Goal: Task Accomplishment & Management: Complete application form

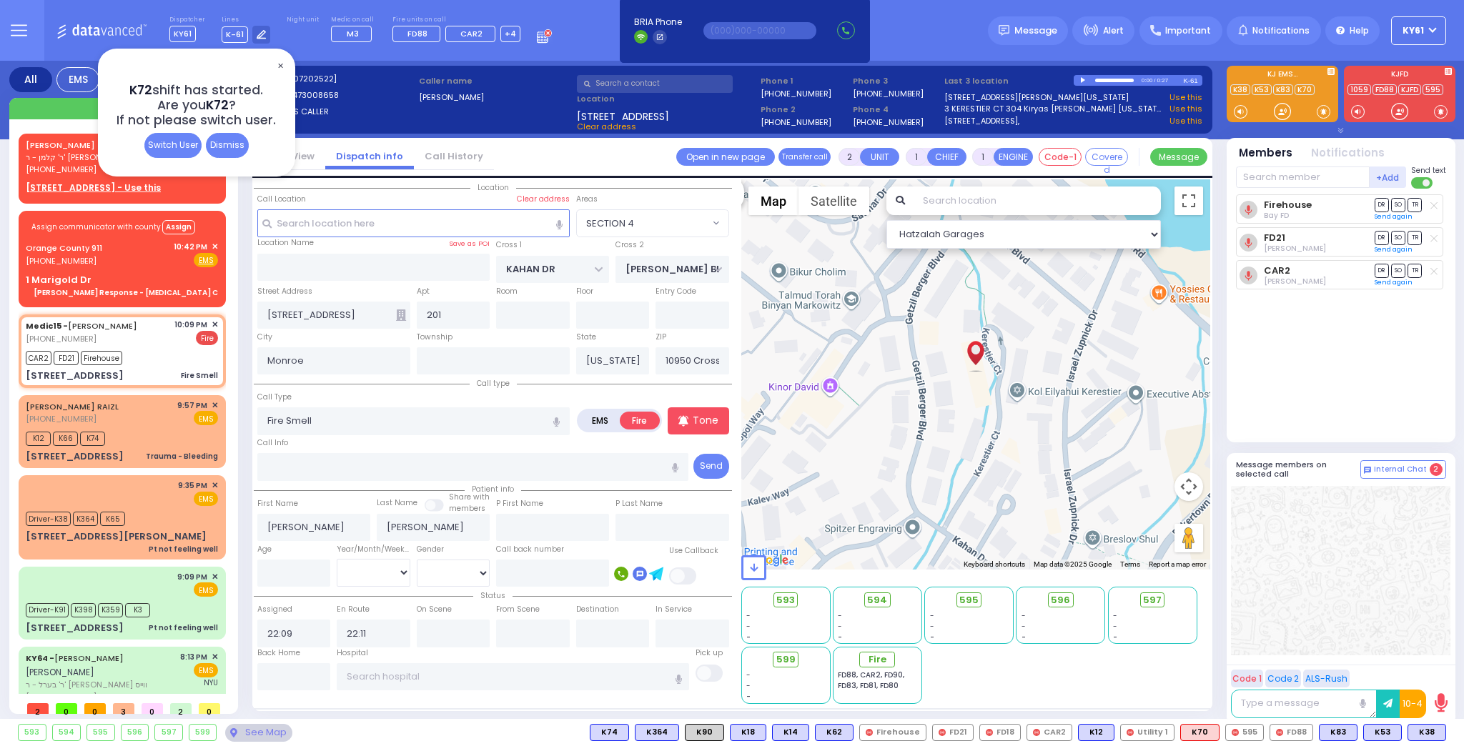
select select "SECTION 4"
select select
click at [282, 60] on span "✕" at bounding box center [279, 66] width 11 height 16
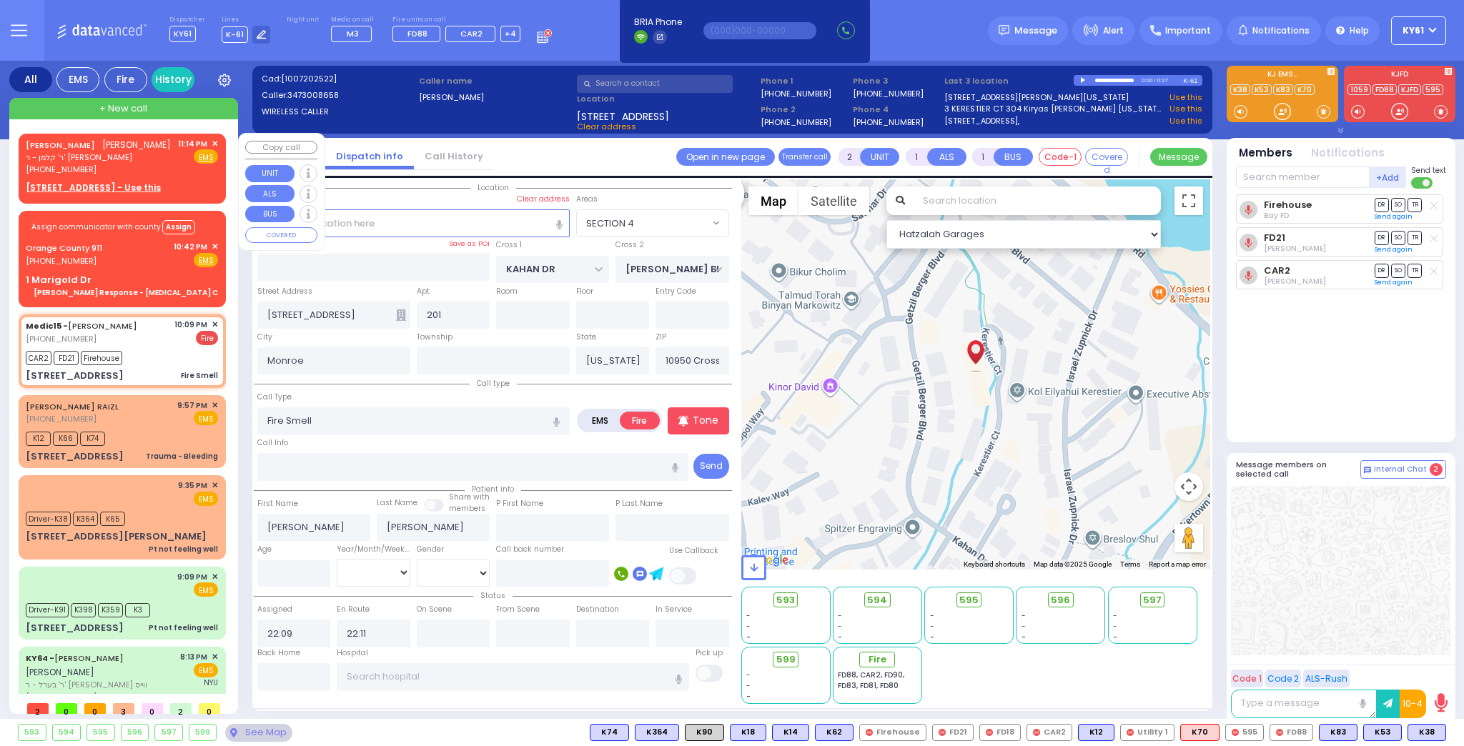
click at [191, 176] on div "11:14 PM ✕ Fire EMS" at bounding box center [198, 157] width 41 height 38
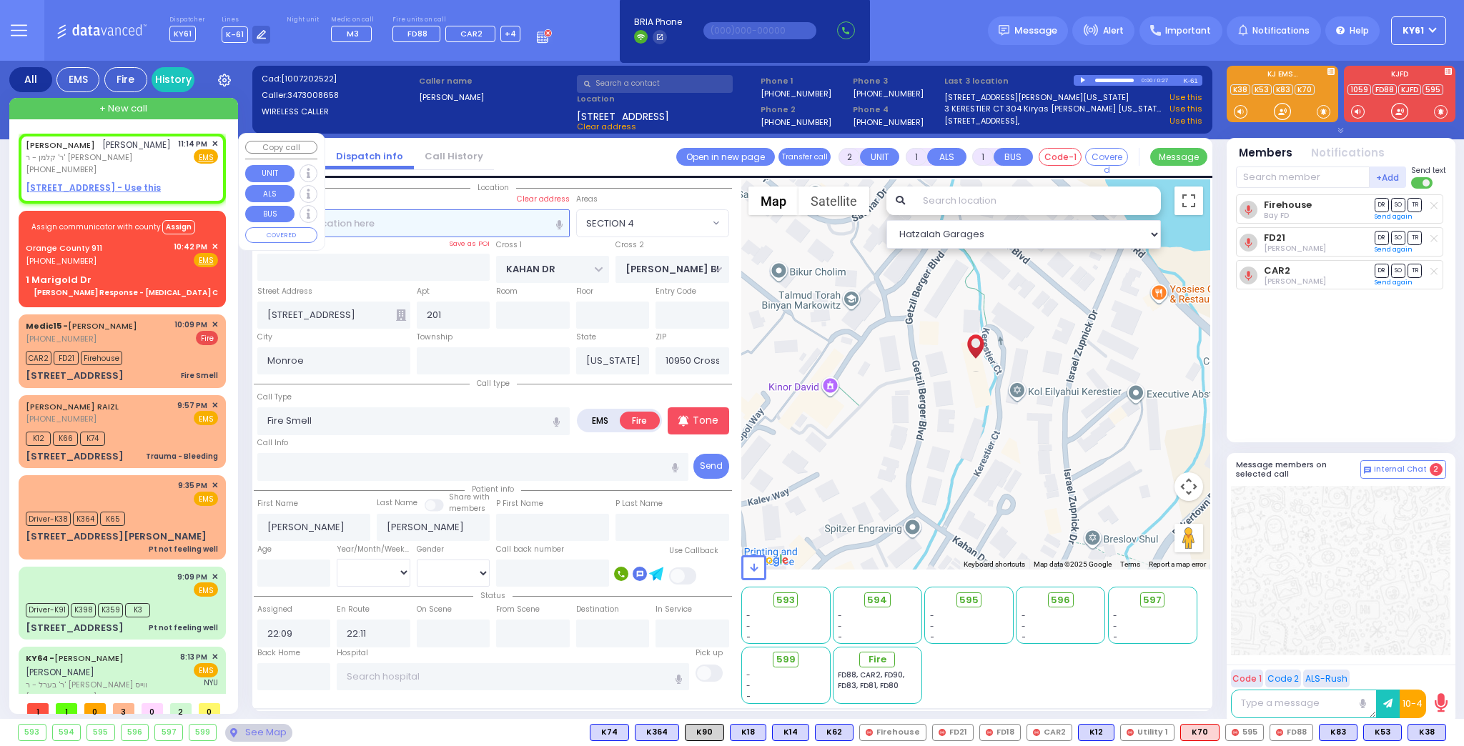
select select
radio input "true"
type input "AVRUM MORDCHE"
type input "TEITELBAUM"
select select
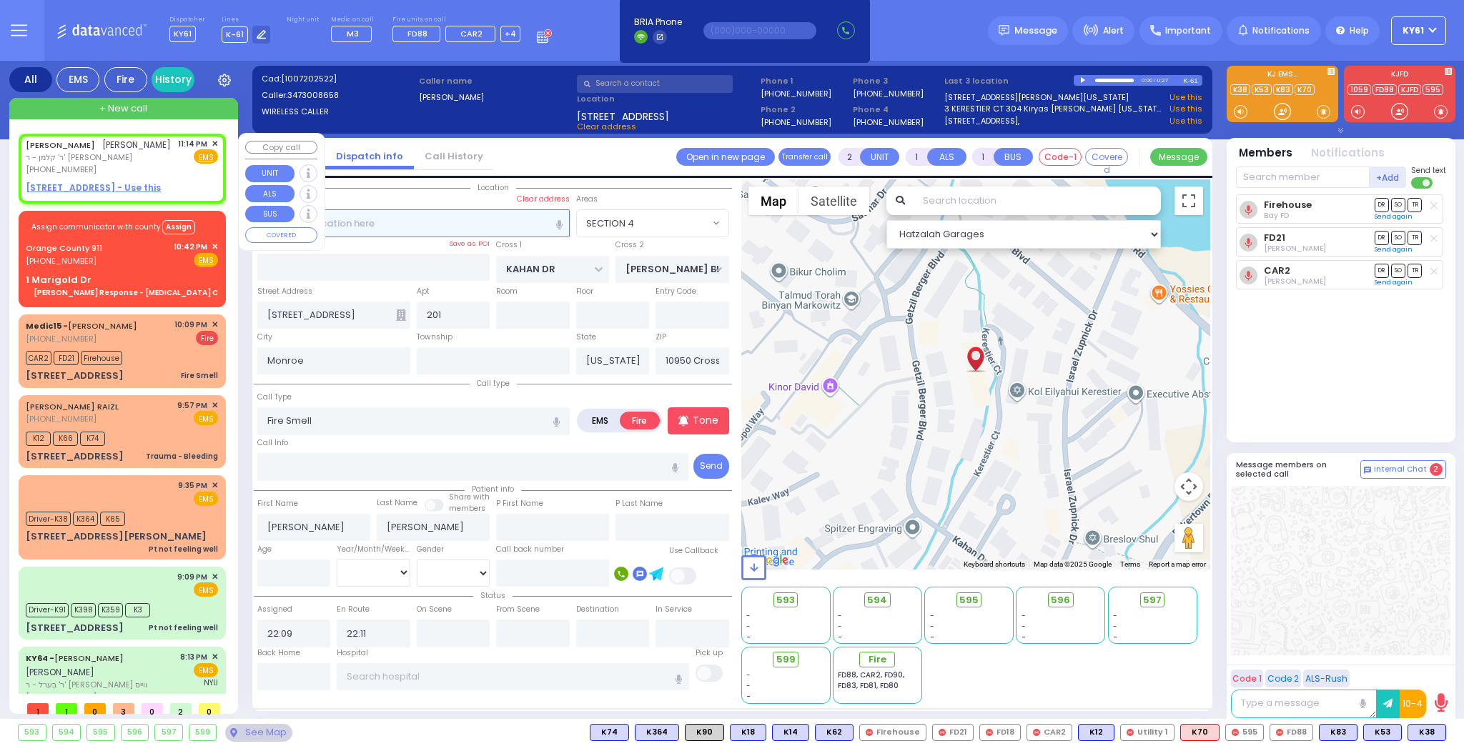
type input "23:14"
select select "Hatzalah Garages"
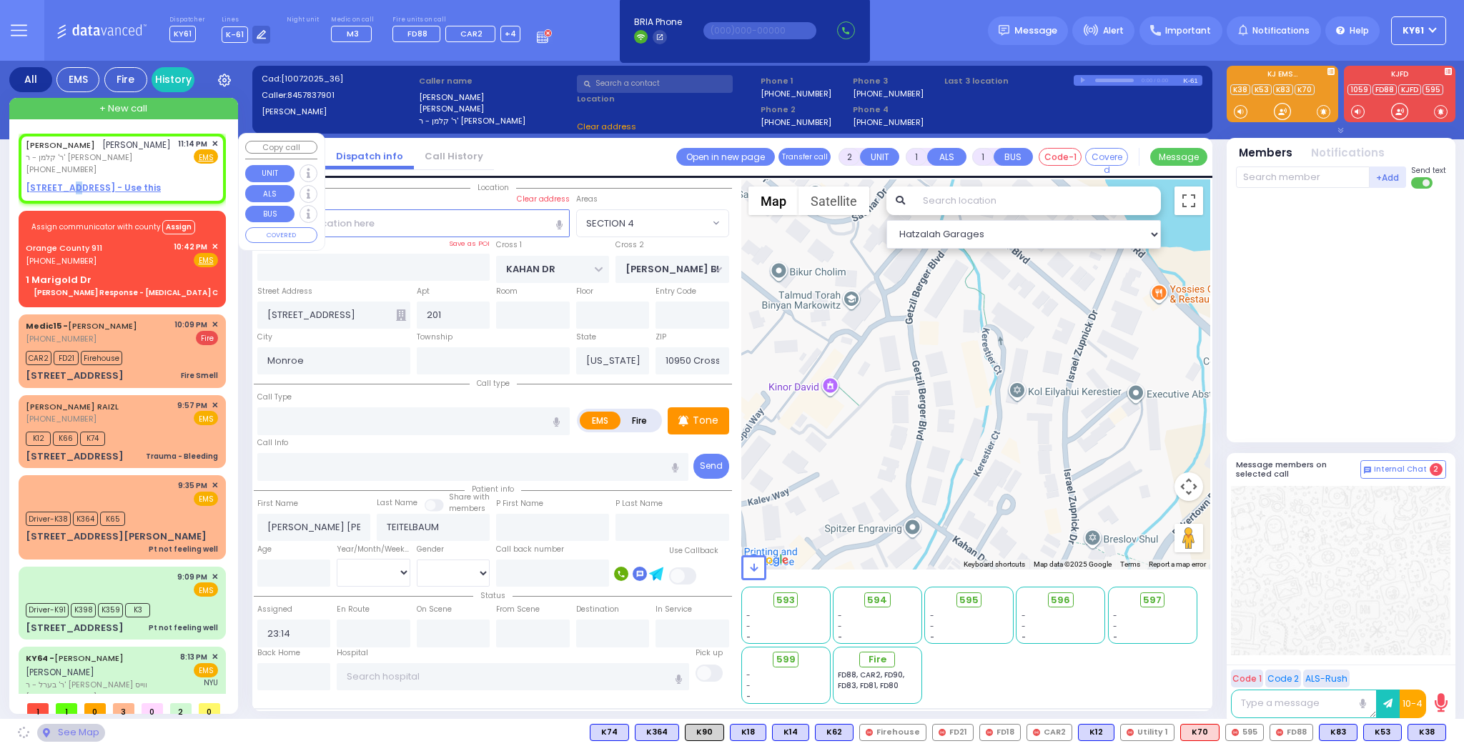
click at [71, 194] on u "17 VAN BUREN DR 401 - Use this" at bounding box center [93, 188] width 135 height 12
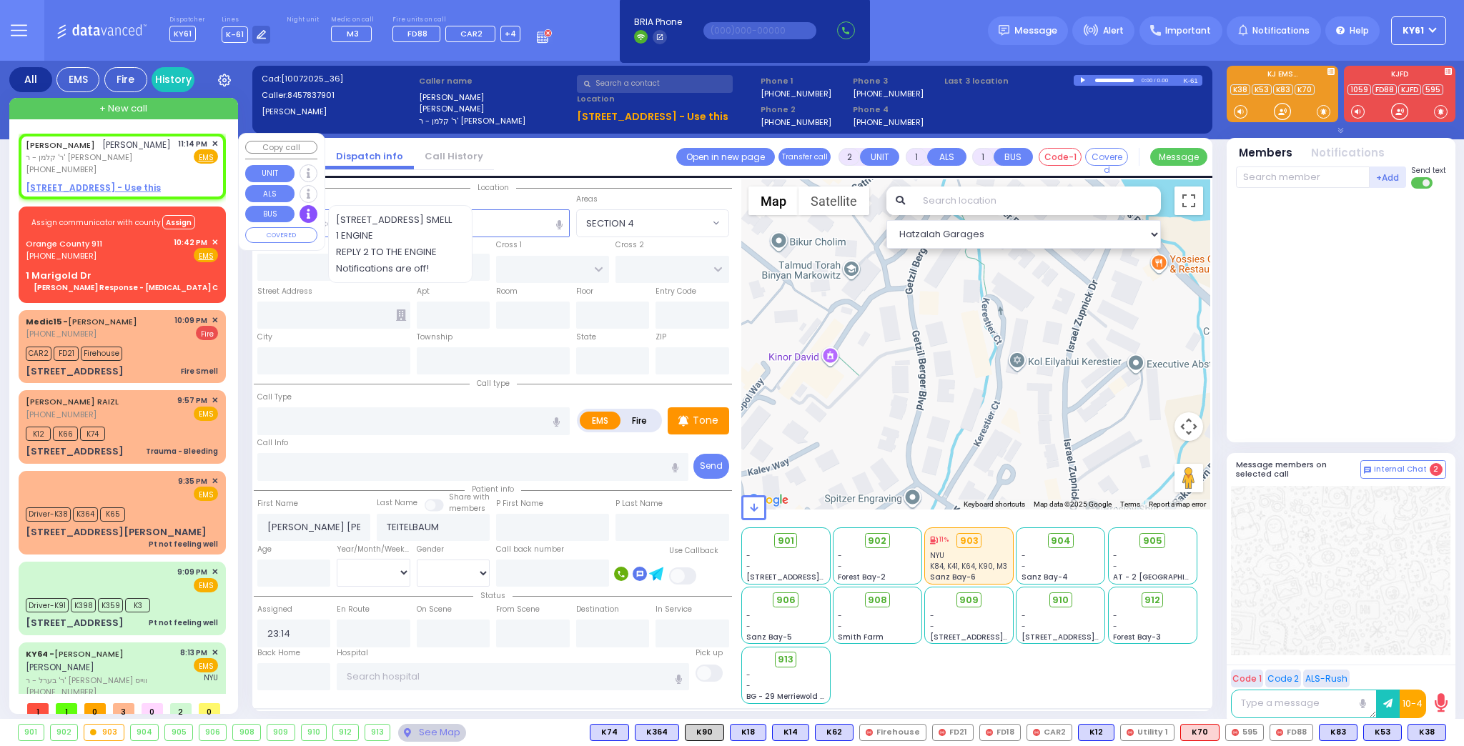
select select
radio input "true"
select select
select select "Hatzalah Garages"
type input "SHINEV COURT"
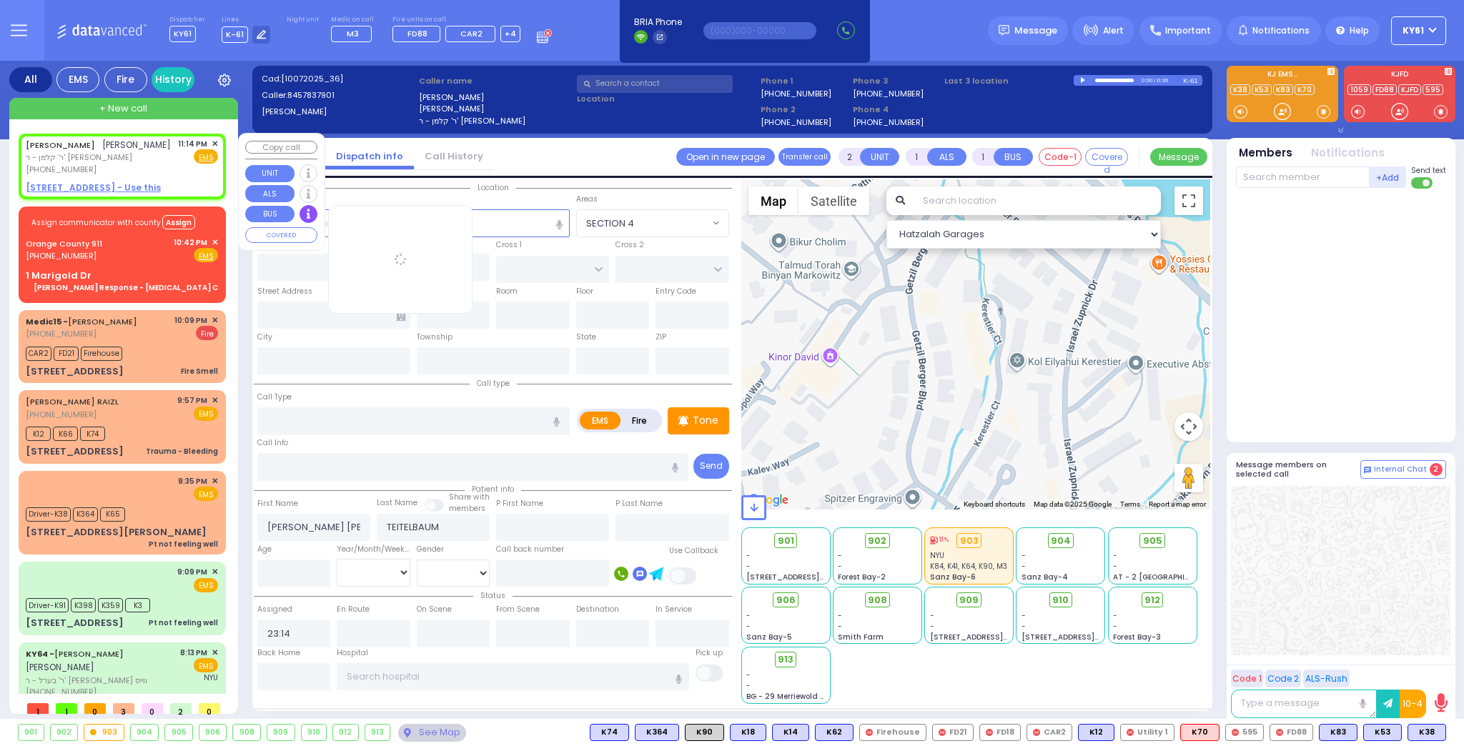
type input "QUICKWAY RD"
type input "17 VAN BUREN DR"
type input "401"
type input "Monroe"
type input "[US_STATE]"
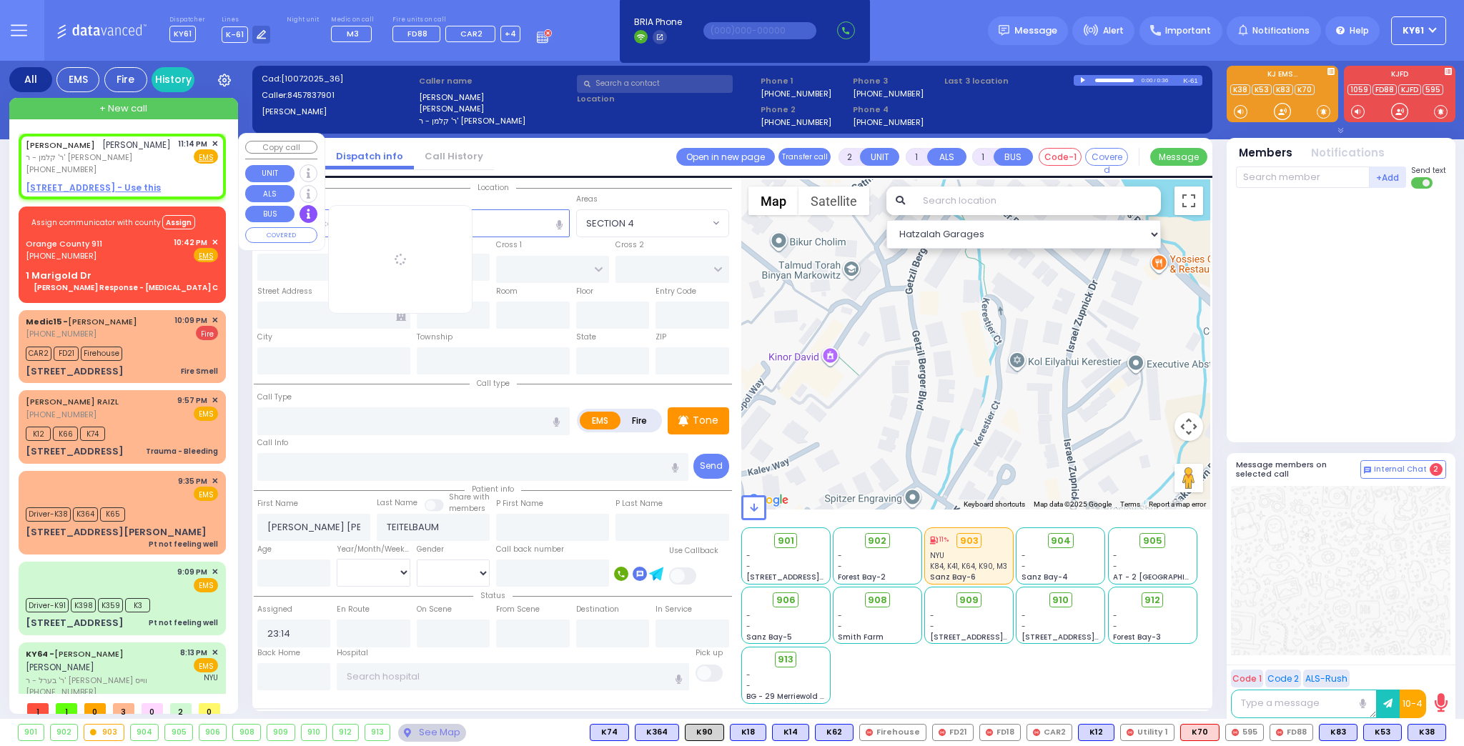
type input "10950"
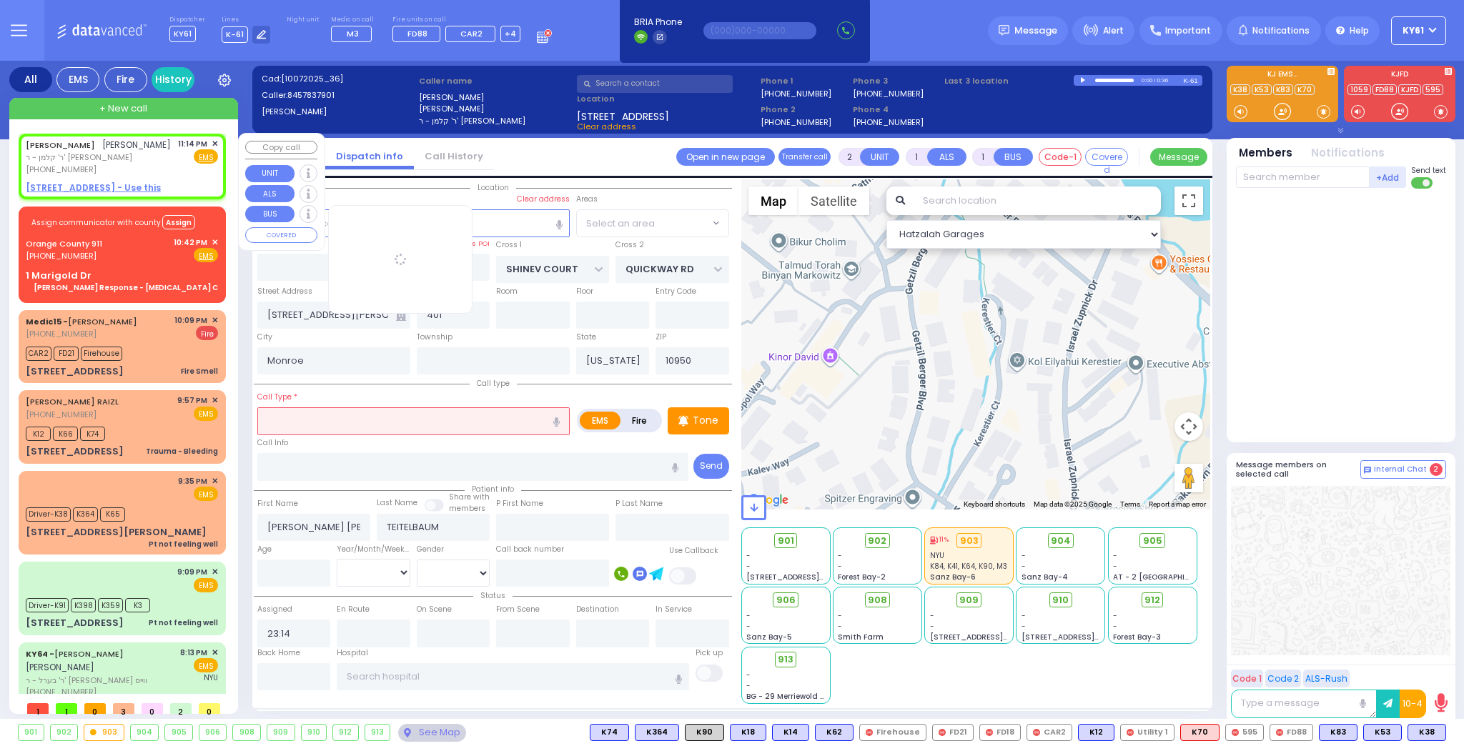
radio input "true"
select select
select select "Hatzalah Garages"
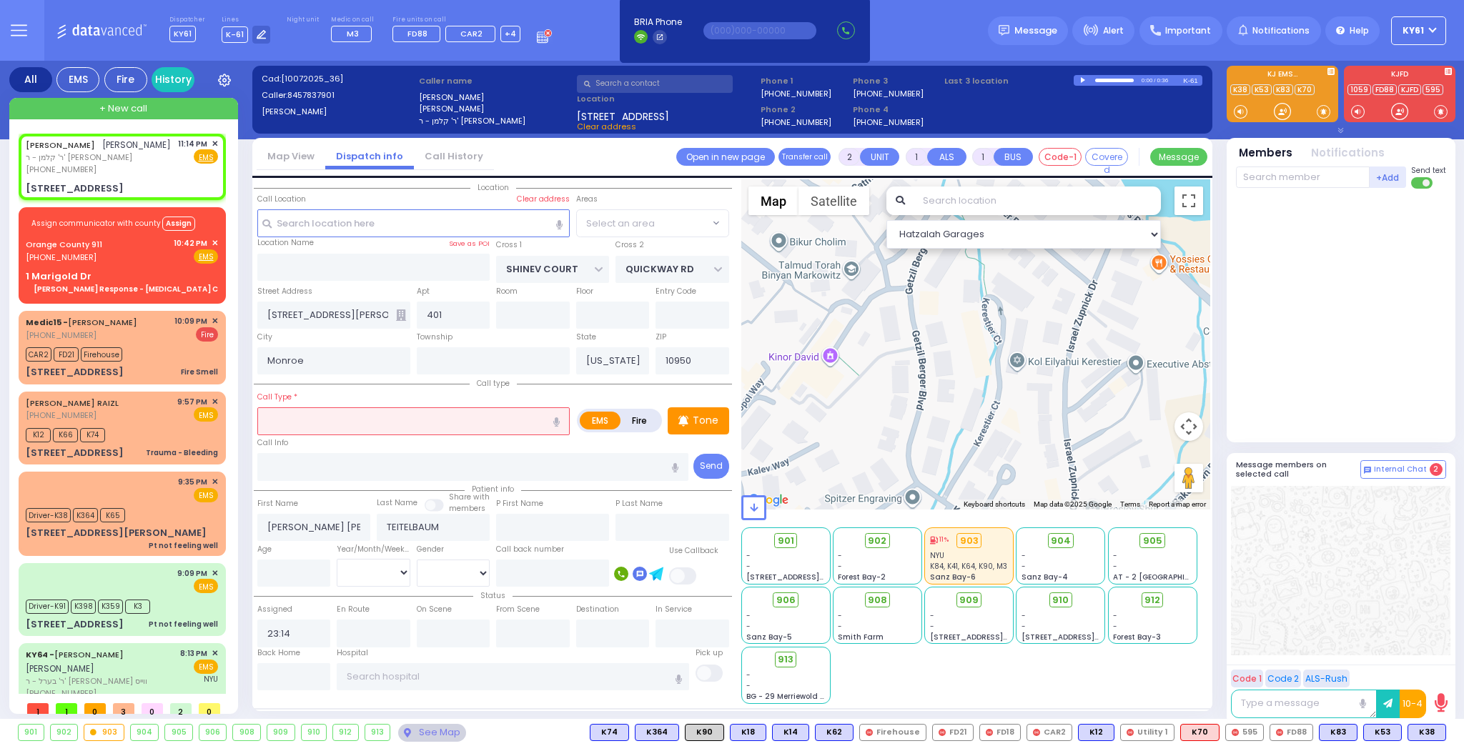
select select "SECTION 1"
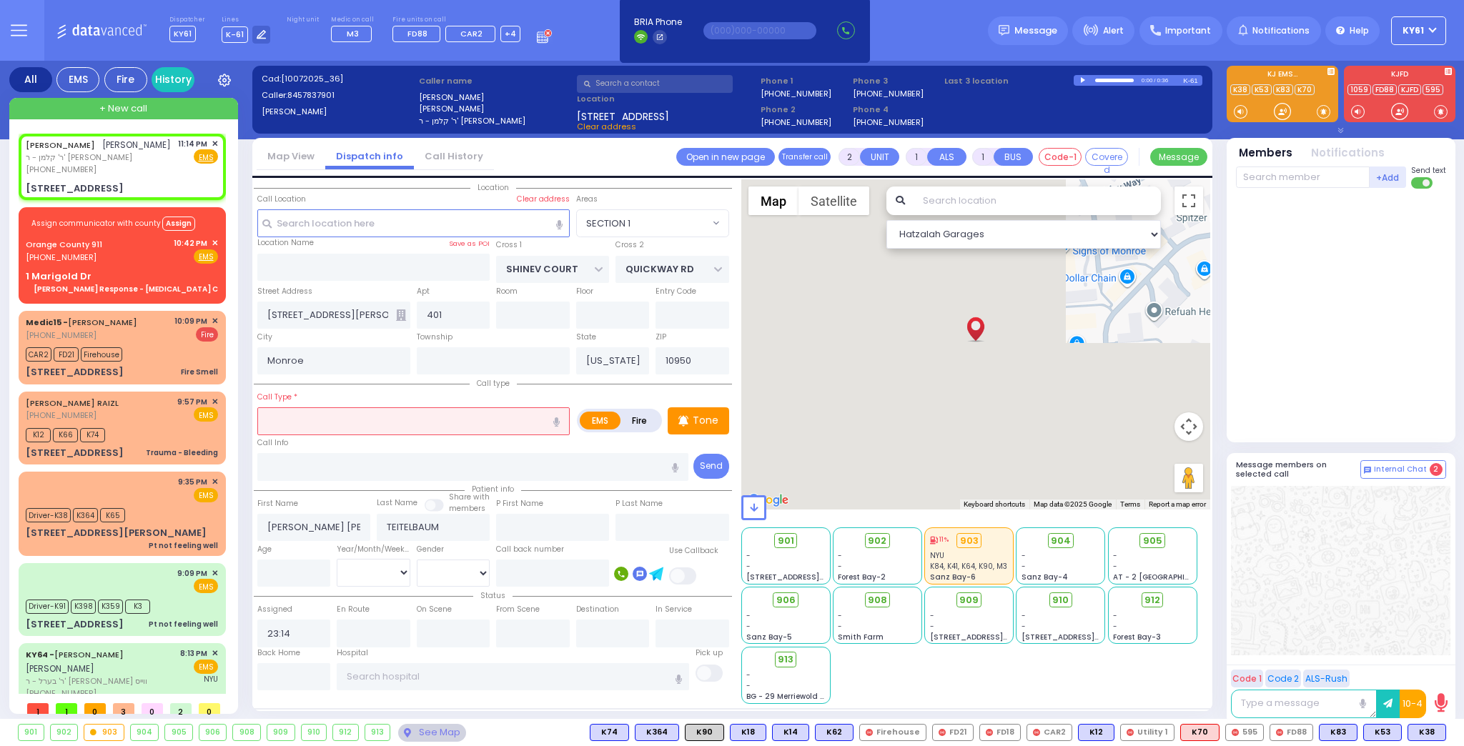
select select
radio input "true"
select select
select select "Hatzalah Garages"
select select "SECTION 1"
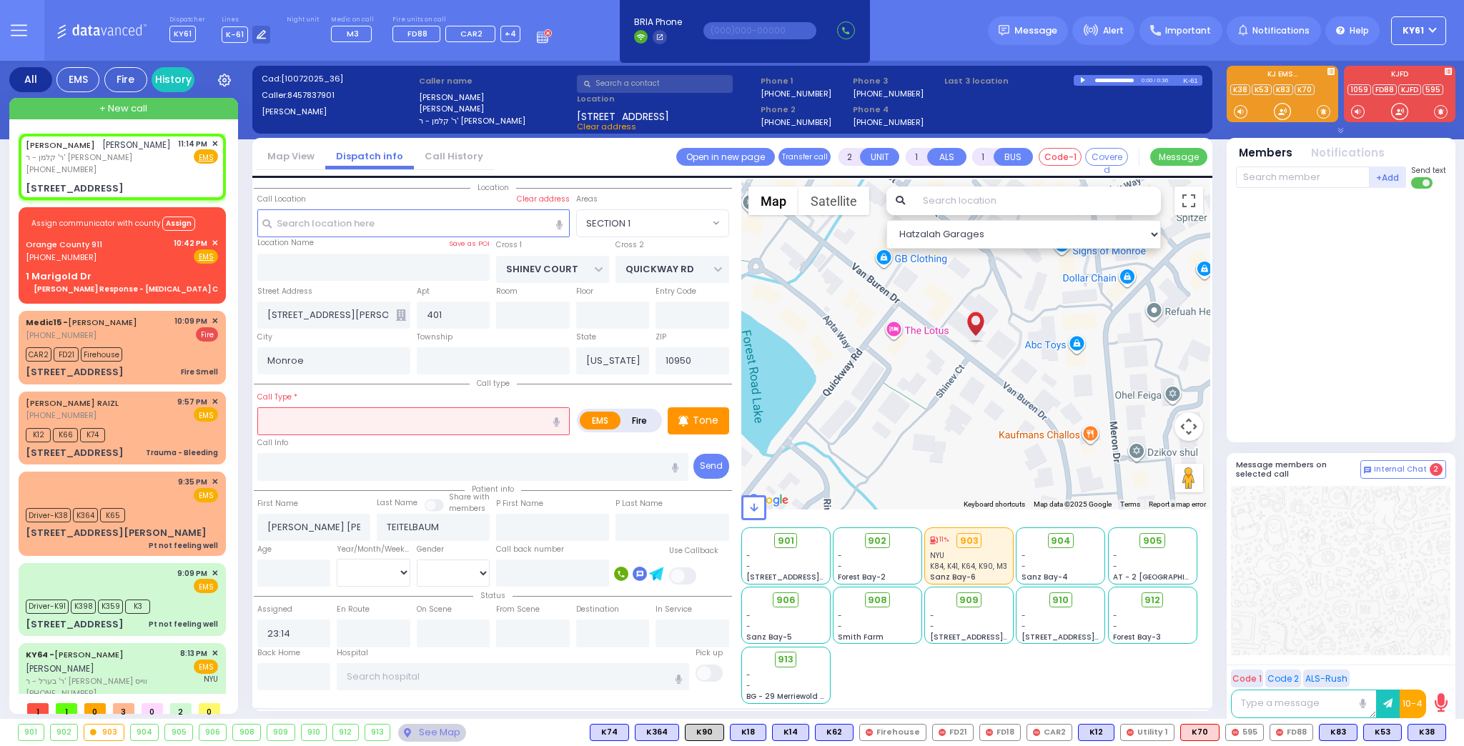
drag, startPoint x: 354, startPoint y: 403, endPoint x: 364, endPoint y: 414, distance: 14.7
click at [355, 403] on div "Call Type * Fire Smell" at bounding box center [413, 412] width 312 height 46
drag, startPoint x: 358, startPoint y: 422, endPoint x: 397, endPoint y: 452, distance: 48.9
click at [384, 434] on div "Call type Call Type * Fire Smell EMS" at bounding box center [493, 428] width 478 height 106
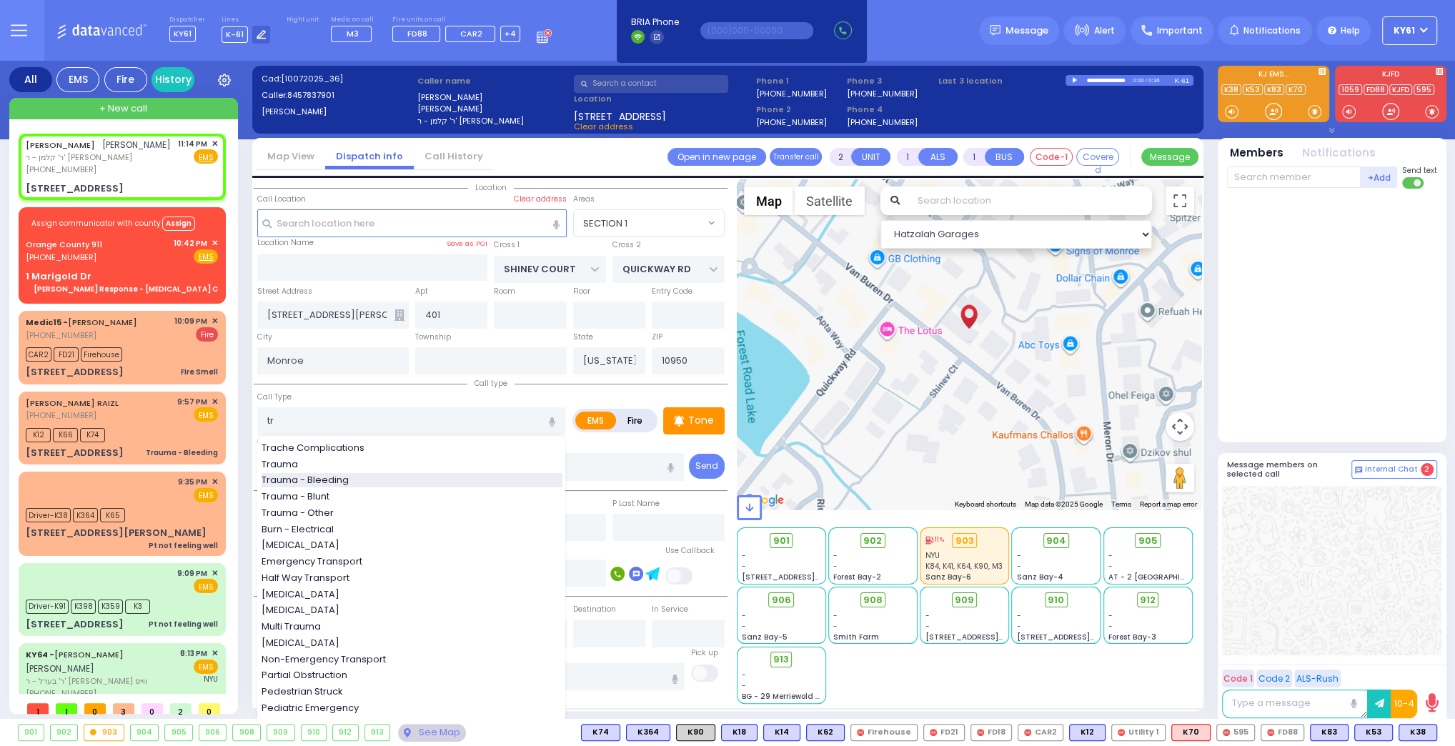
click at [372, 477] on div "Trauma - Bleeding" at bounding box center [412, 480] width 301 height 14
type input "Trauma - Bleeding"
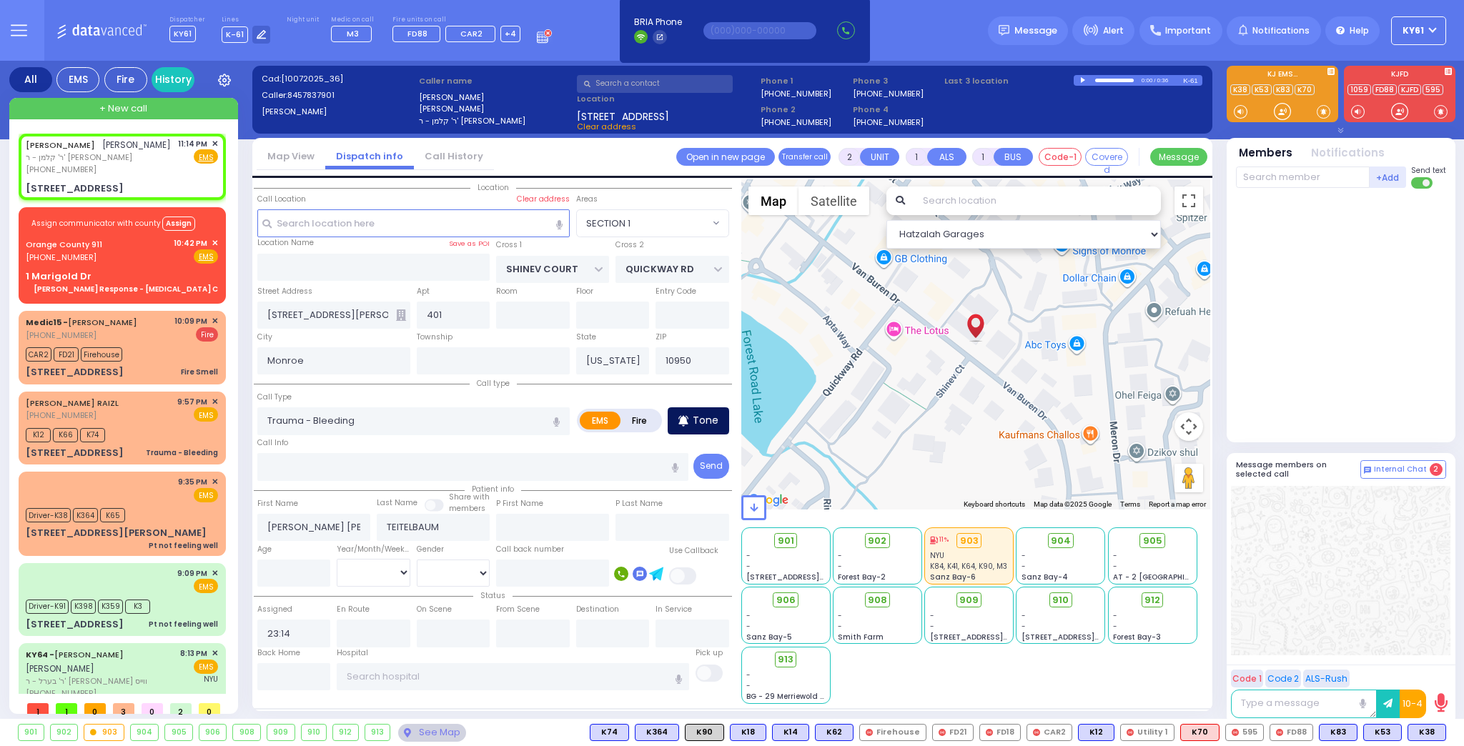
click at [703, 423] on p "Tone" at bounding box center [705, 420] width 26 height 15
select select
radio input "true"
select select
select select "Hatzalah Garages"
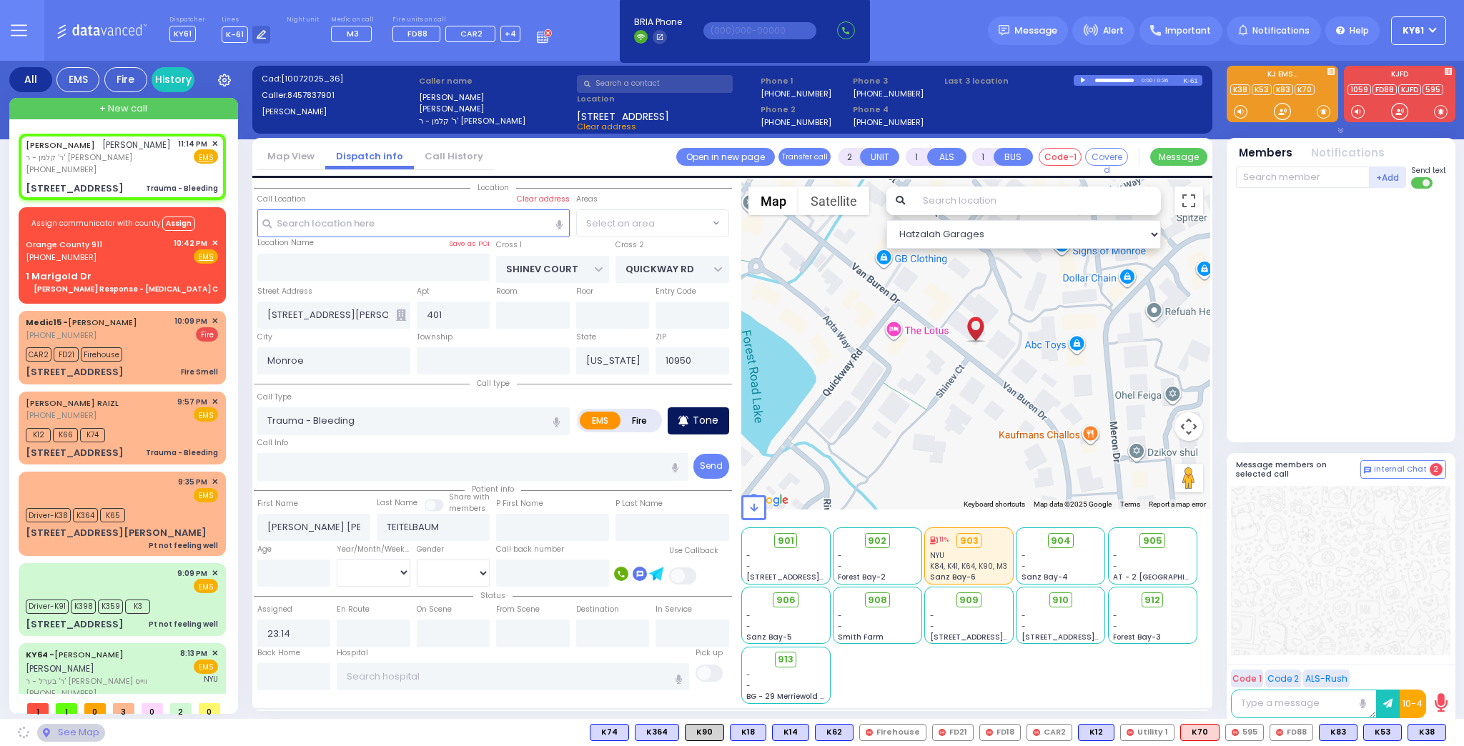
select select "SECTION 1"
click at [705, 420] on p "Tone" at bounding box center [705, 420] width 26 height 15
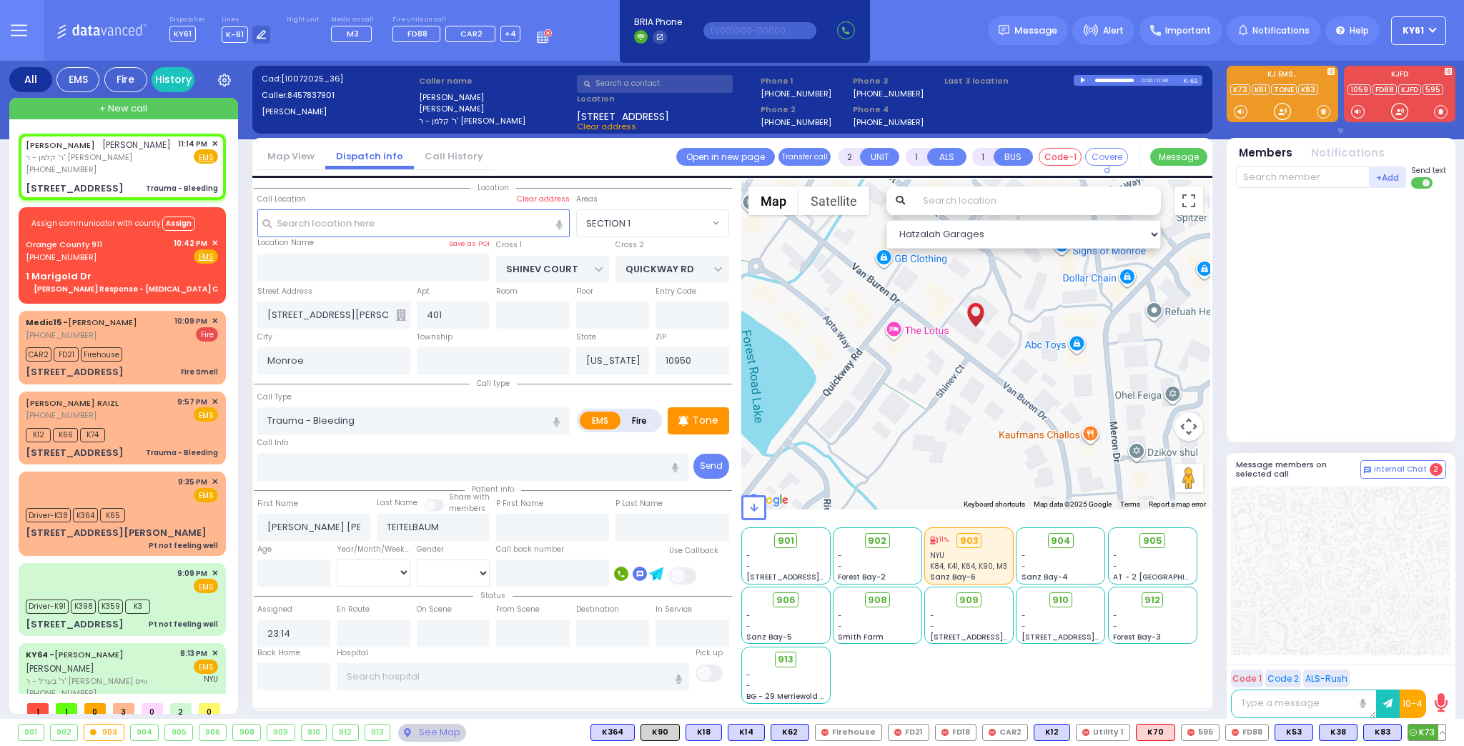
click at [1416, 730] on icon at bounding box center [1412, 732] width 7 height 7
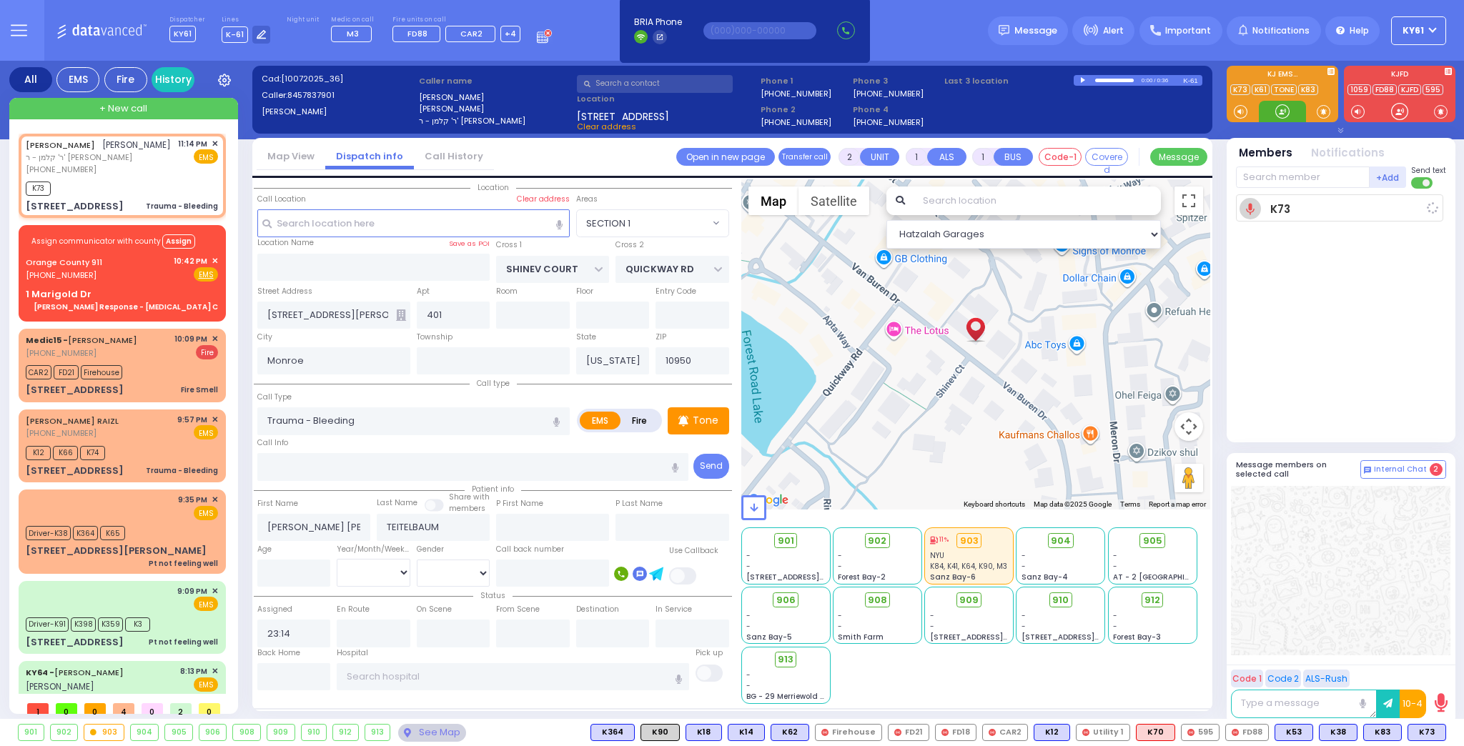
select select
radio input "true"
select select
type input "23:16"
select select "Hatzalah Garages"
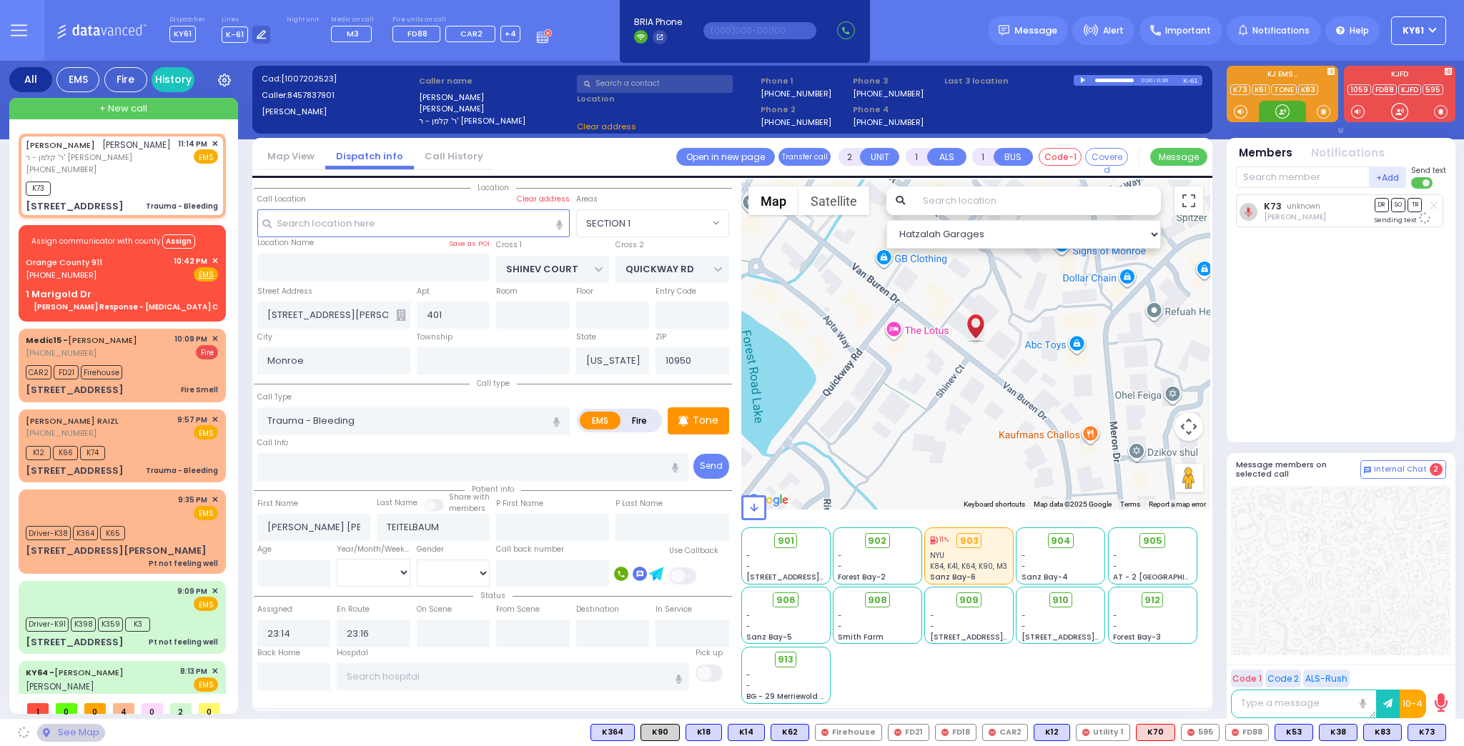
select select "SECTION 1"
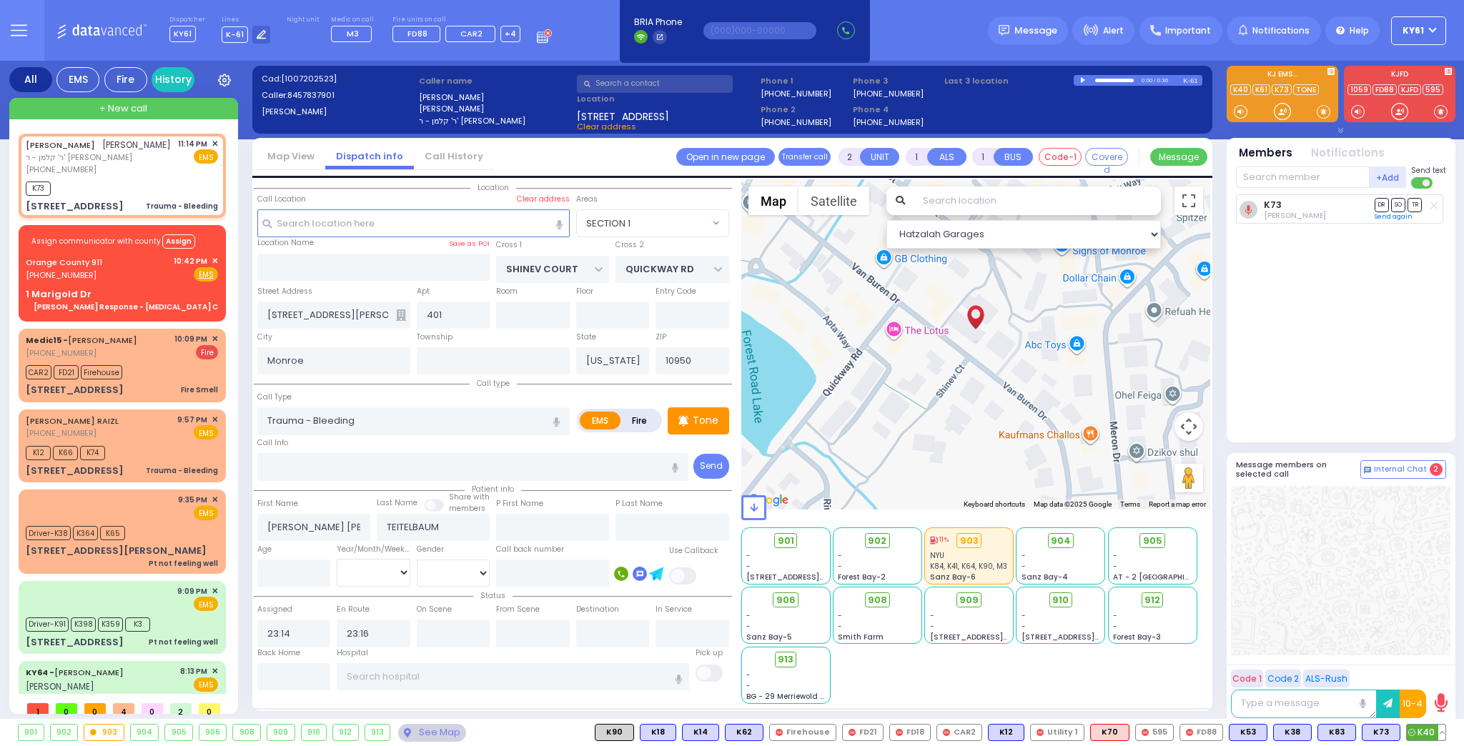
click at [1424, 731] on span "K40" at bounding box center [1425, 733] width 39 height 16
select select
radio input "true"
select select
select select "Hatzalah Garages"
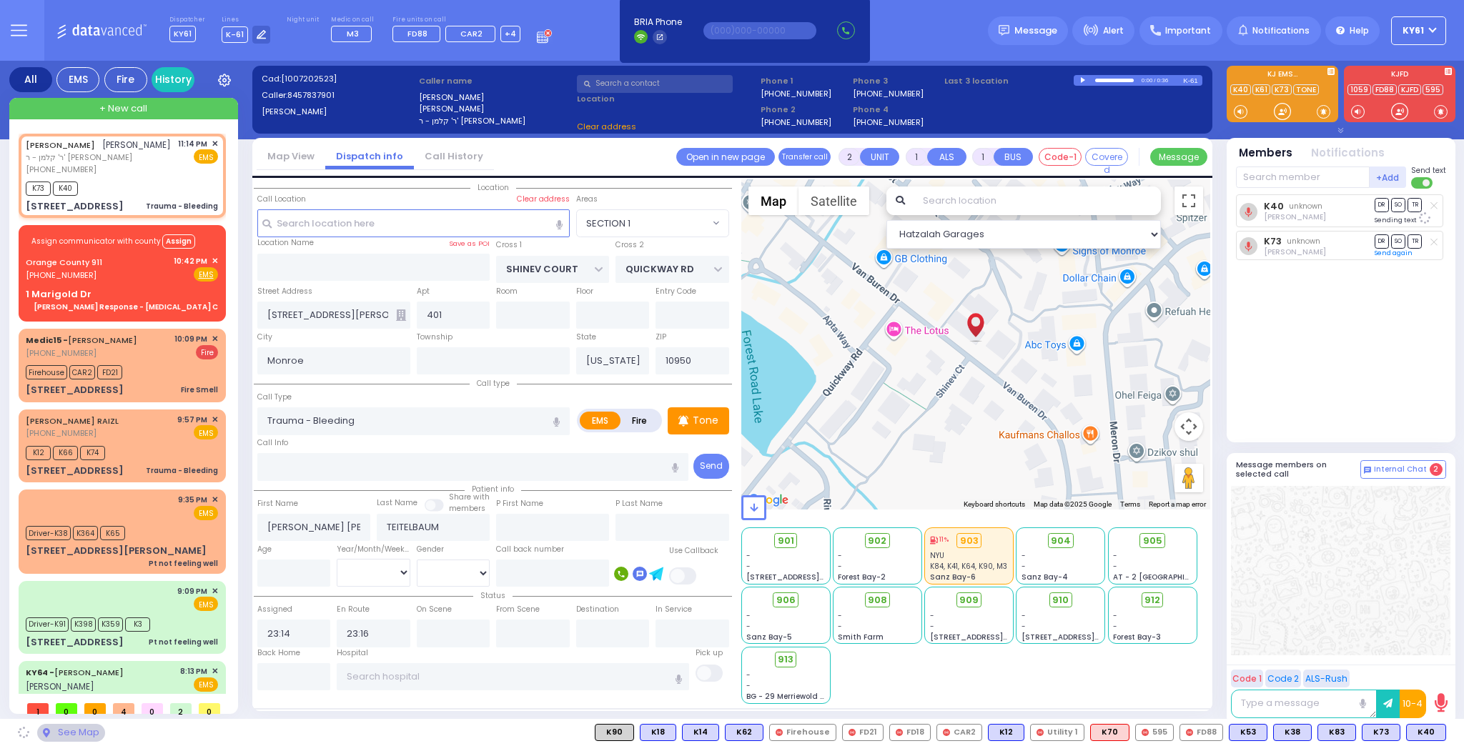
select select "SECTION 1"
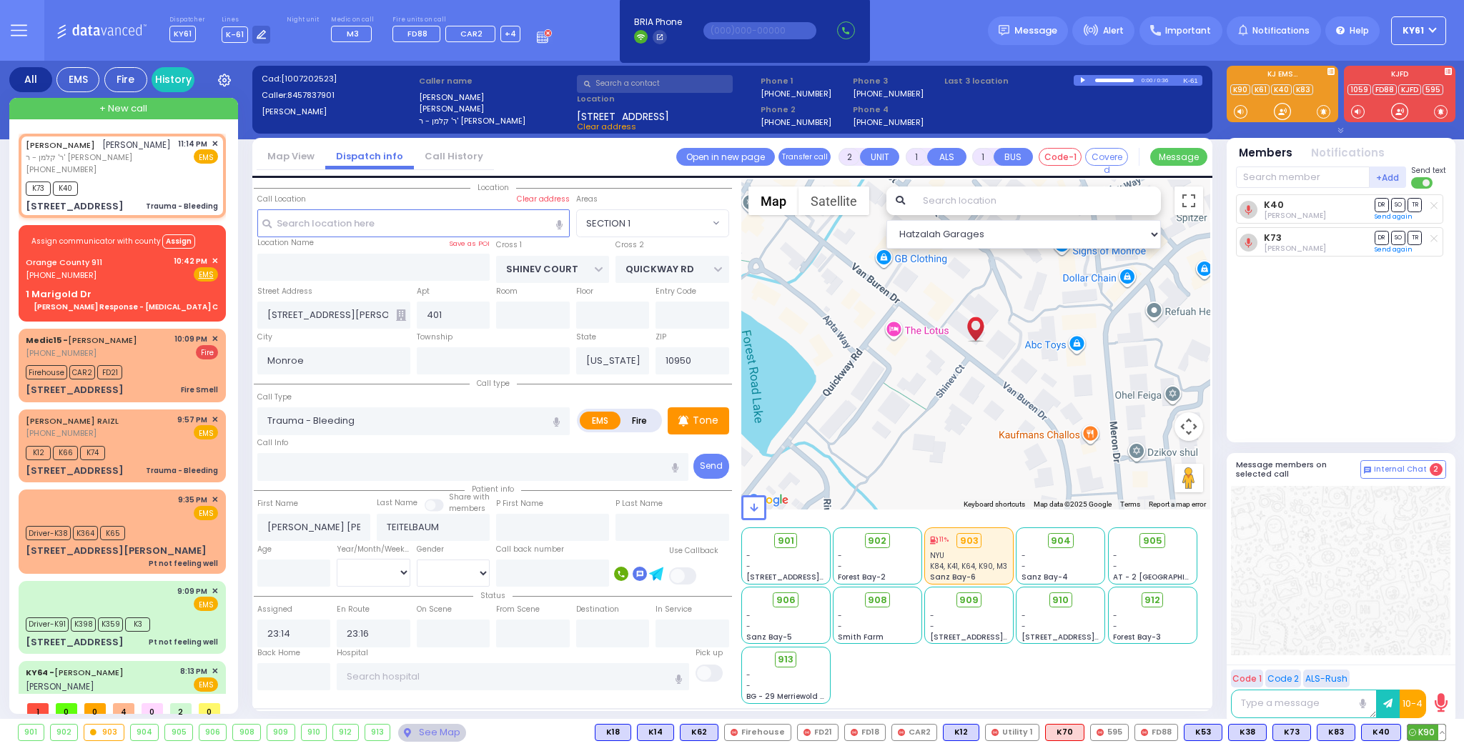
click at [1426, 732] on span "K90" at bounding box center [1426, 733] width 38 height 16
click at [212, 421] on span "✕" at bounding box center [215, 420] width 6 height 12
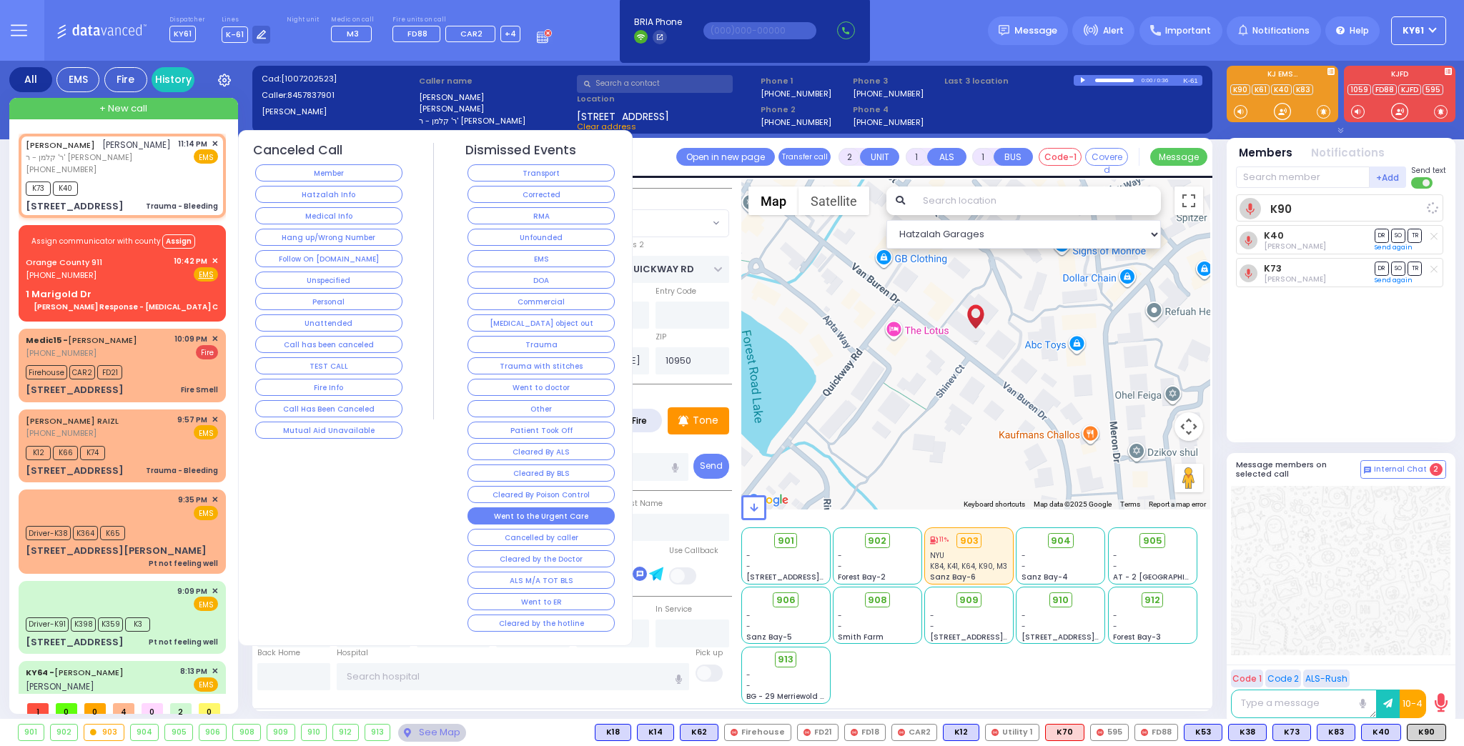
click at [576, 507] on button "Went to the Urgent Care" at bounding box center [540, 515] width 147 height 17
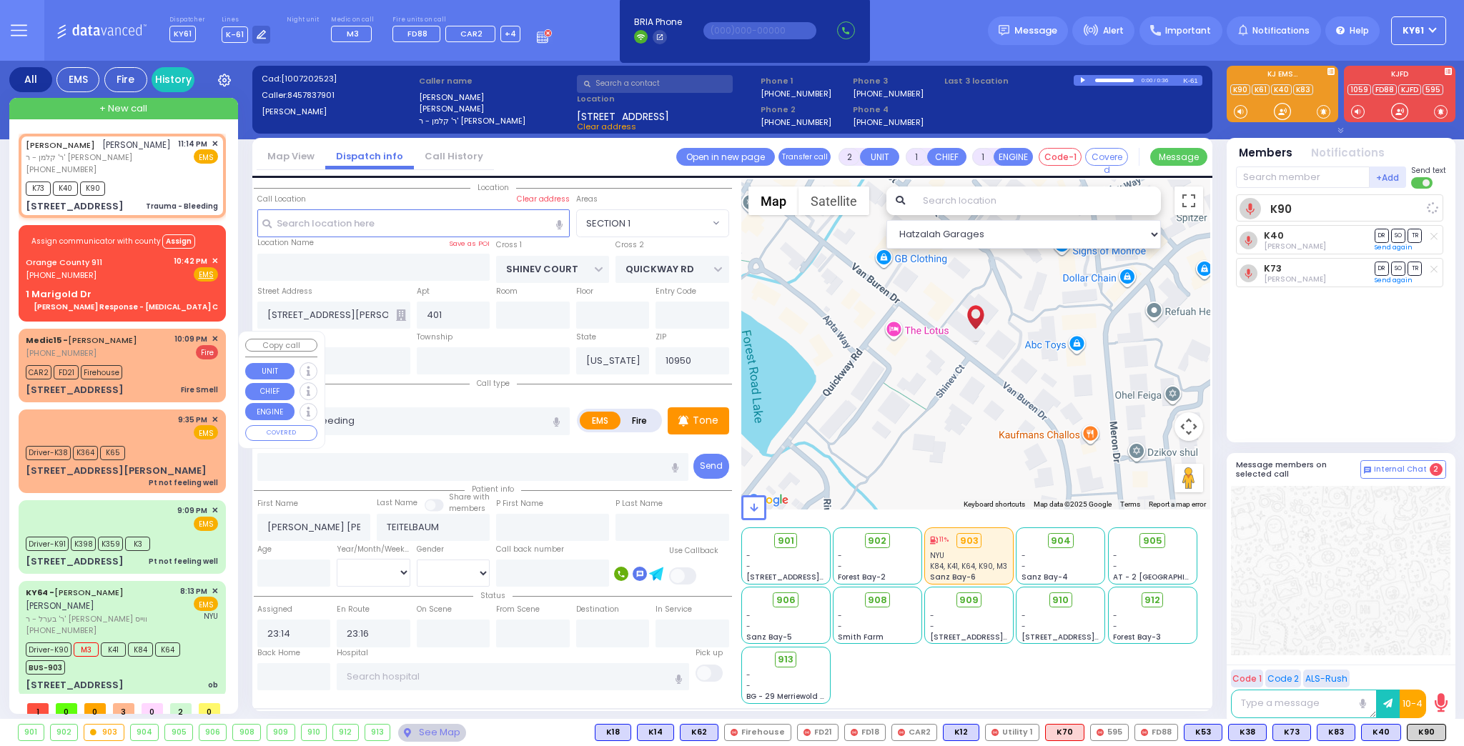
click at [212, 342] on span "✕" at bounding box center [215, 339] width 6 height 12
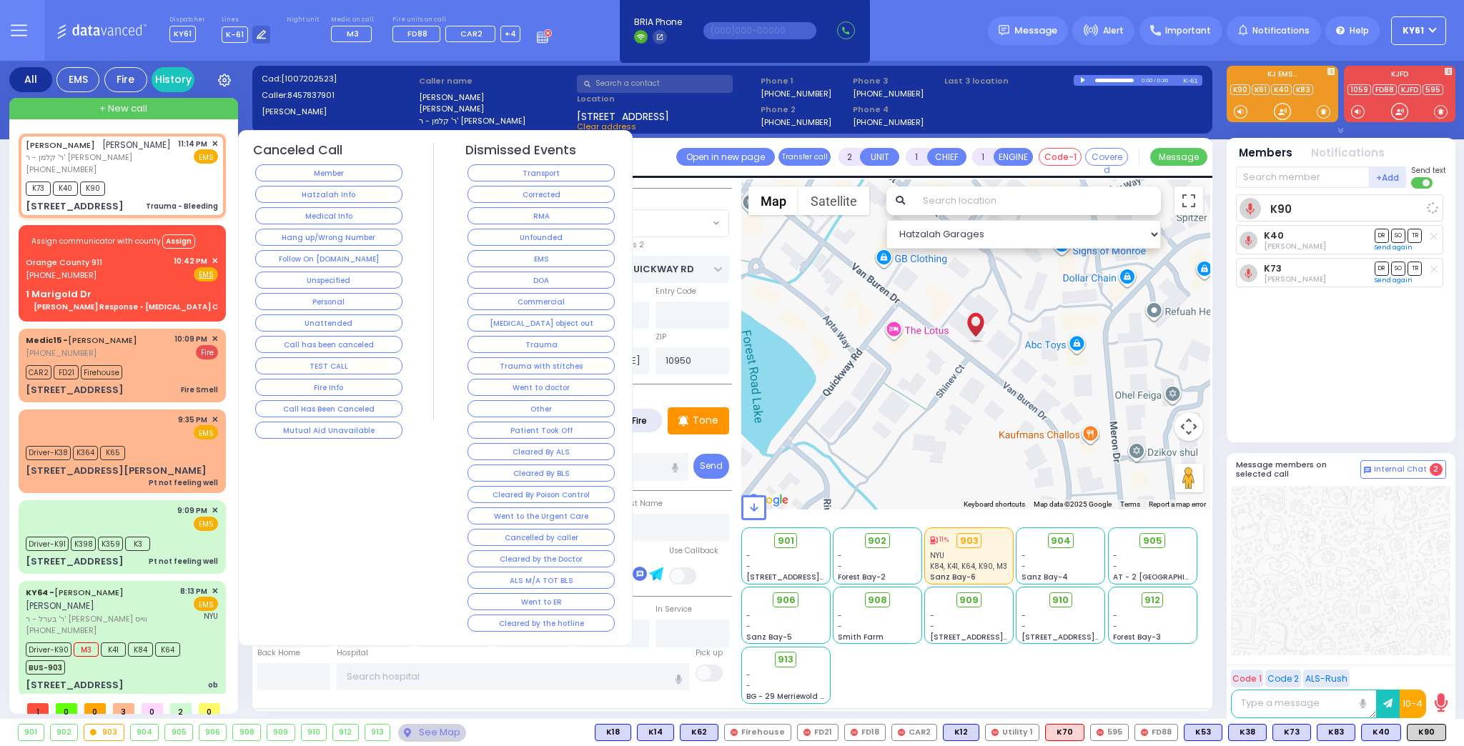
click at [592, 197] on button "Corrected" at bounding box center [540, 194] width 147 height 17
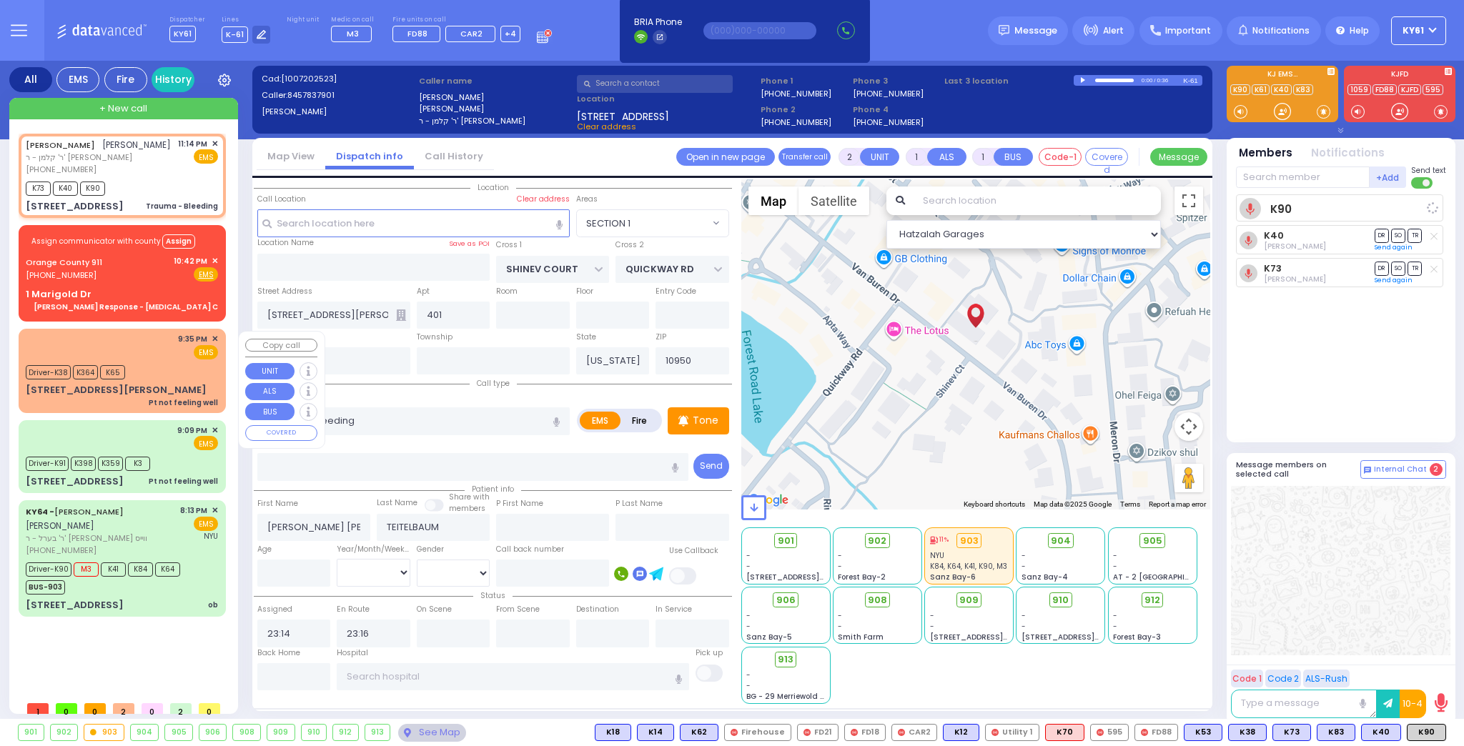
click at [184, 372] on div "Driver-K38 K364 K65" at bounding box center [122, 371] width 192 height 18
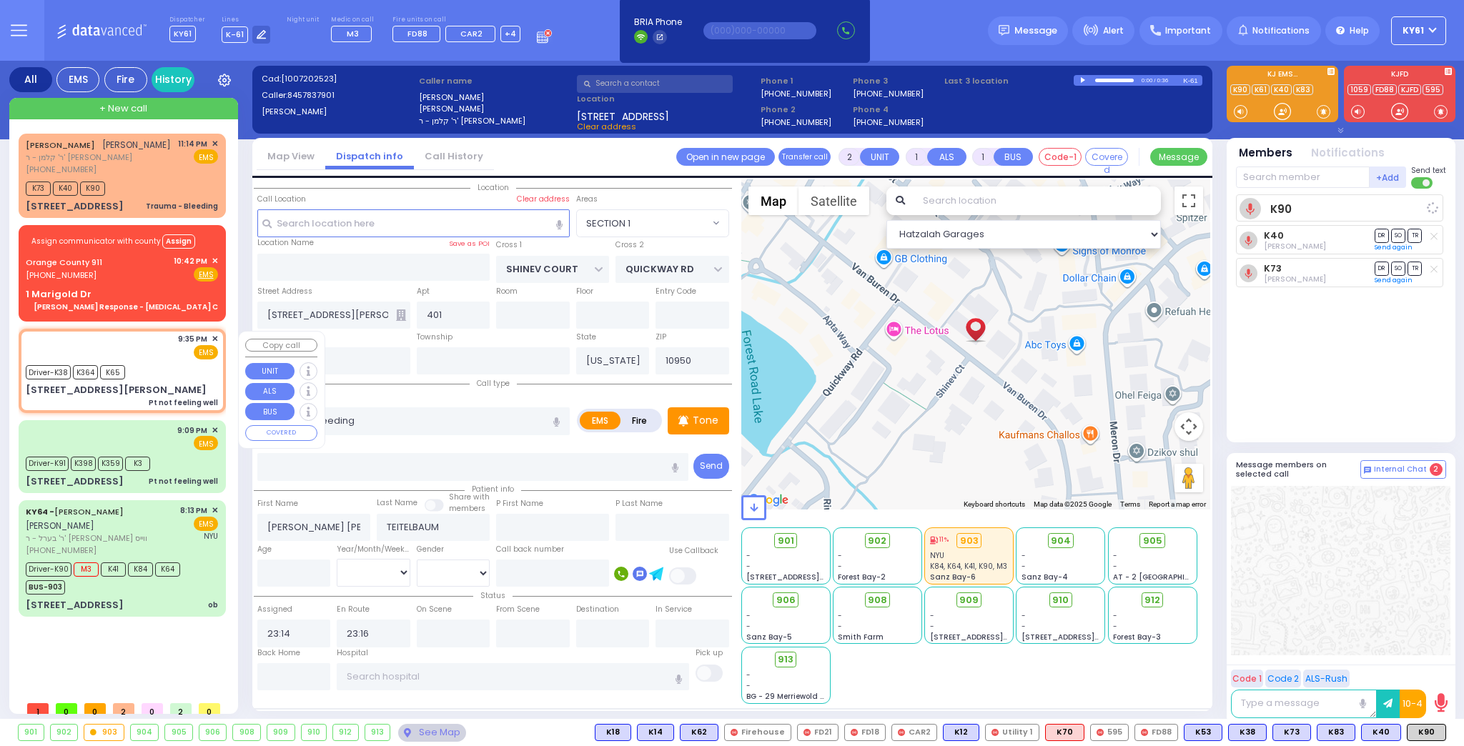
type input "6"
select select
type input "Pt not feeling well"
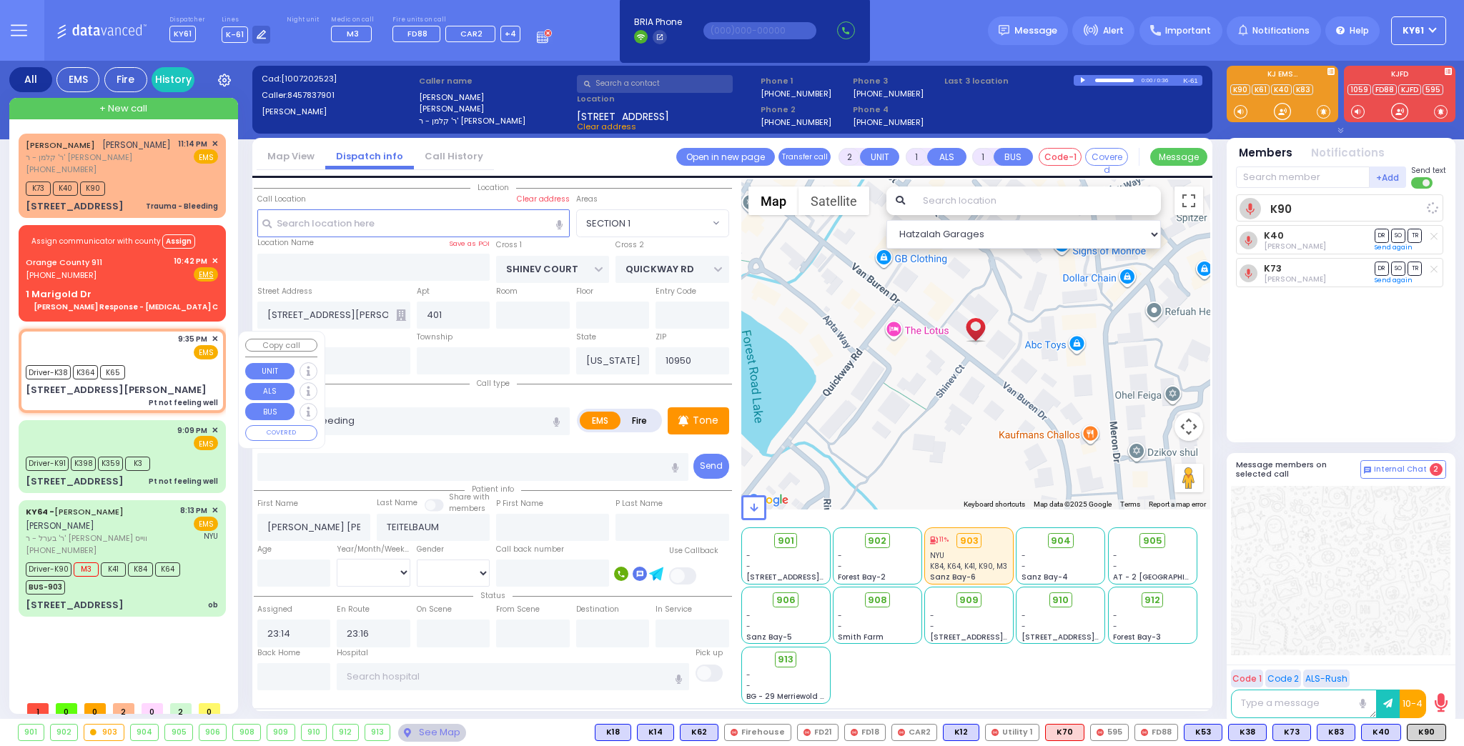
radio input "true"
type input "Martin"
type input "Held"
type input "75"
select select "Year"
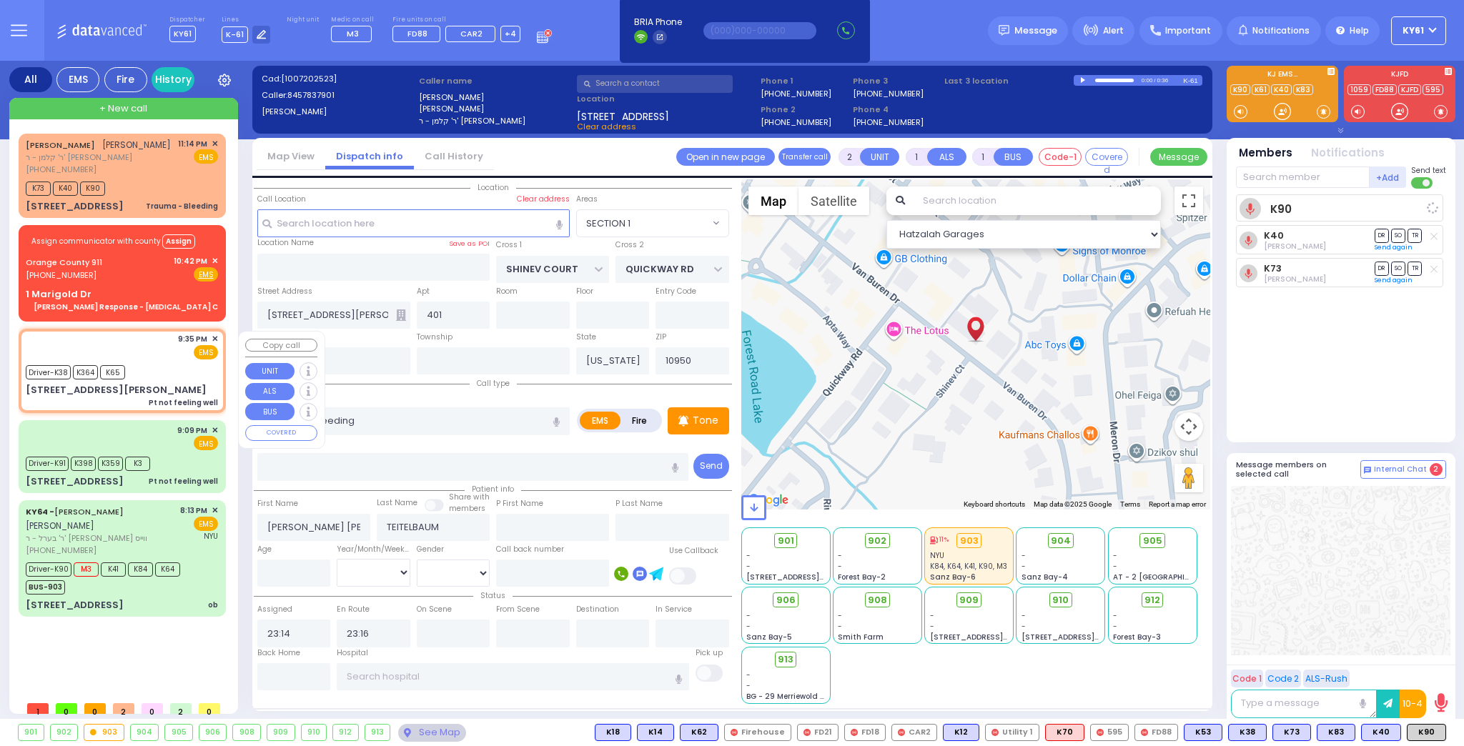
select select "[DEMOGRAPHIC_DATA]"
type input "21:35"
type input "21:38"
select select "Hatzalah Garages"
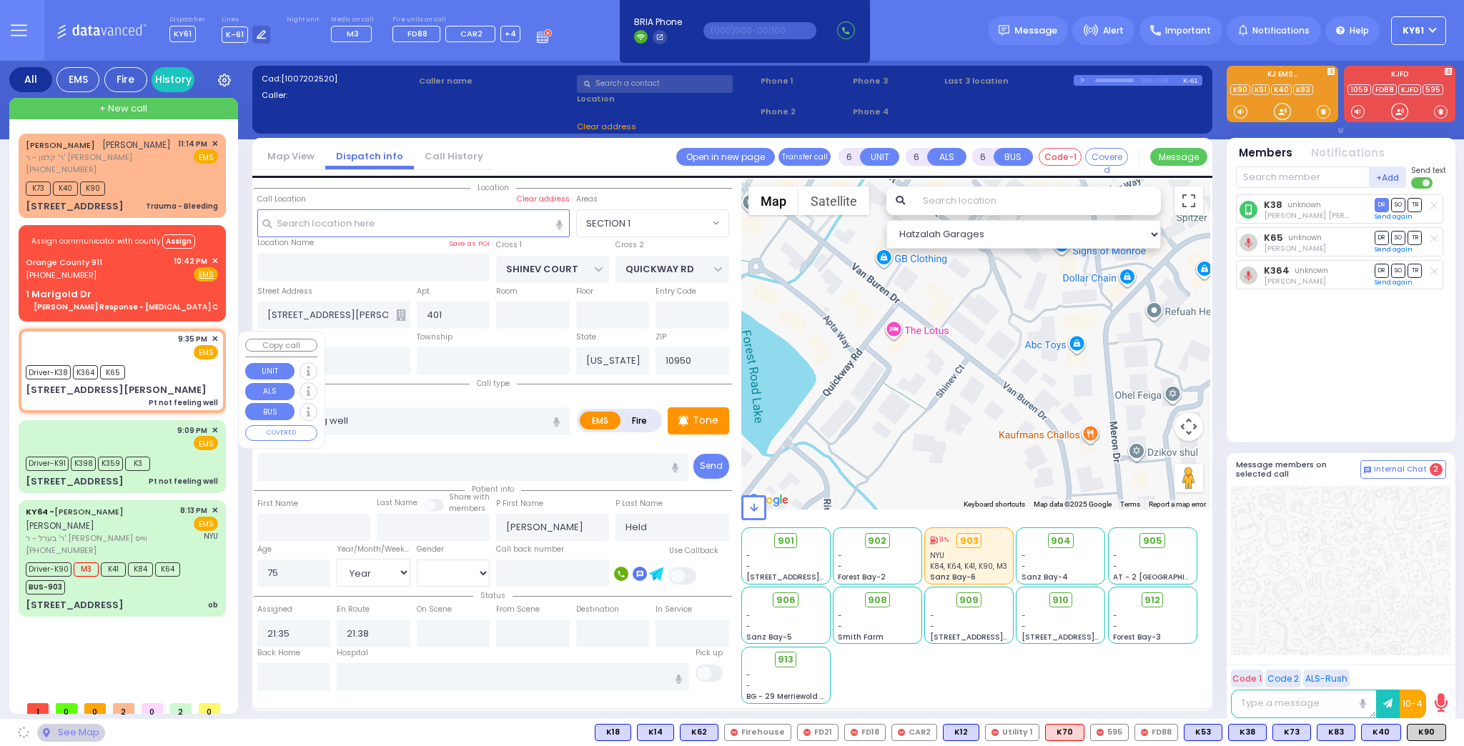
type input "5 TAYLOR CT"
type input "301"
type input "MONROE"
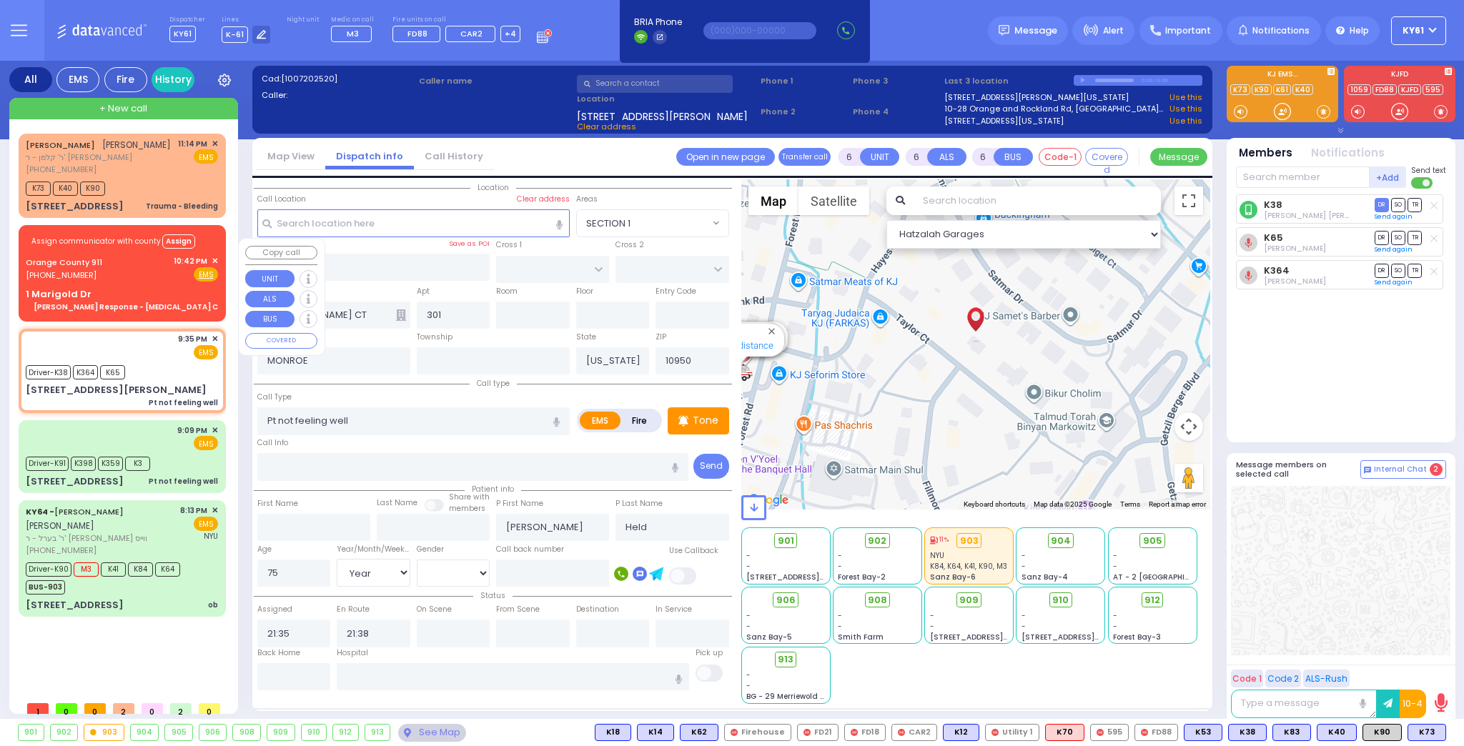
click at [217, 267] on span "✕" at bounding box center [215, 261] width 6 height 12
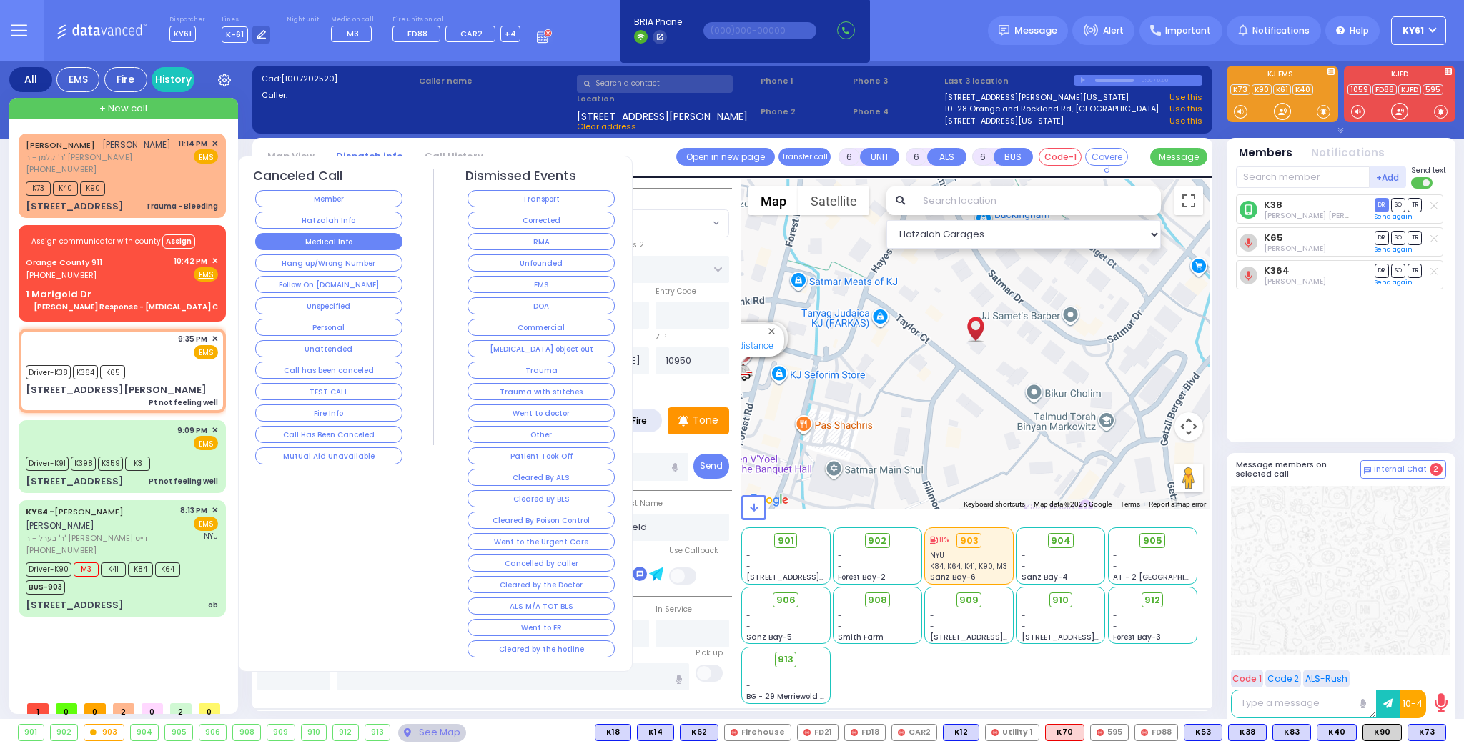
click at [304, 239] on button "Medical Info" at bounding box center [328, 241] width 147 height 17
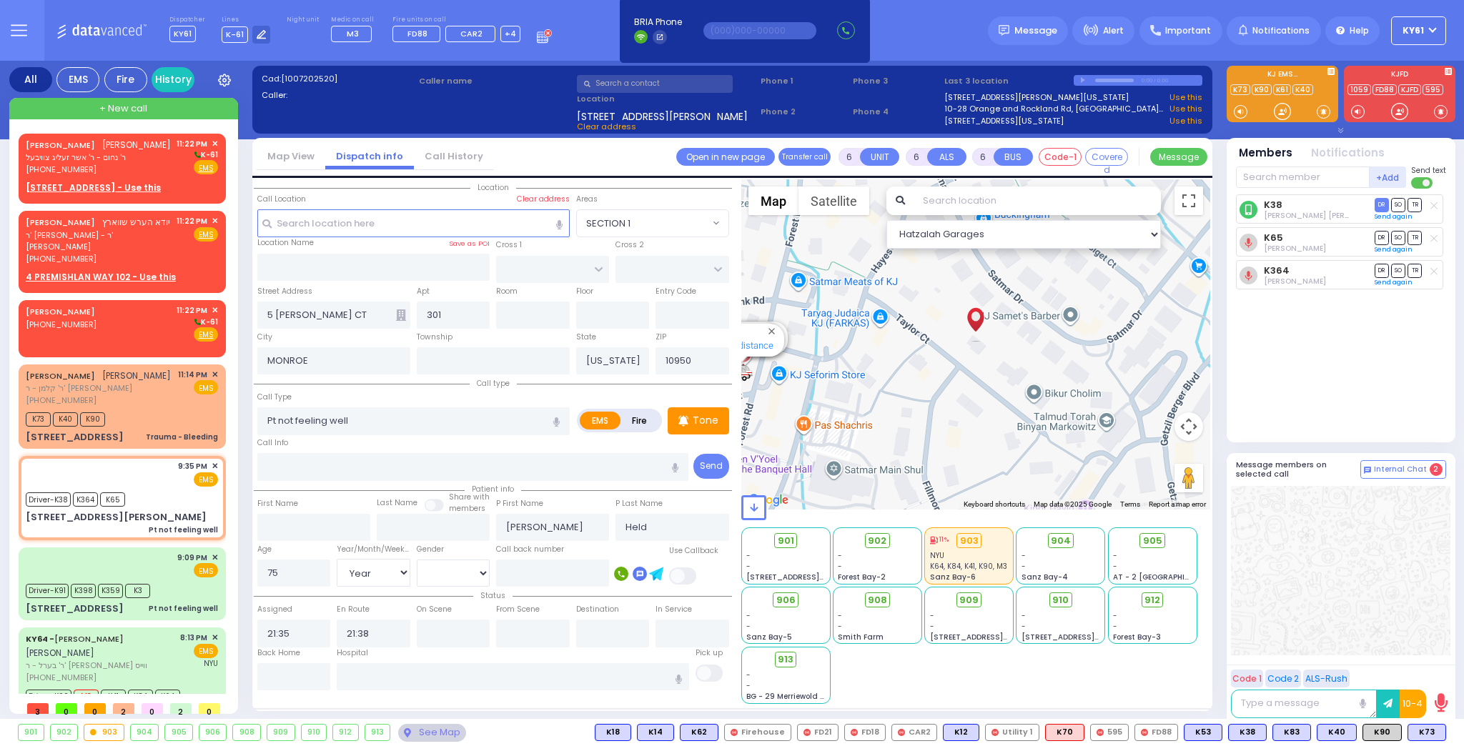
click at [643, 416] on label "Fire" at bounding box center [640, 421] width 40 height 18
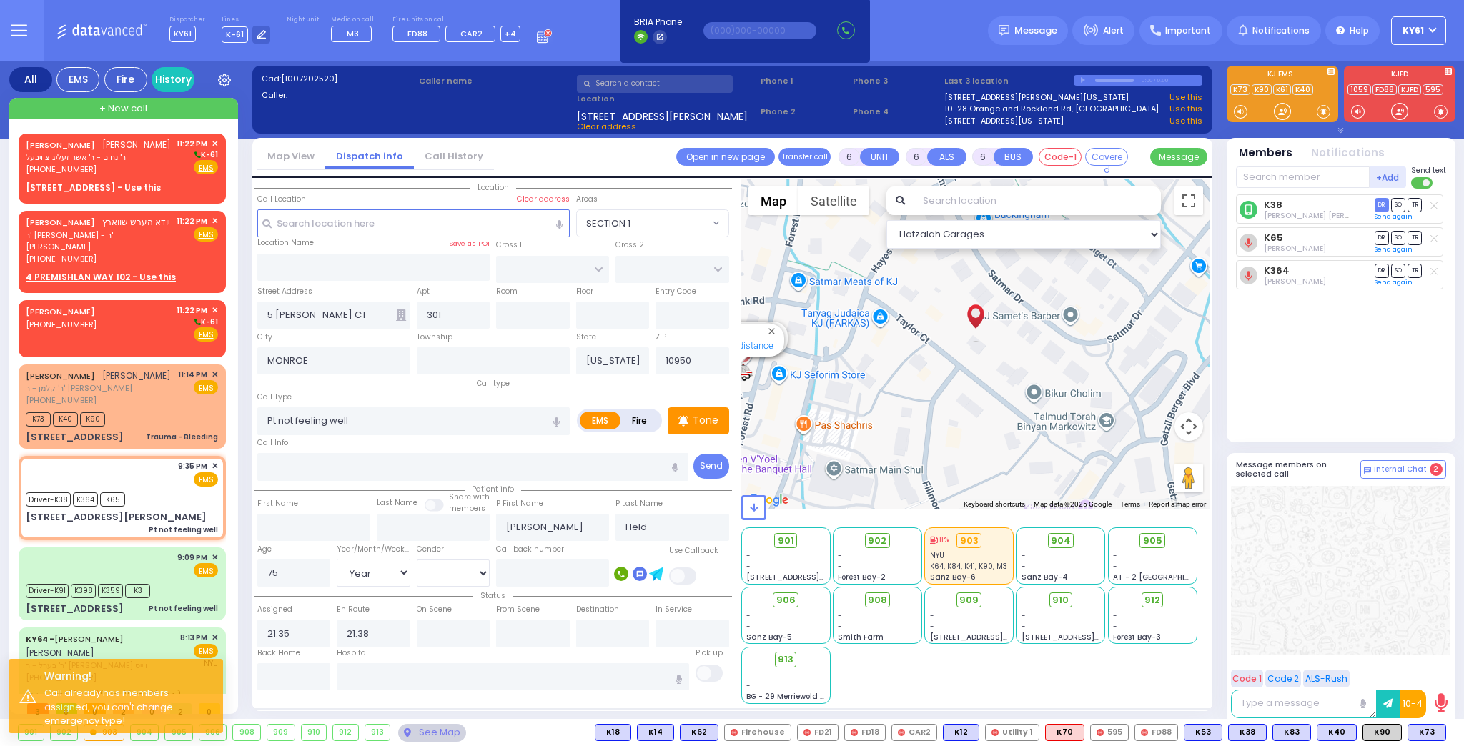
click at [635, 417] on label "Fire" at bounding box center [640, 421] width 40 height 18
drag, startPoint x: 638, startPoint y: 418, endPoint x: 650, endPoint y: 418, distance: 12.1
click at [639, 418] on label "Fire" at bounding box center [640, 421] width 40 height 18
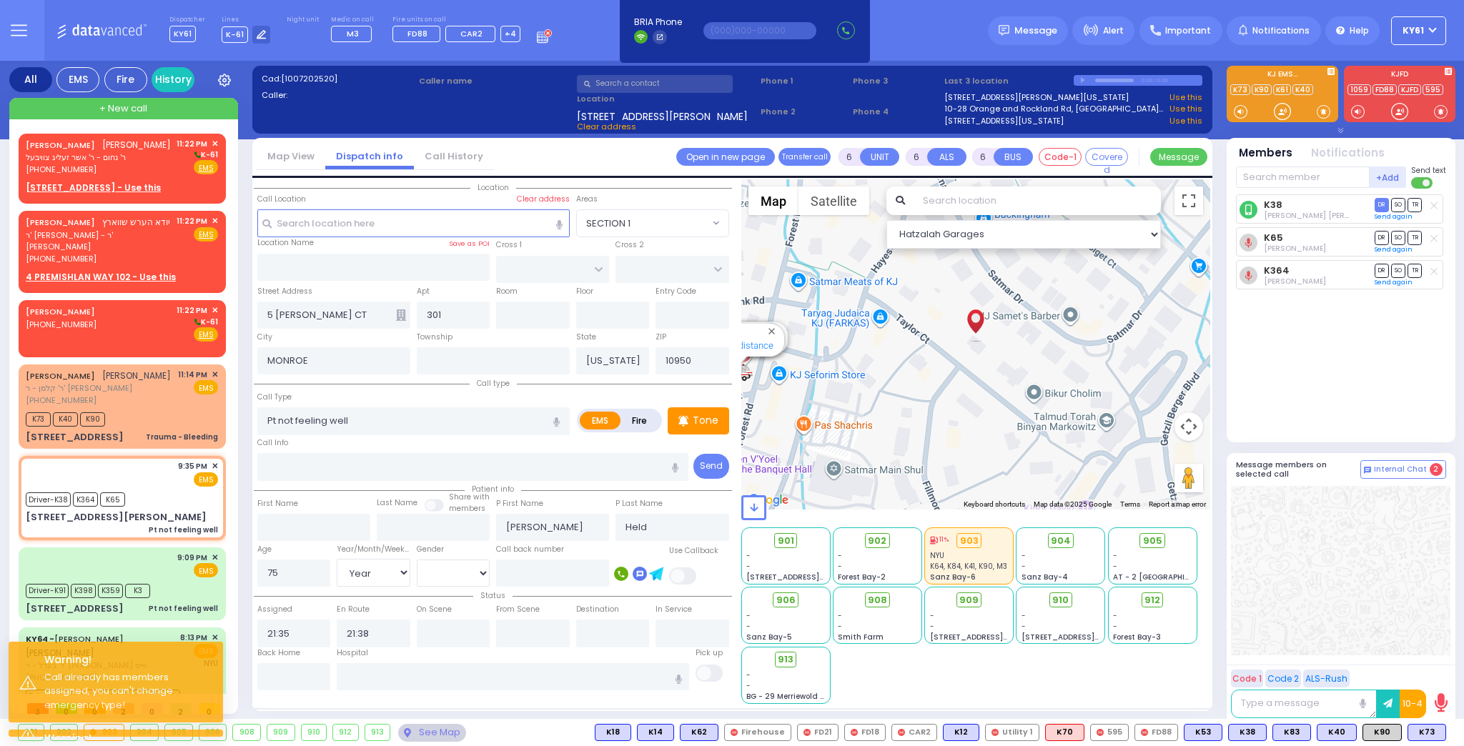
click at [644, 419] on label "Fire" at bounding box center [640, 421] width 40 height 18
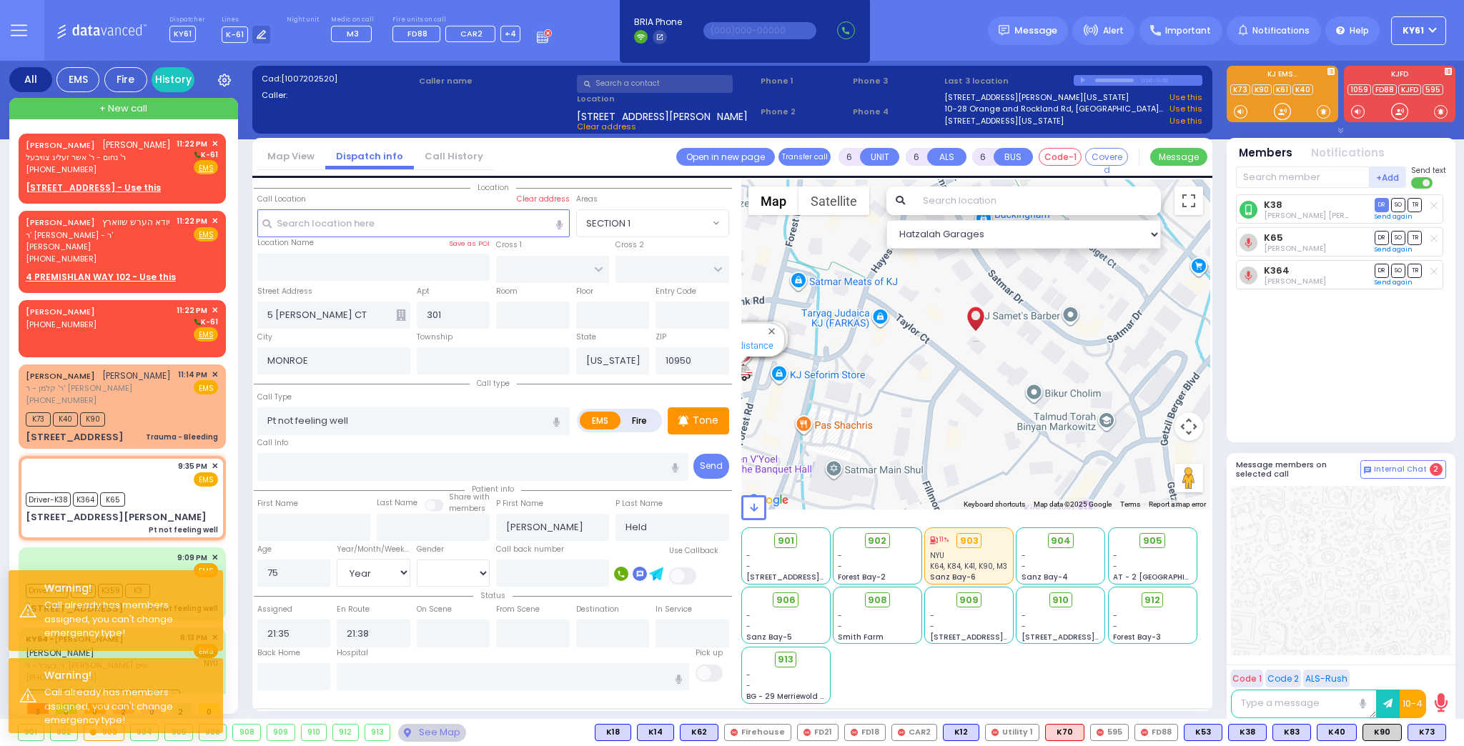
click at [644, 419] on label "Fire" at bounding box center [640, 421] width 40 height 18
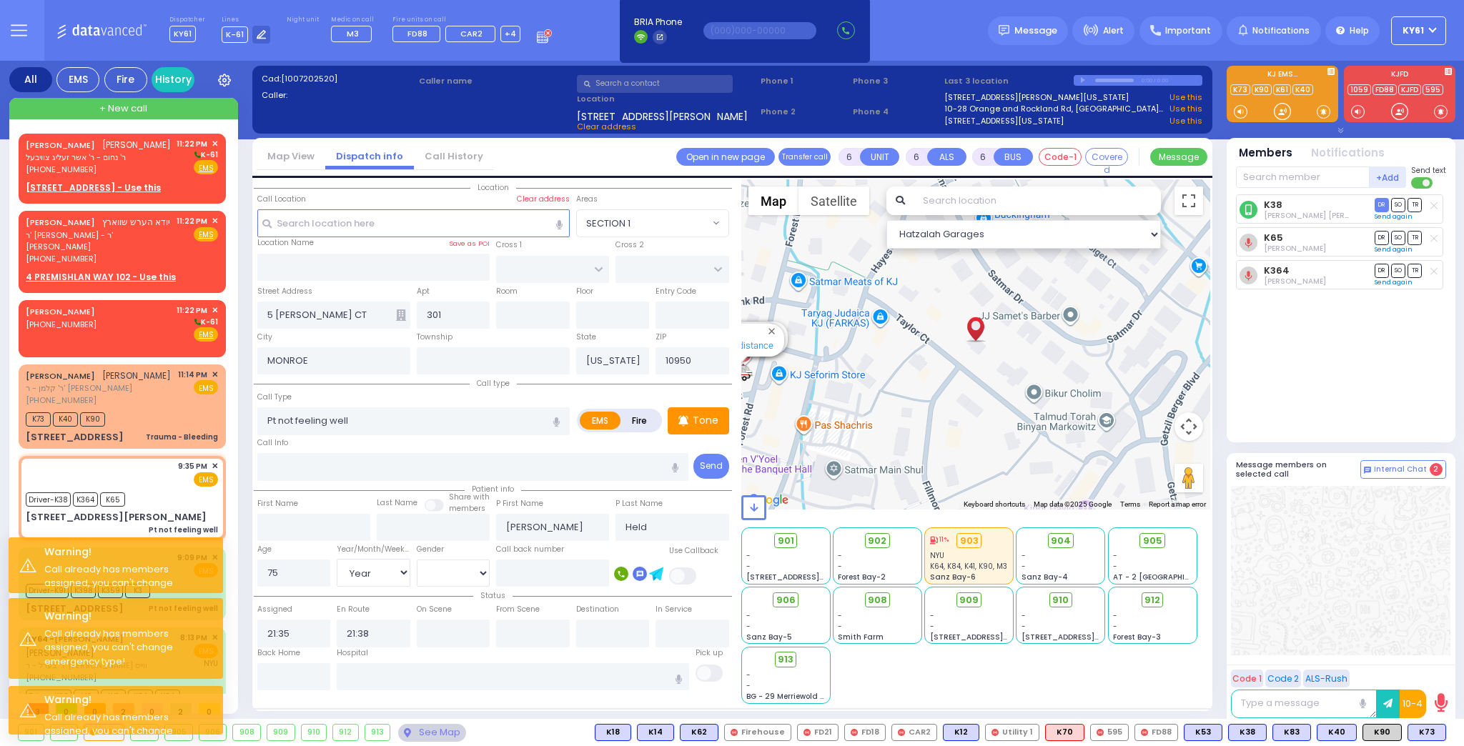
drag, startPoint x: 638, startPoint y: 422, endPoint x: 595, endPoint y: 430, distance: 44.4
click at [637, 423] on label "Fire" at bounding box center [640, 421] width 40 height 18
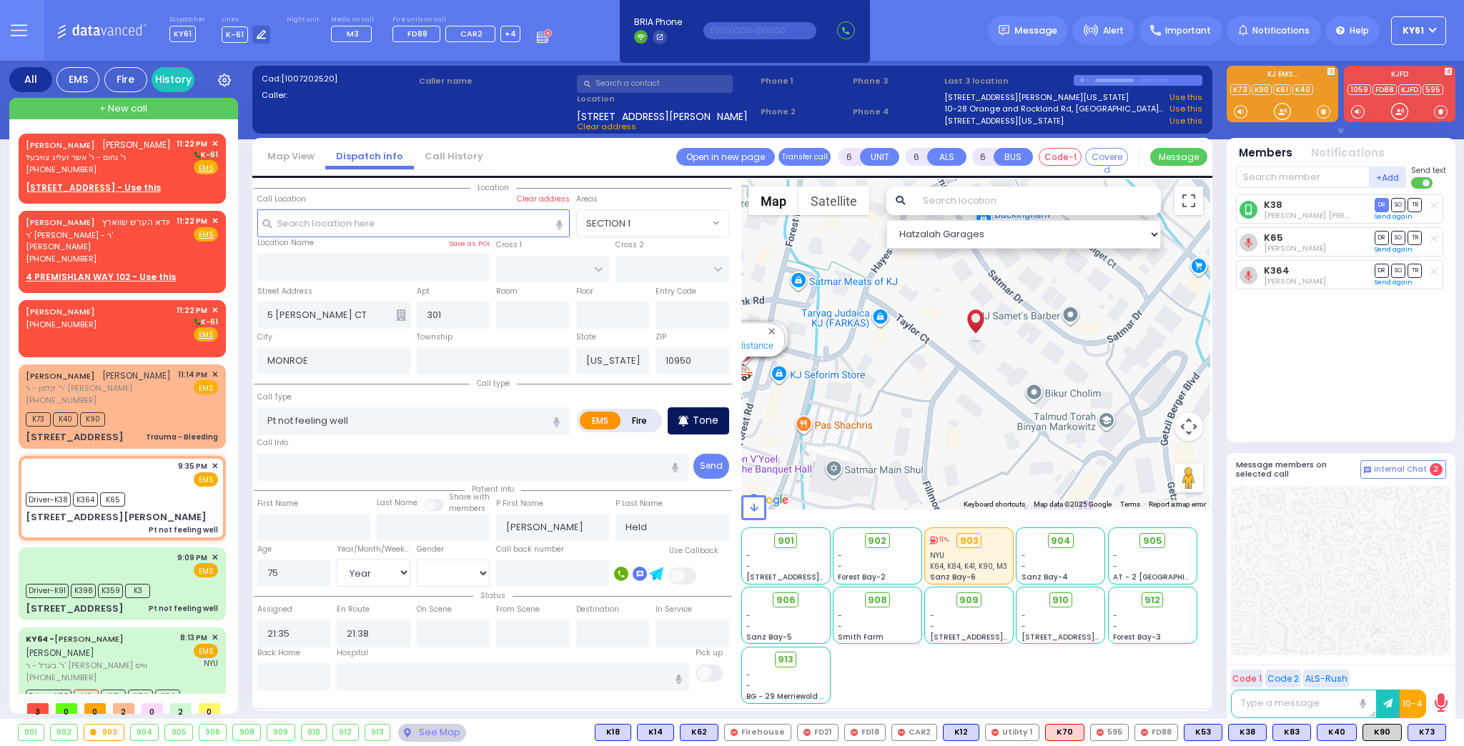
click at [712, 422] on p "Tone" at bounding box center [705, 420] width 26 height 15
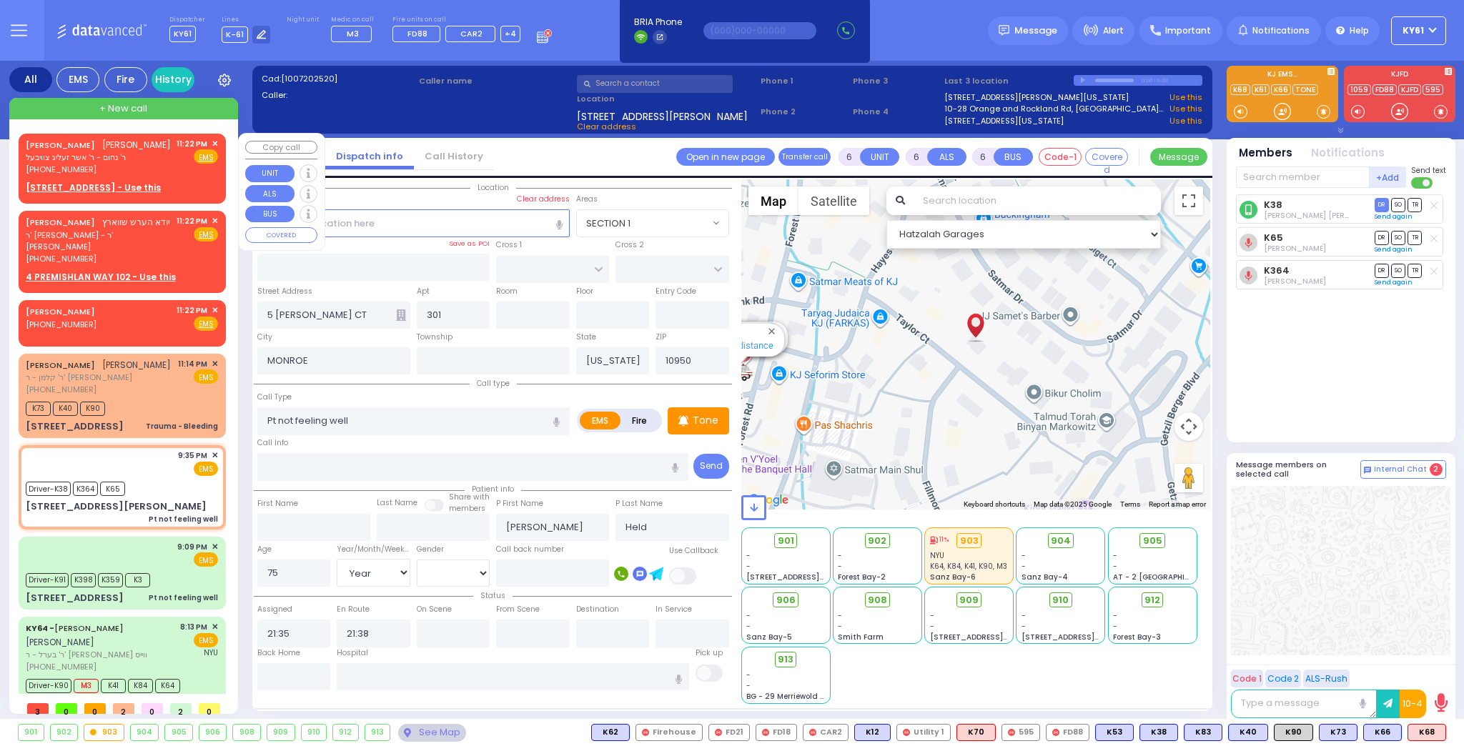
click at [215, 183] on div "YITZCHOK JOSHUA KORNBLY יצחק יושע קארנבלי ר' נחום - ר' אשר זעליג צוויבעל (845) …" at bounding box center [122, 166] width 202 height 61
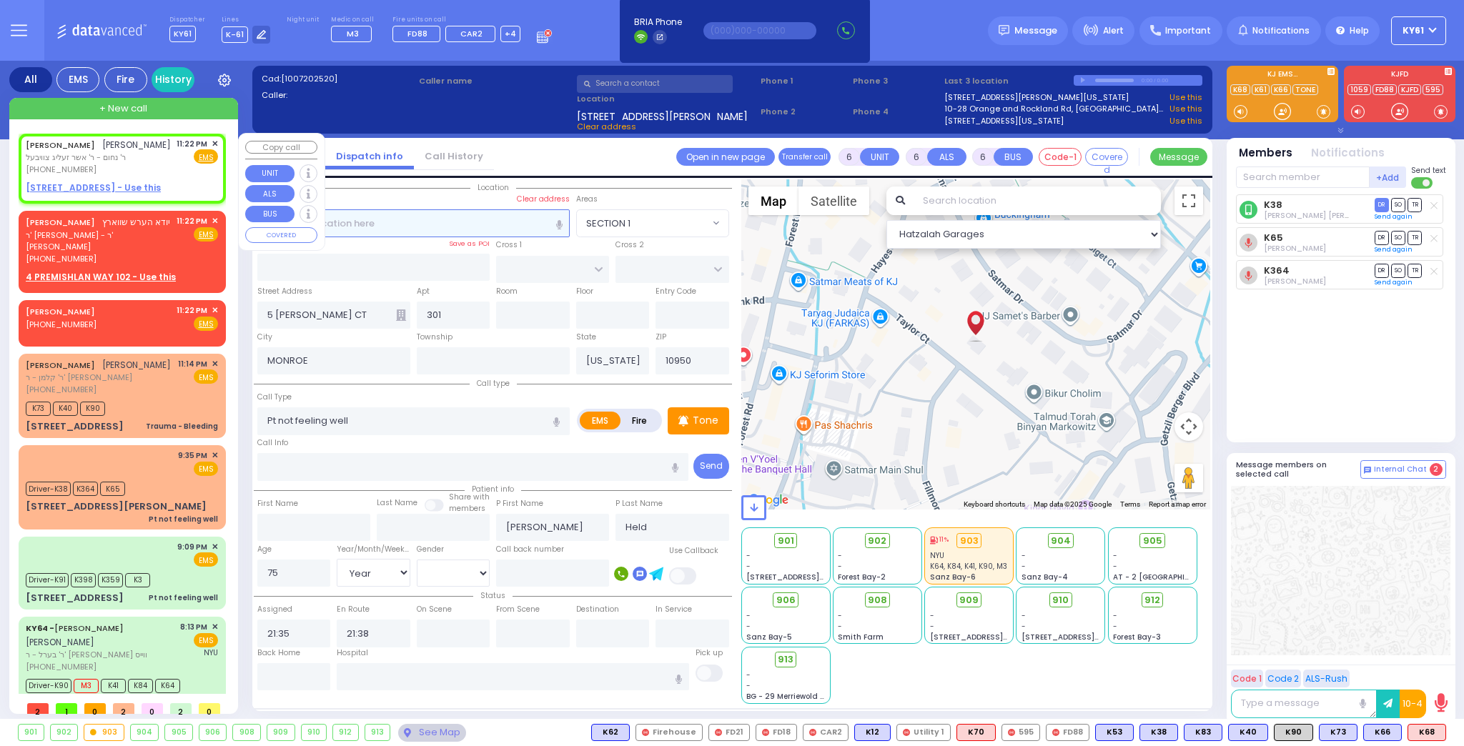
type input "2"
type input "1"
select select
radio input "true"
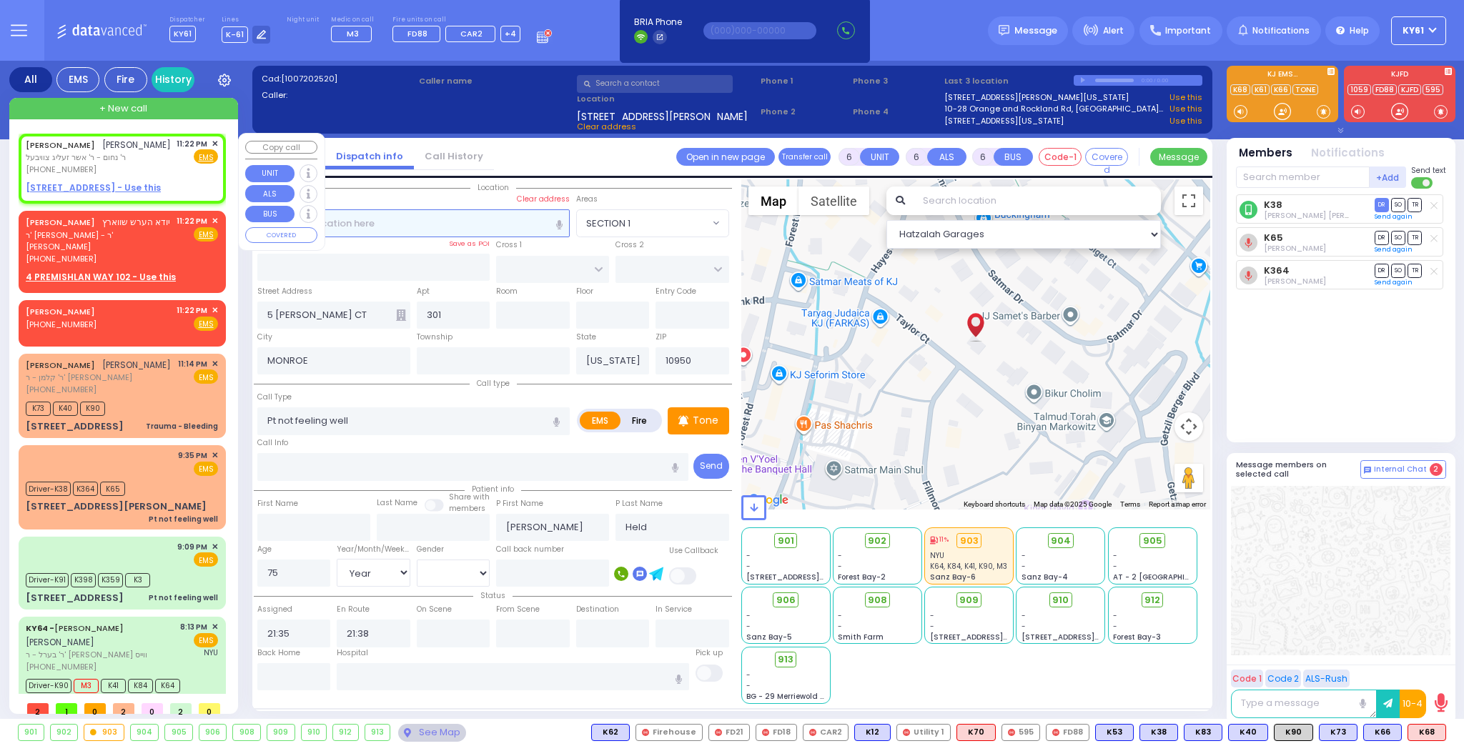
type input "YITZCHOK JOSHUA"
type input "KORNBLY"
select select
type input "23:22"
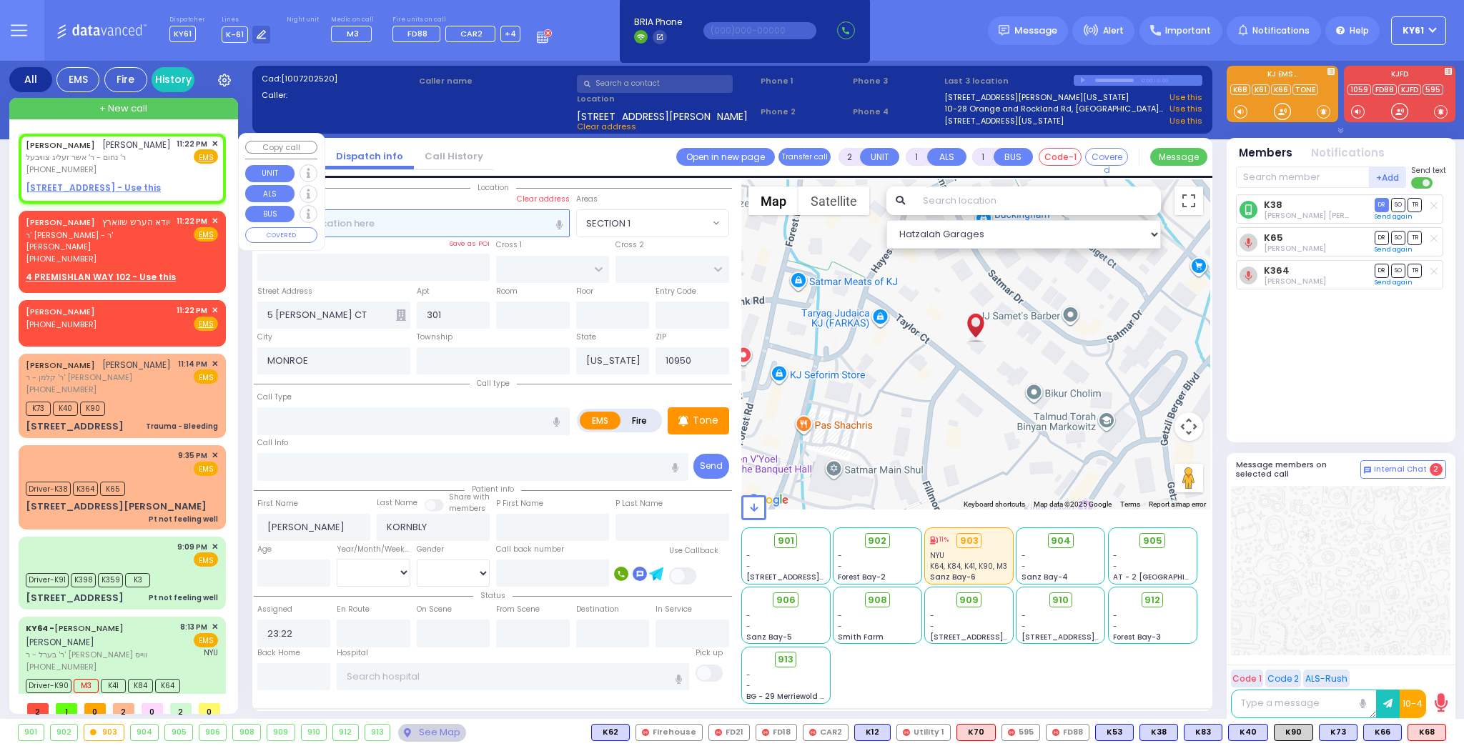
select select "Hatzalah Garages"
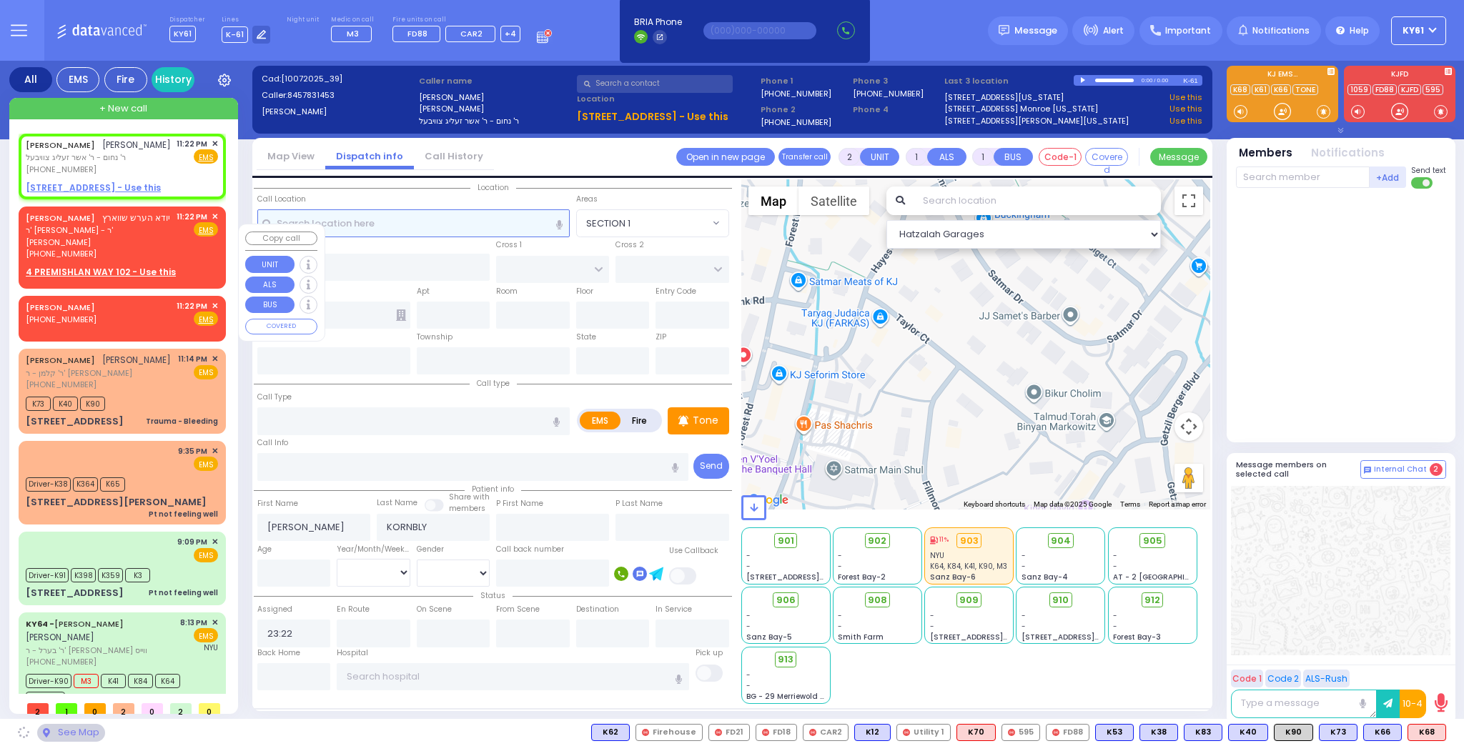
select select
radio input "true"
select select
select select "Hatzalah Garages"
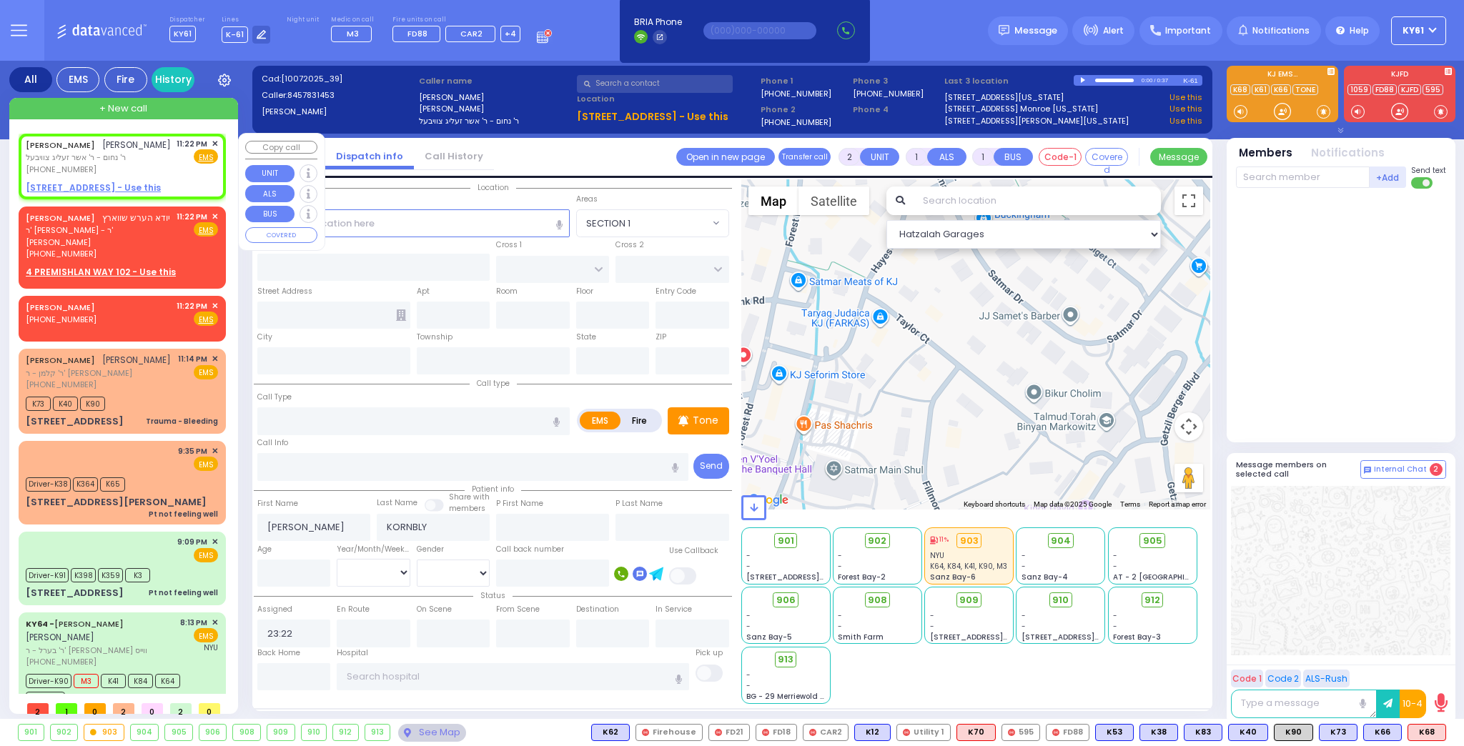
click at [74, 194] on u "4 PREMISHLAN WAY 202 - Use this" at bounding box center [93, 188] width 135 height 12
select select
radio input "true"
select select
select select "Hatzalah Garages"
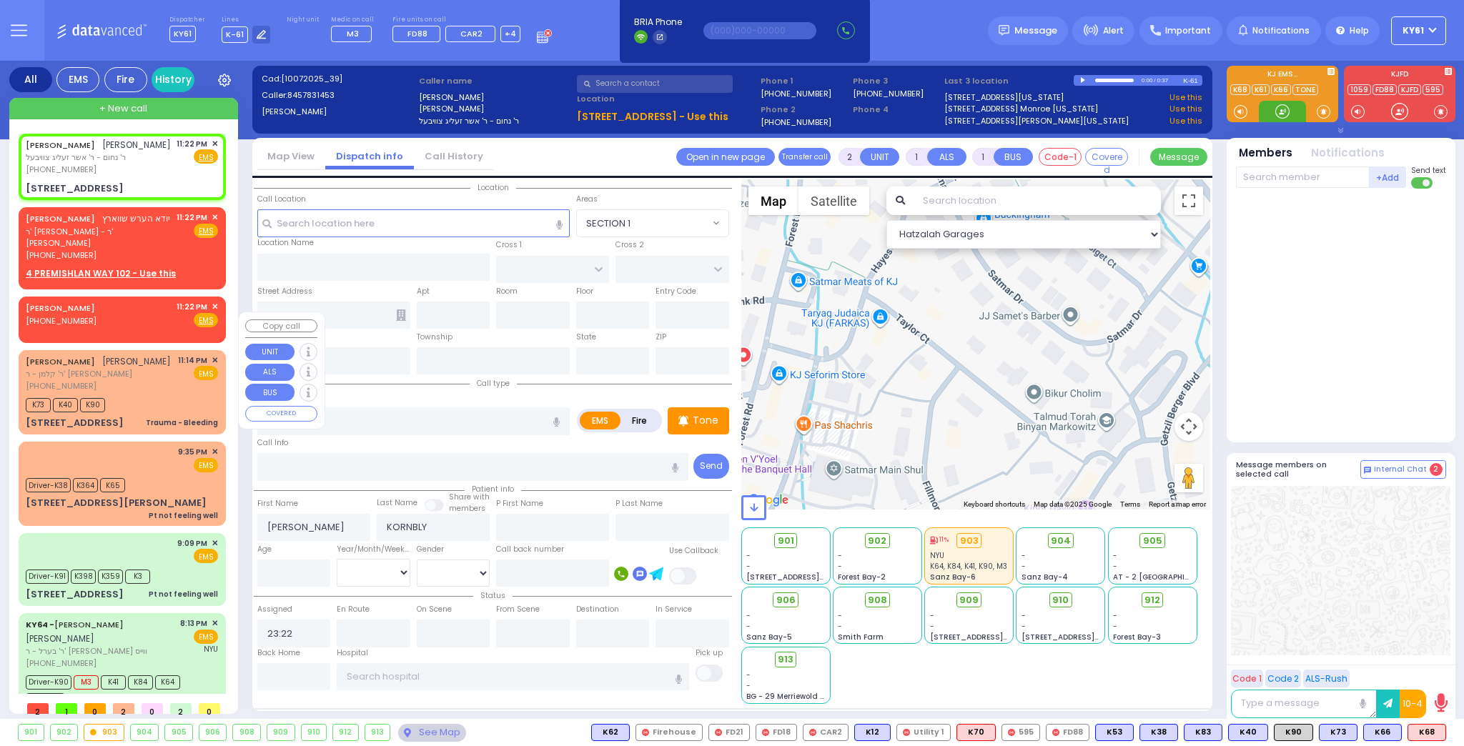
select select
radio input "true"
select select
select select "Hatzalah Garages"
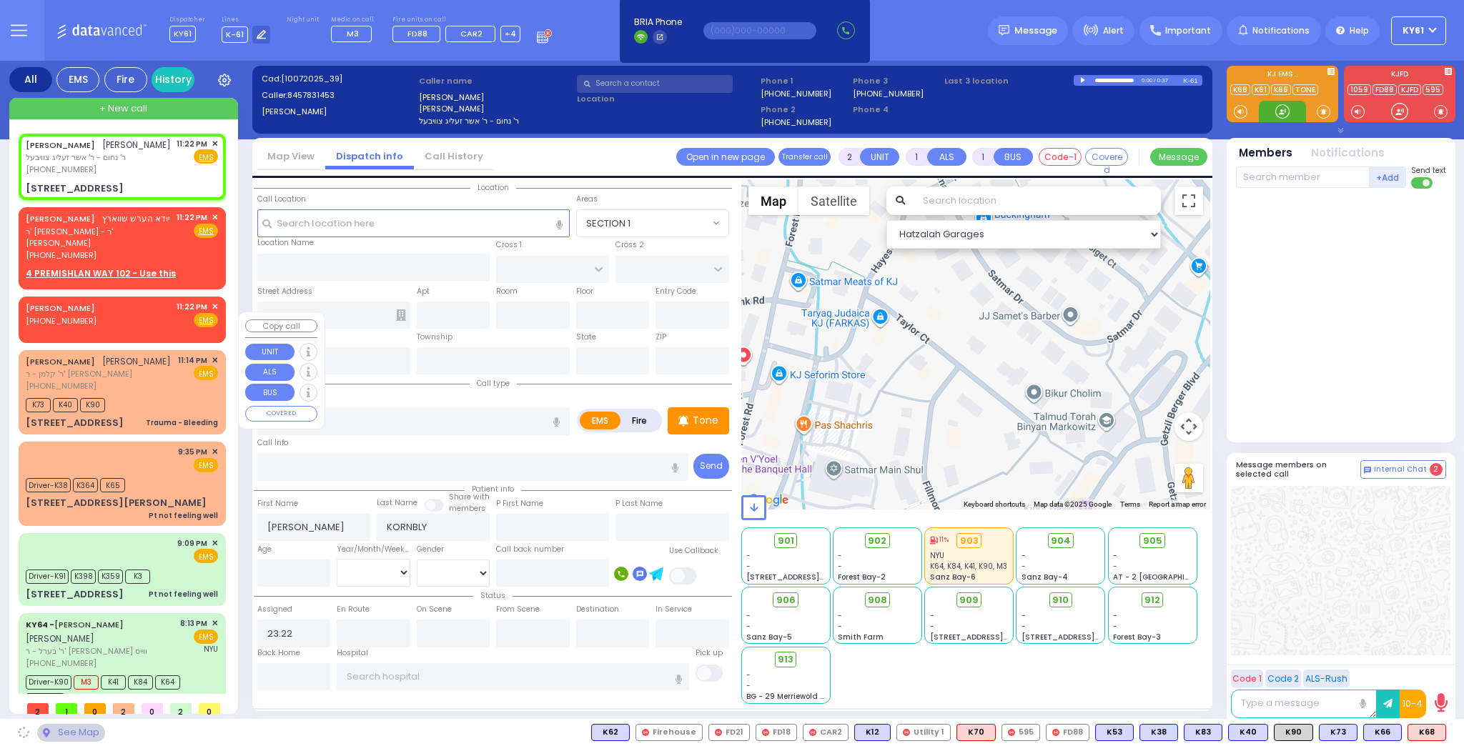
type input "PREMISHLAN WAY"
type input "ANIPOLI DR"
type input "4 PREMISHLAN WAY"
type input "202"
type input "Monroe"
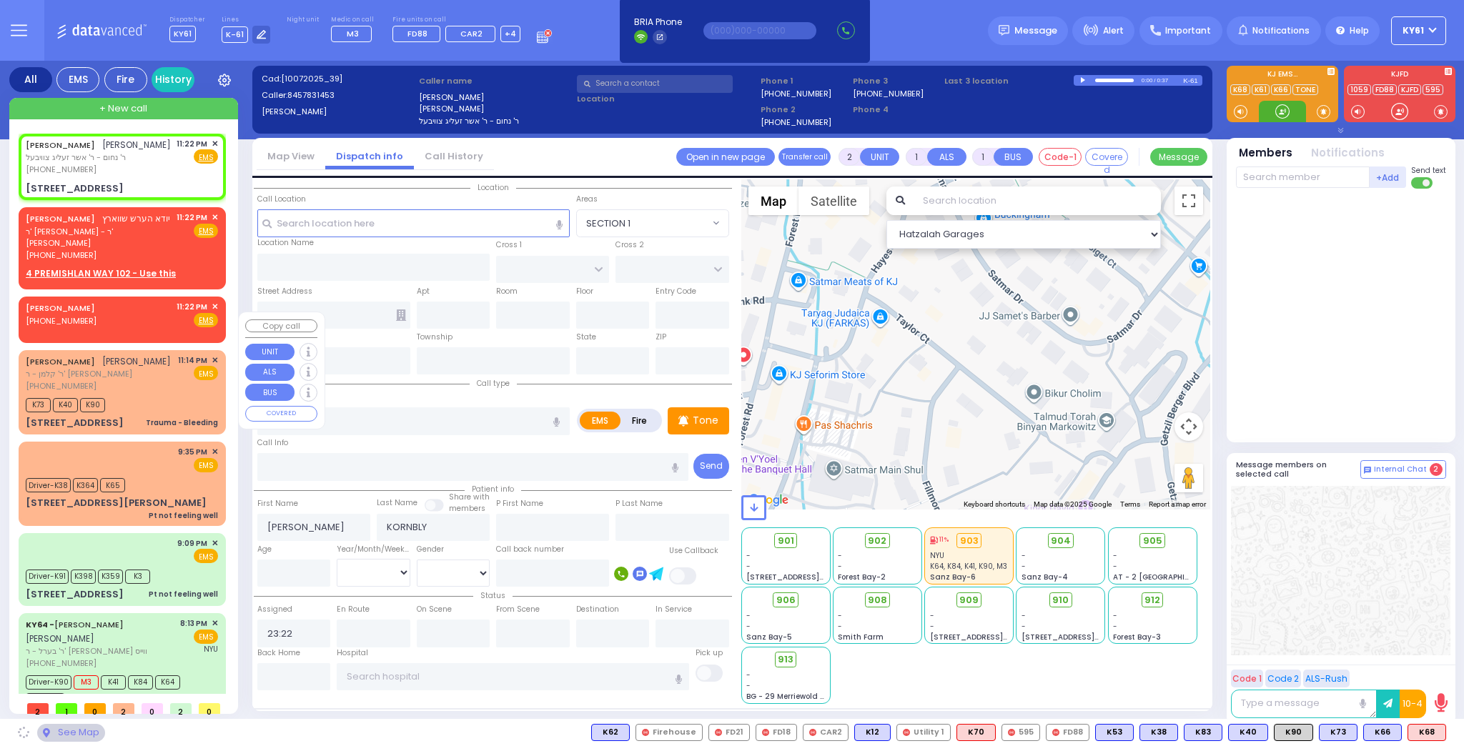
type input "[US_STATE]"
type input "10950"
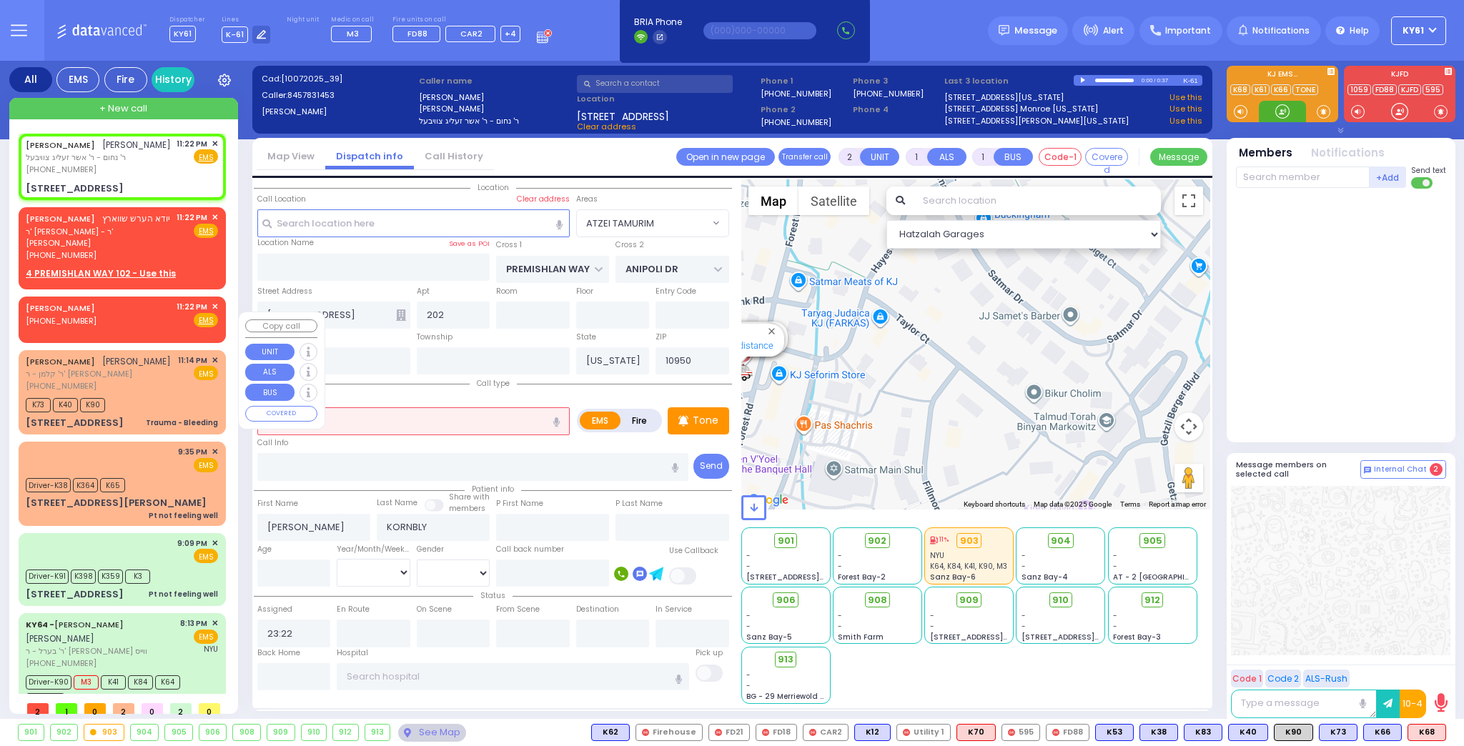
select select "ATZEI TAMURIM"
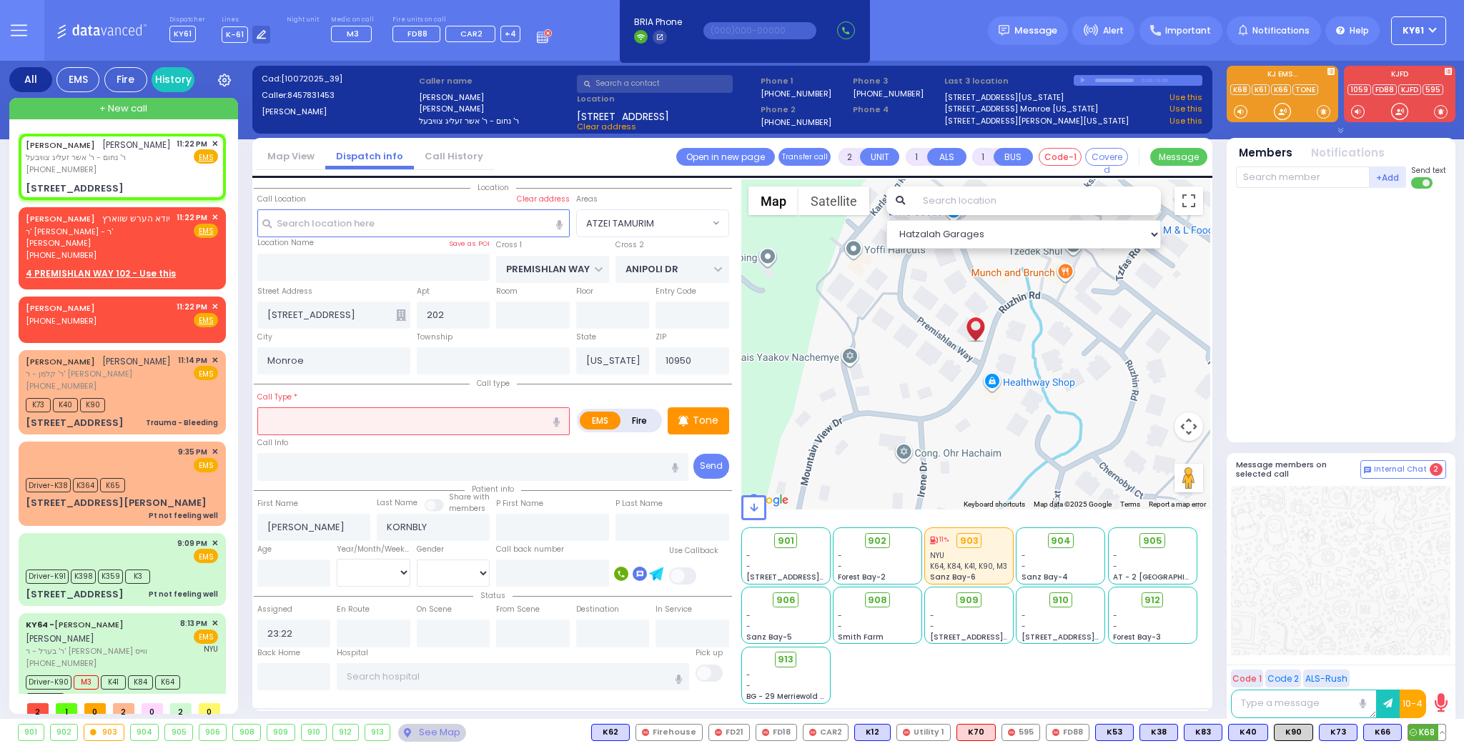
drag, startPoint x: 1438, startPoint y: 733, endPoint x: 1378, endPoint y: 731, distance: 59.4
click at [1438, 734] on button at bounding box center [1441, 733] width 7 height 16
click at [1378, 735] on span "K66" at bounding box center [1381, 733] width 37 height 16
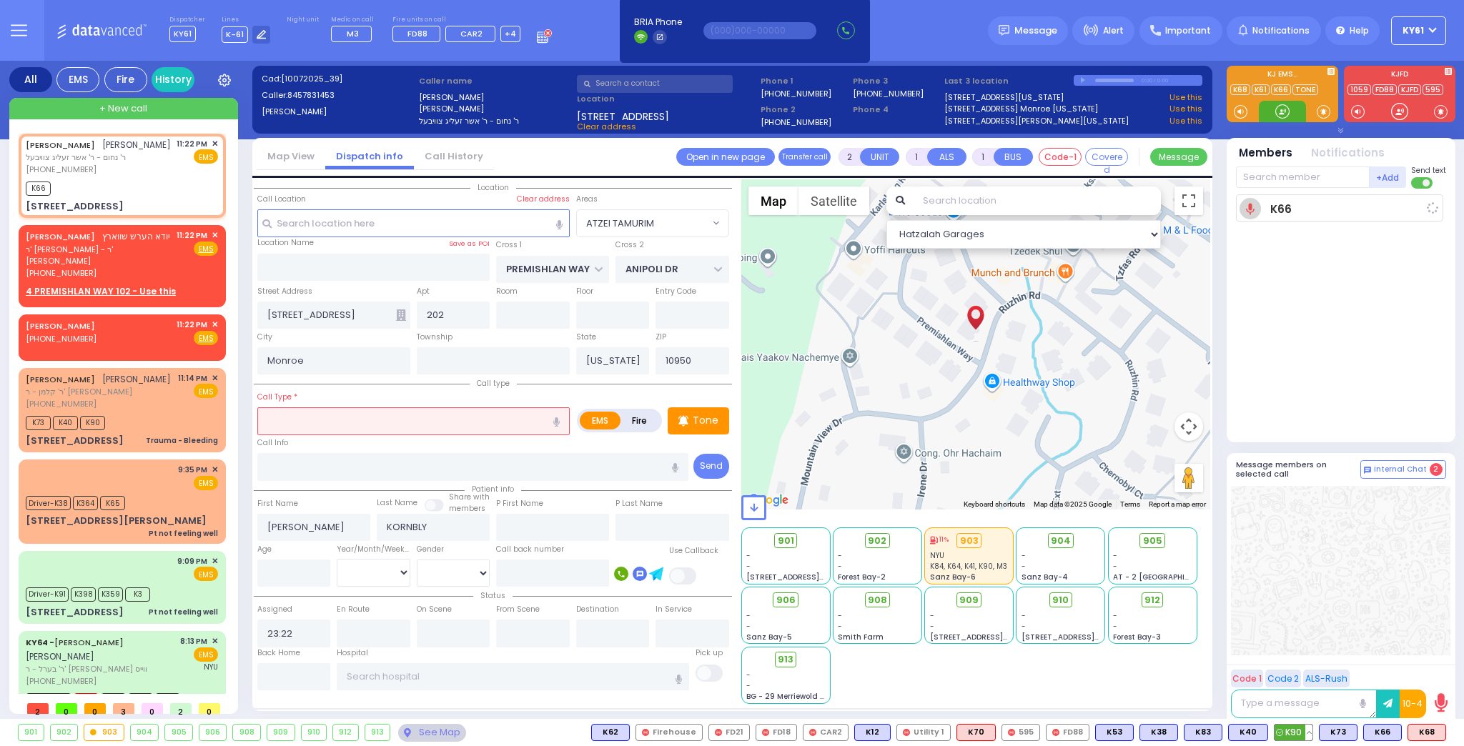
select select
radio input "true"
select select
type input "23:23"
select select "Hatzalah Garages"
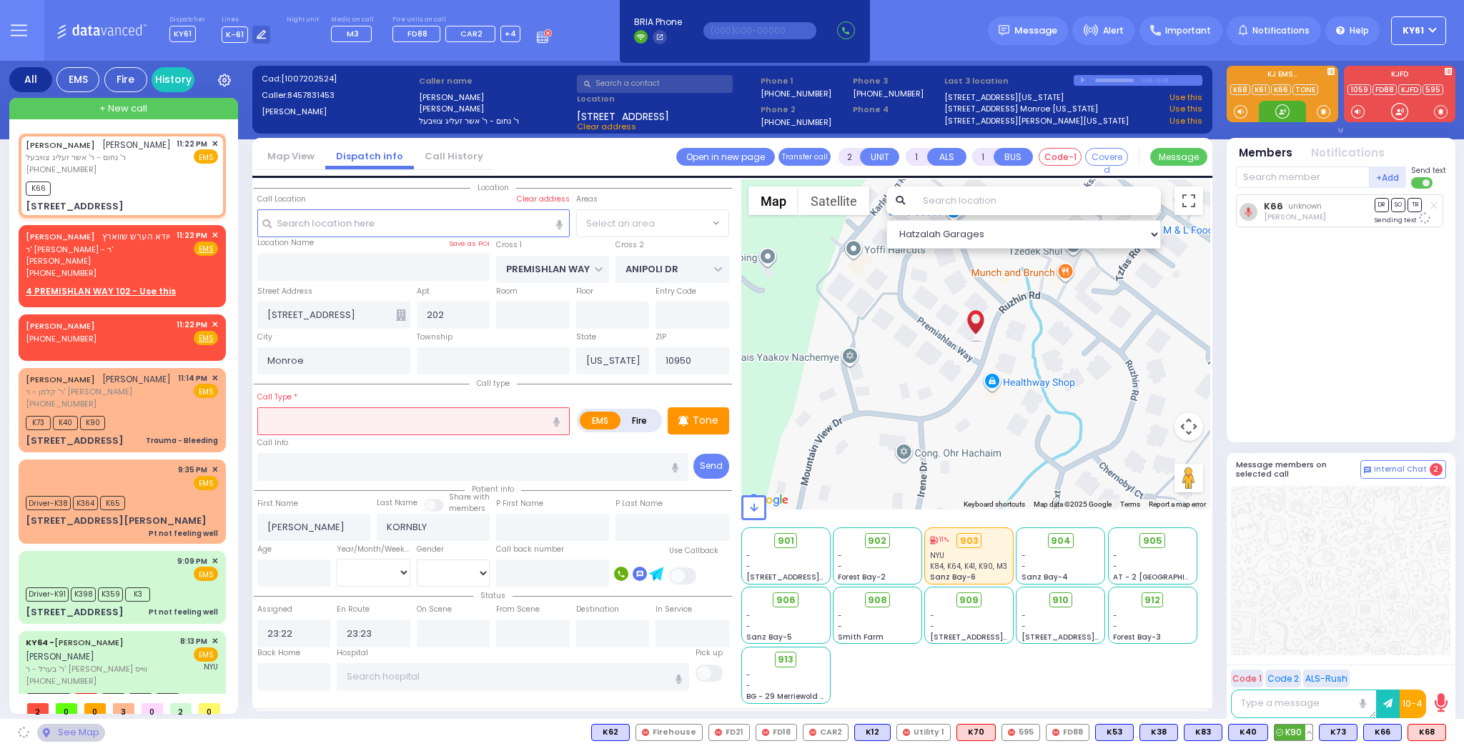
select select "ATZEI TAMURIM"
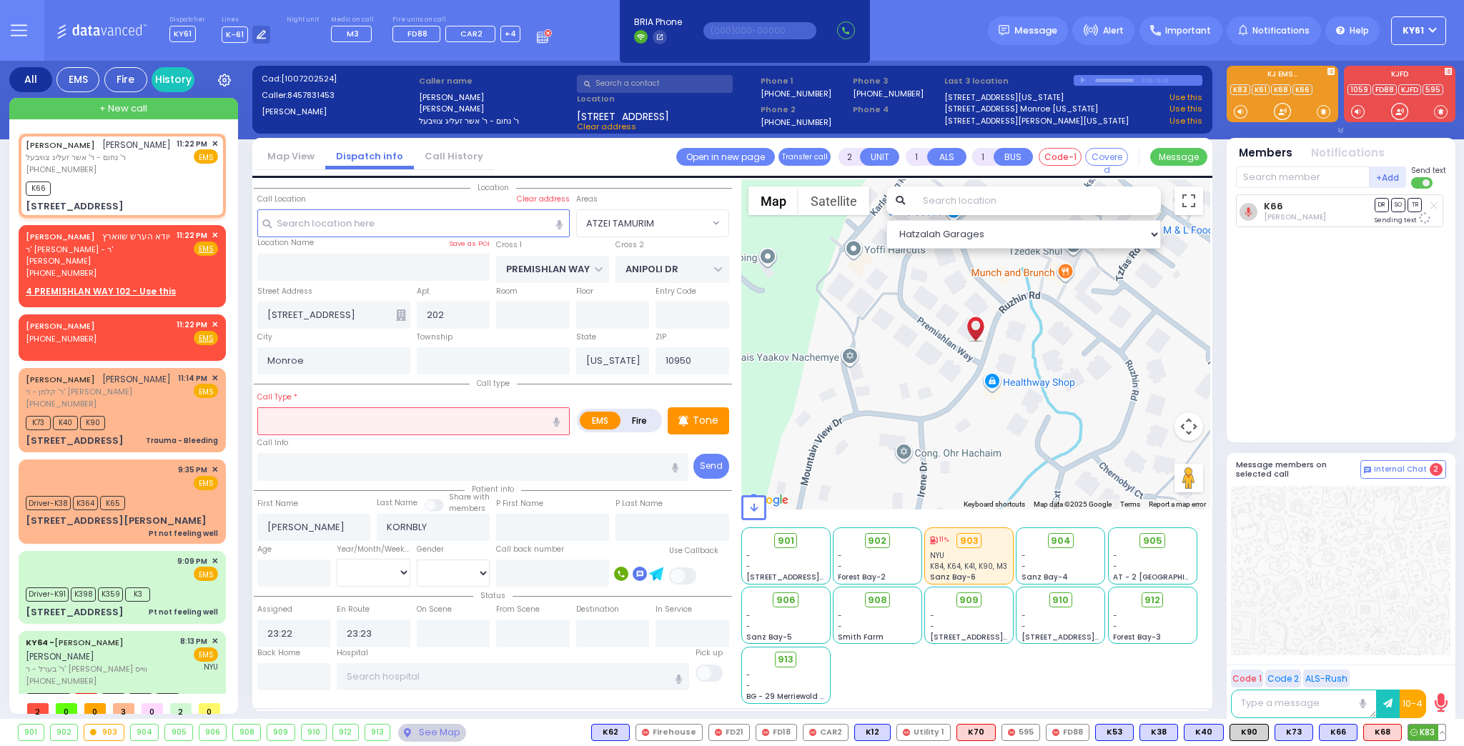
click at [1416, 732] on icon at bounding box center [1413, 732] width 7 height 7
select select
radio input "true"
select select
select select "Hatzalah Garages"
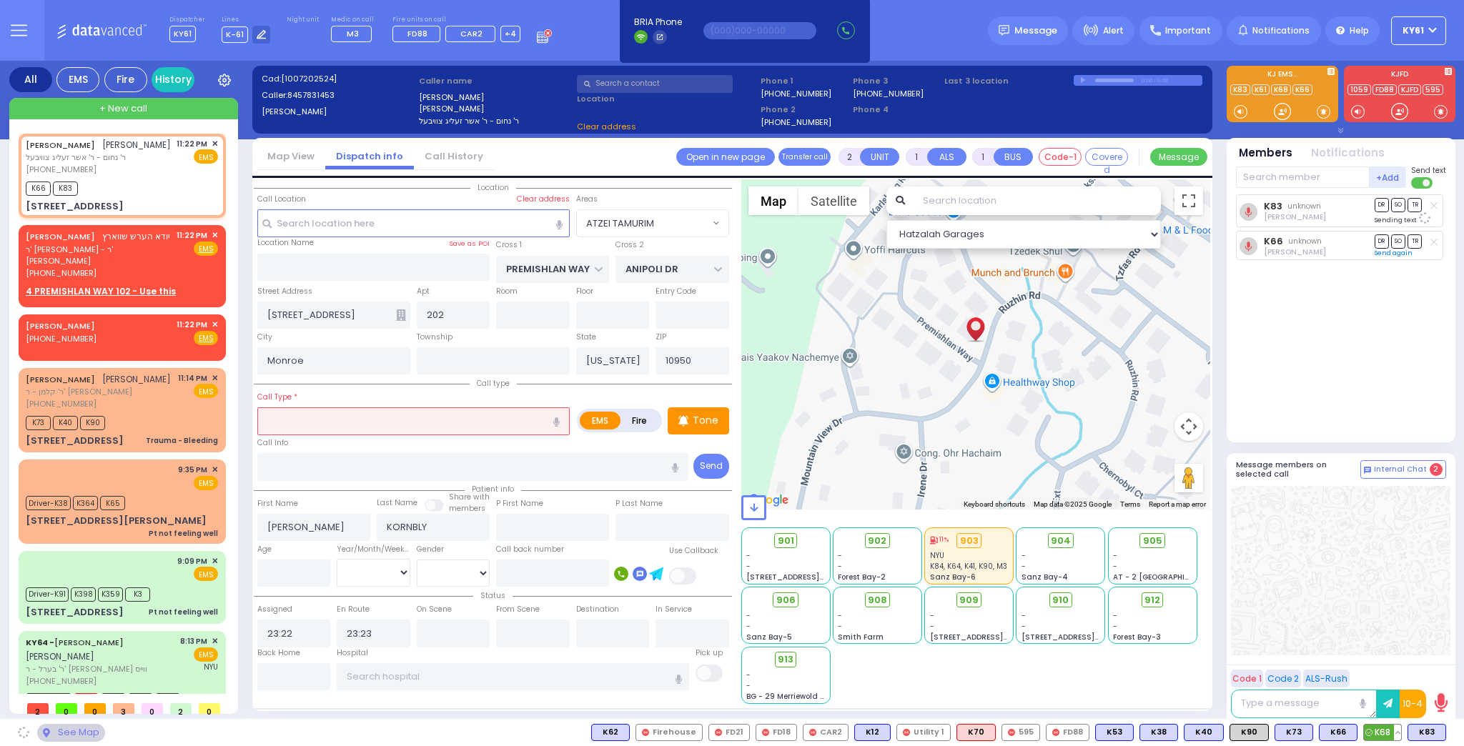
click at [1383, 734] on span "K68" at bounding box center [1381, 733] width 37 height 16
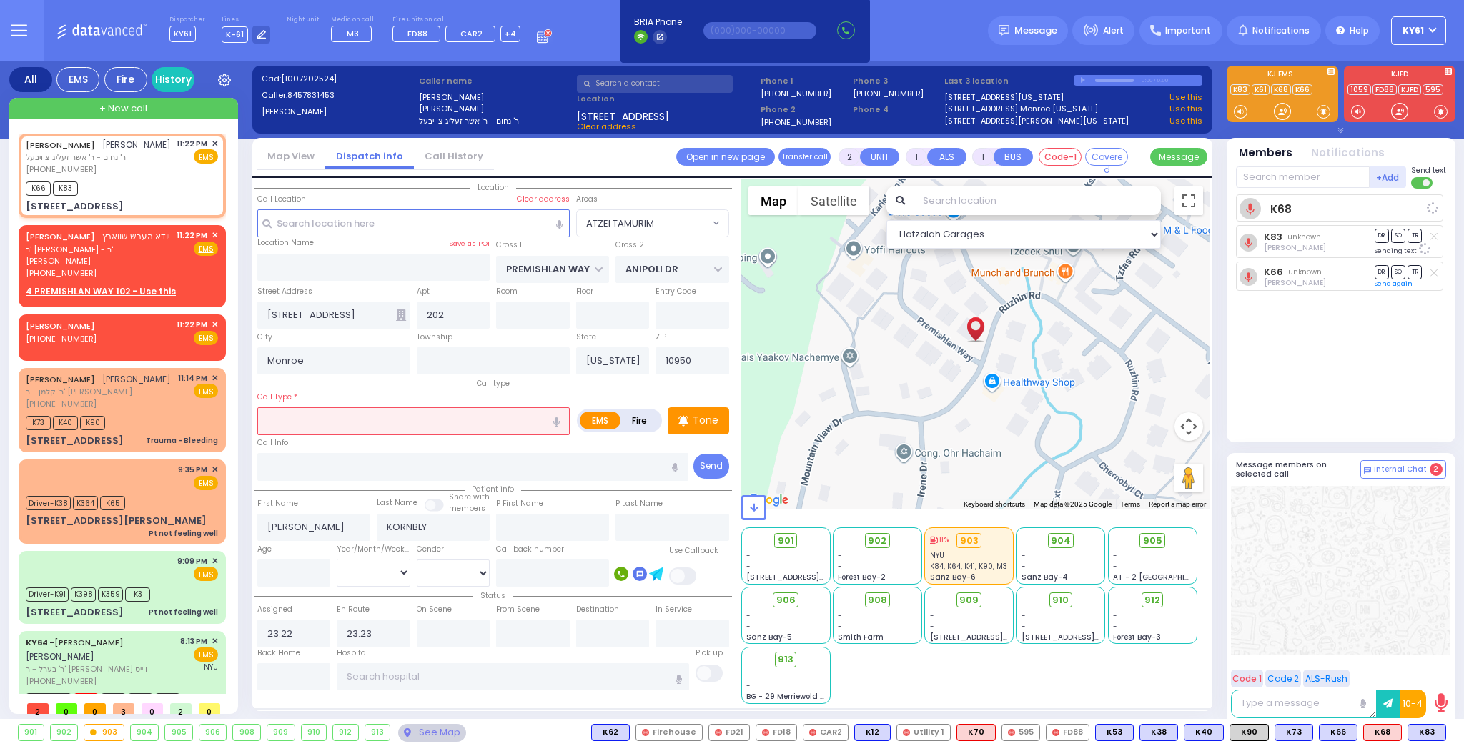
select select "ATZEI TAMURIM"
select select
radio input "true"
select select
select select "Hatzalah Garages"
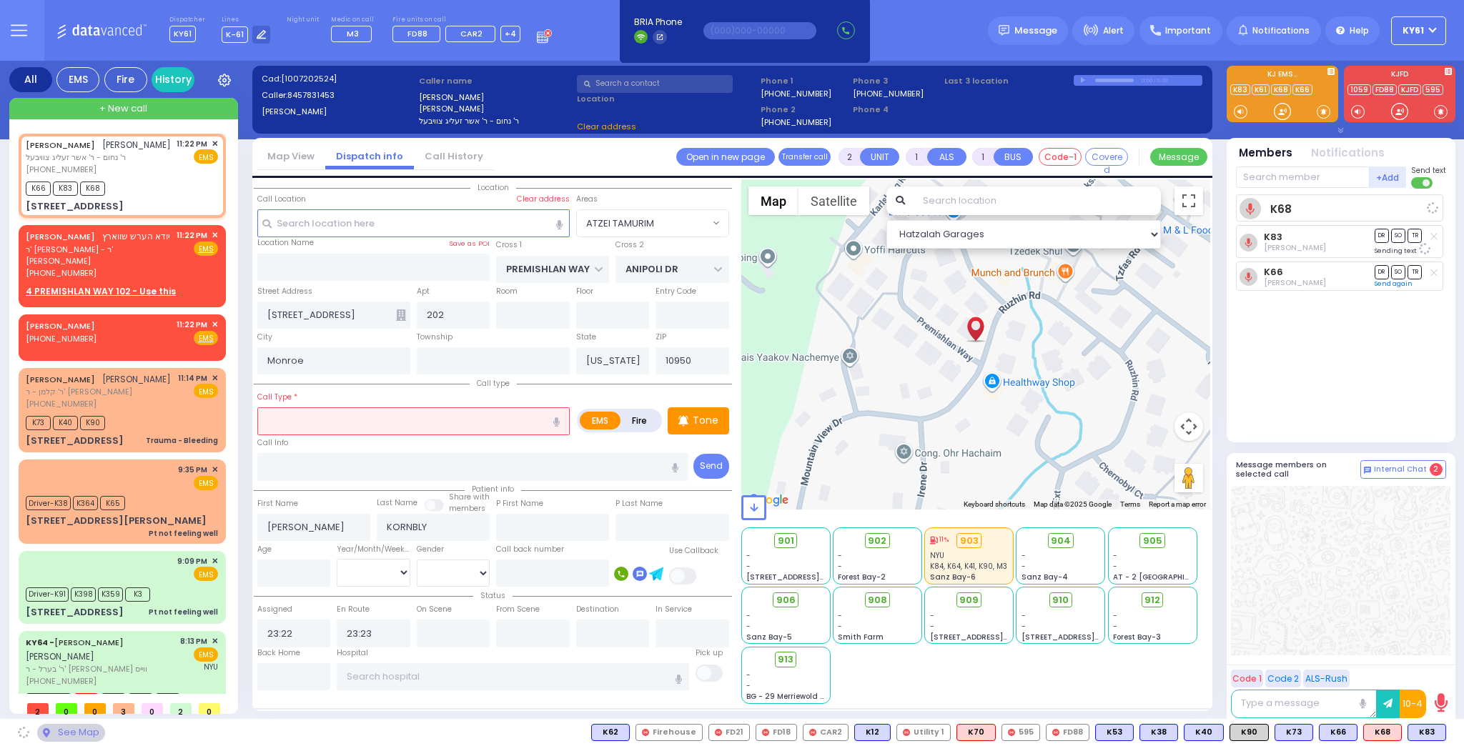
select select "ATZEI TAMURIM"
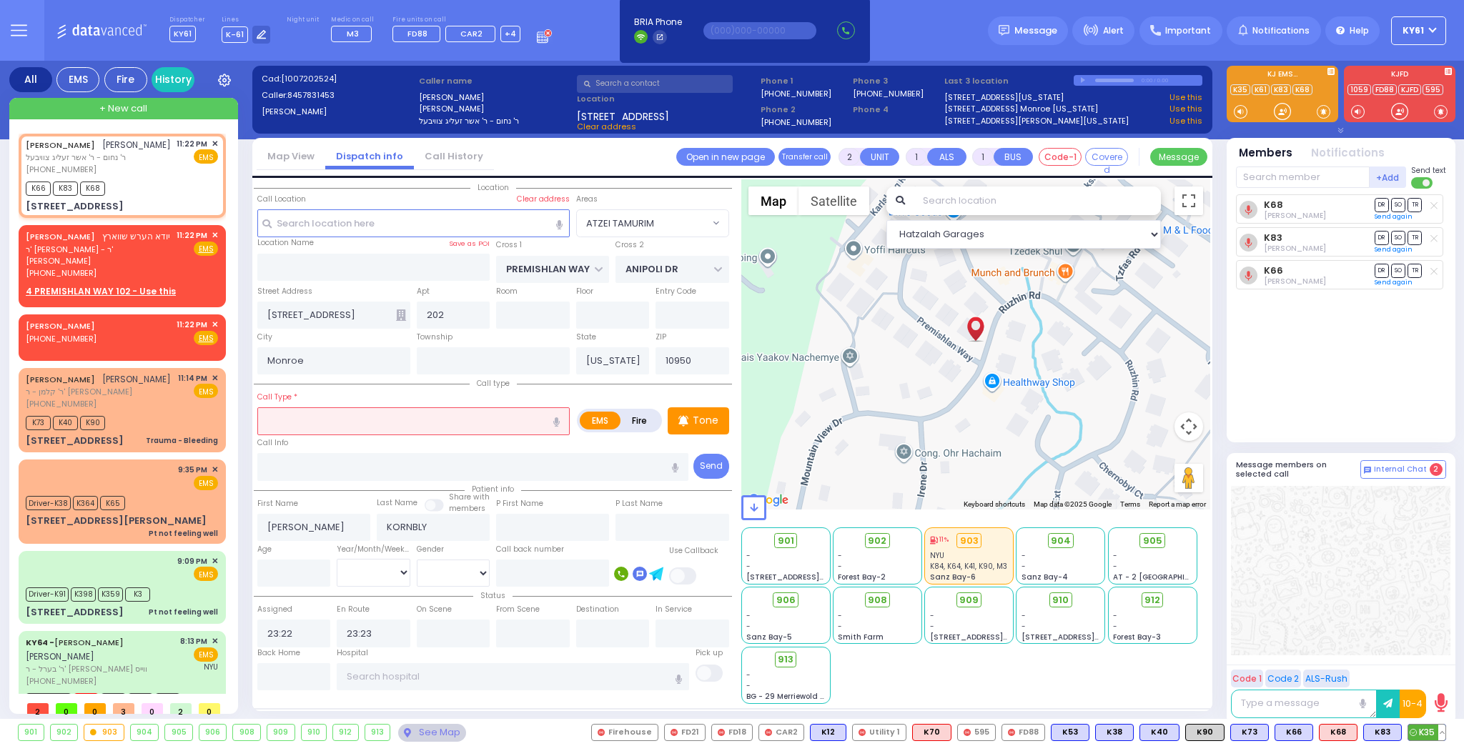
click at [1426, 730] on span "K35" at bounding box center [1426, 733] width 37 height 16
select select
radio input "true"
select select
select select "Hatzalah Garages"
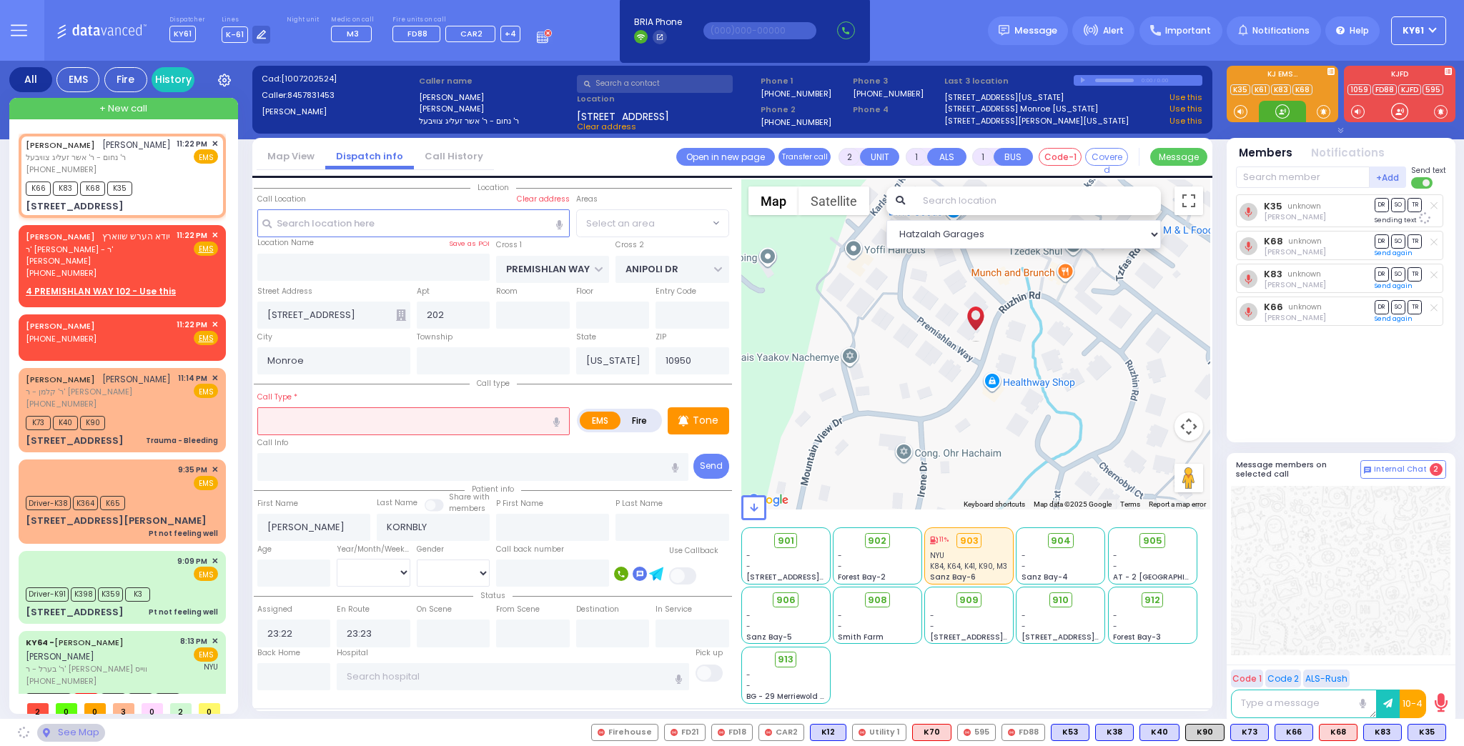
select select "ATZEI TAMURIM"
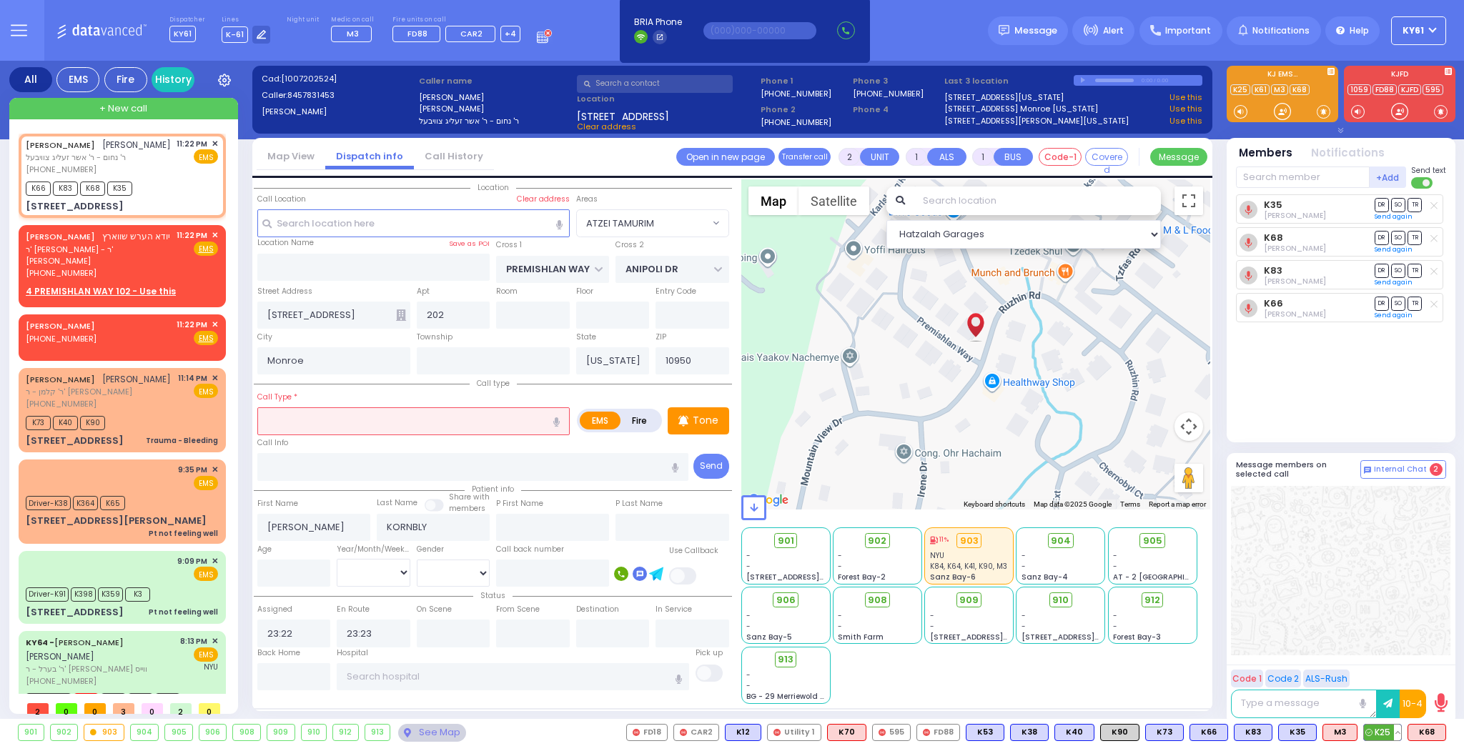
click at [1384, 736] on span "K25" at bounding box center [1381, 733] width 37 height 16
select select
radio input "true"
select select
select select "Hatzalah Garages"
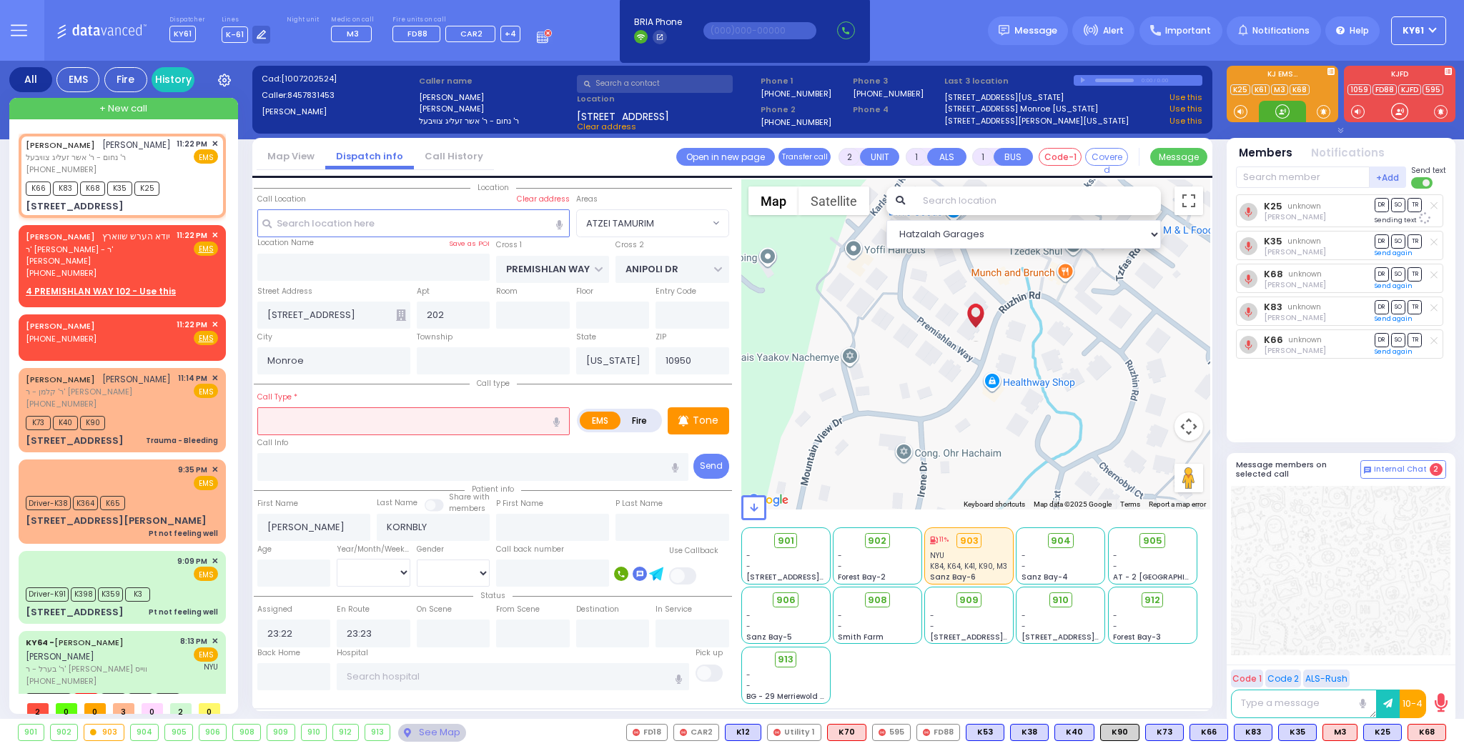
select select "ATZEI TAMURIM"
click at [1441, 731] on button at bounding box center [1441, 733] width 7 height 16
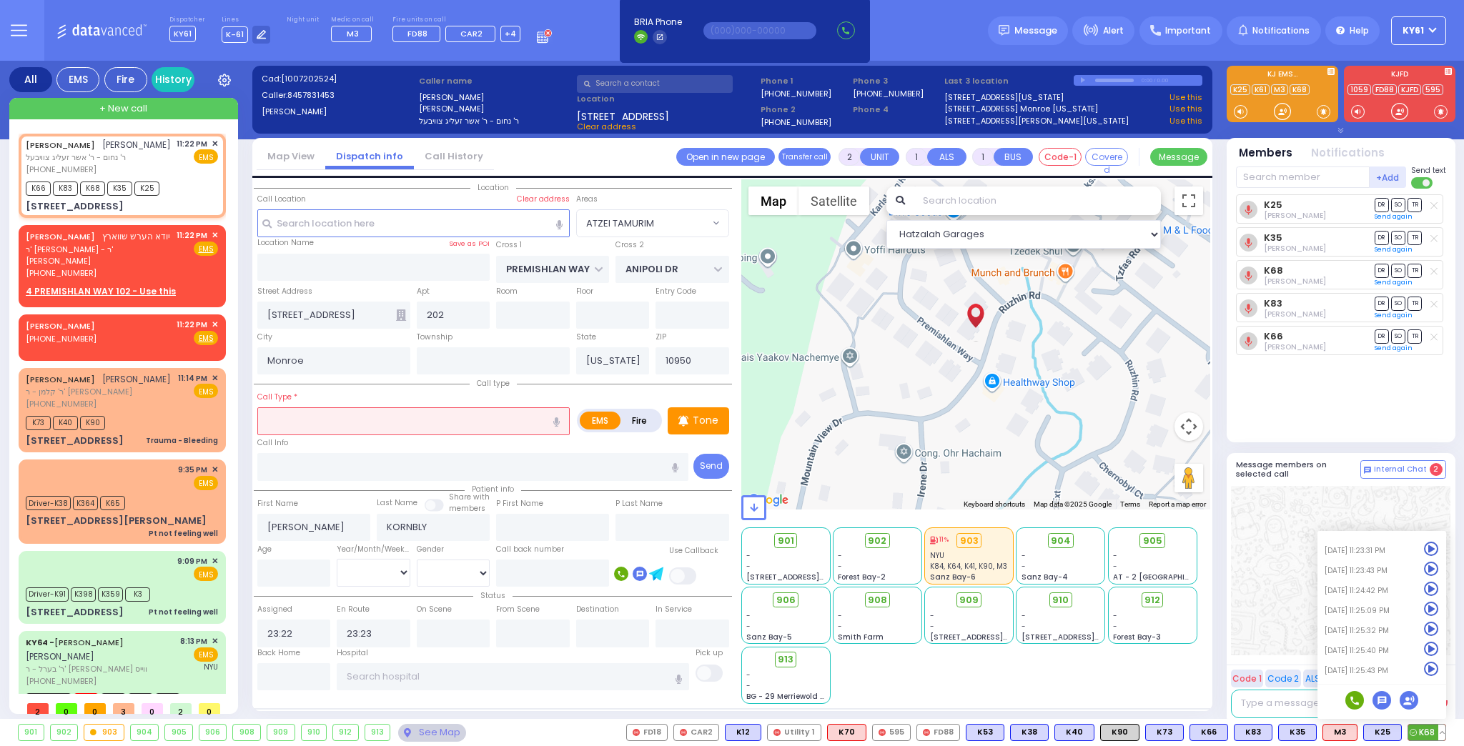
click at [1431, 667] on icon at bounding box center [1431, 669] width 15 height 15
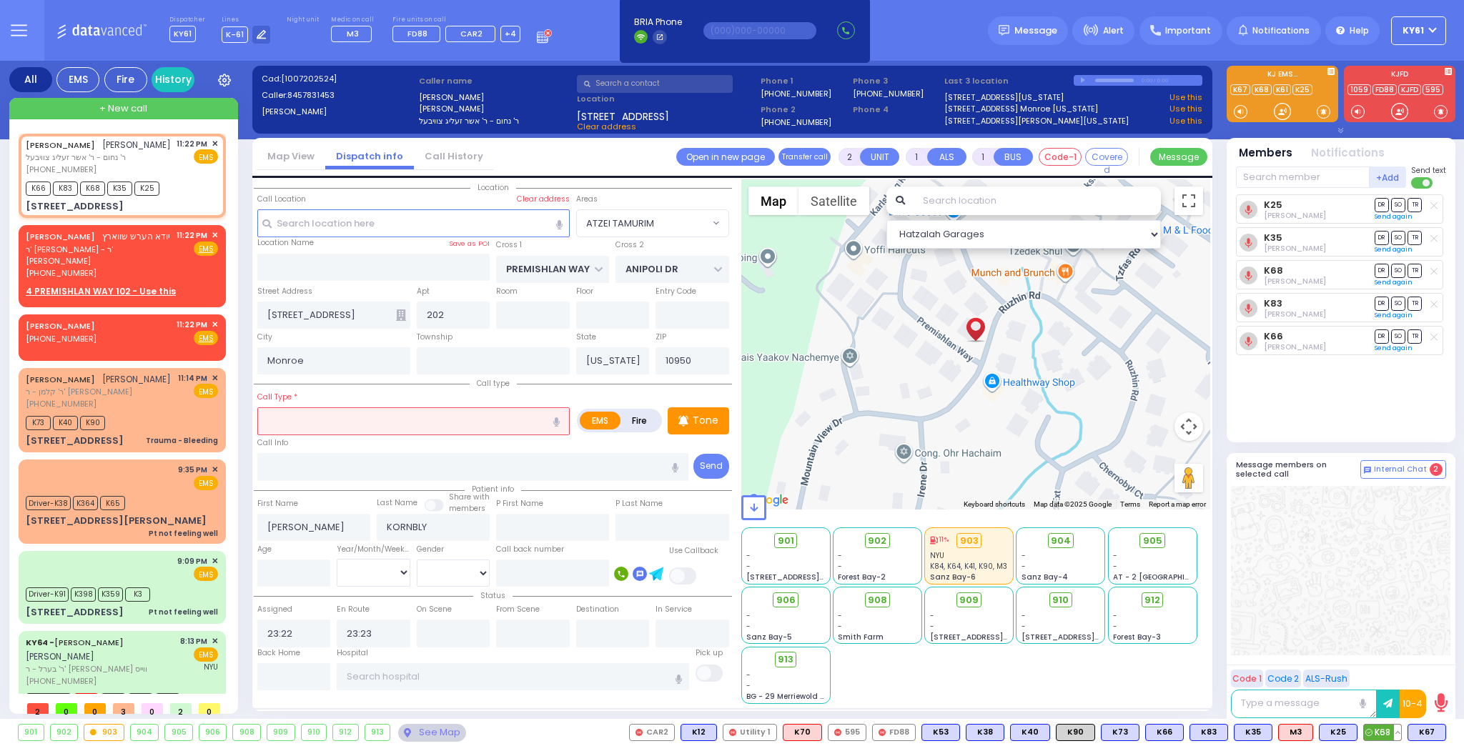
click at [1398, 730] on button at bounding box center [1396, 733] width 7 height 16
click at [1388, 650] on icon at bounding box center [1386, 649] width 15 height 15
click at [1386, 733] on span "K67" at bounding box center [1381, 733] width 37 height 16
select select
radio input "true"
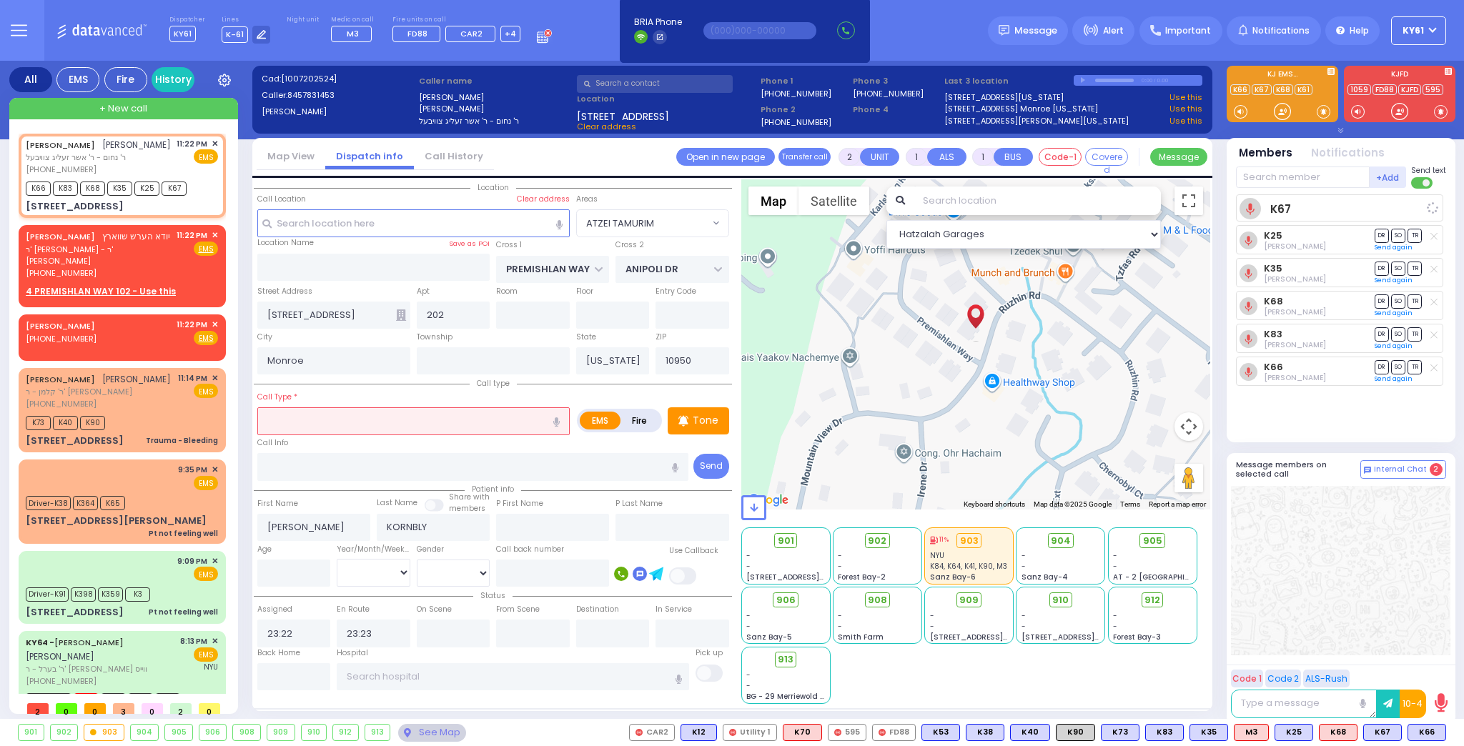
select select
select select "Hatzalah Garages"
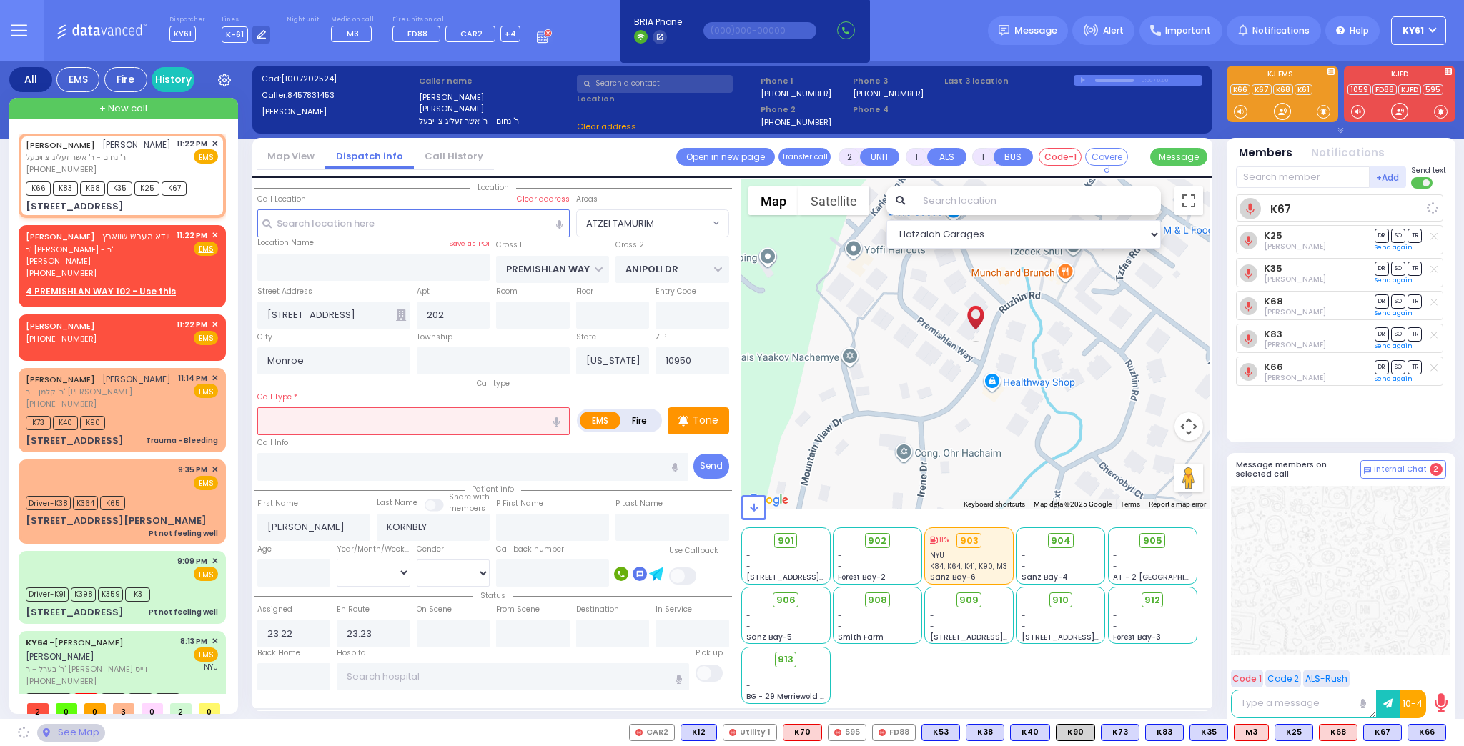
select select "ATZEI TAMURIM"
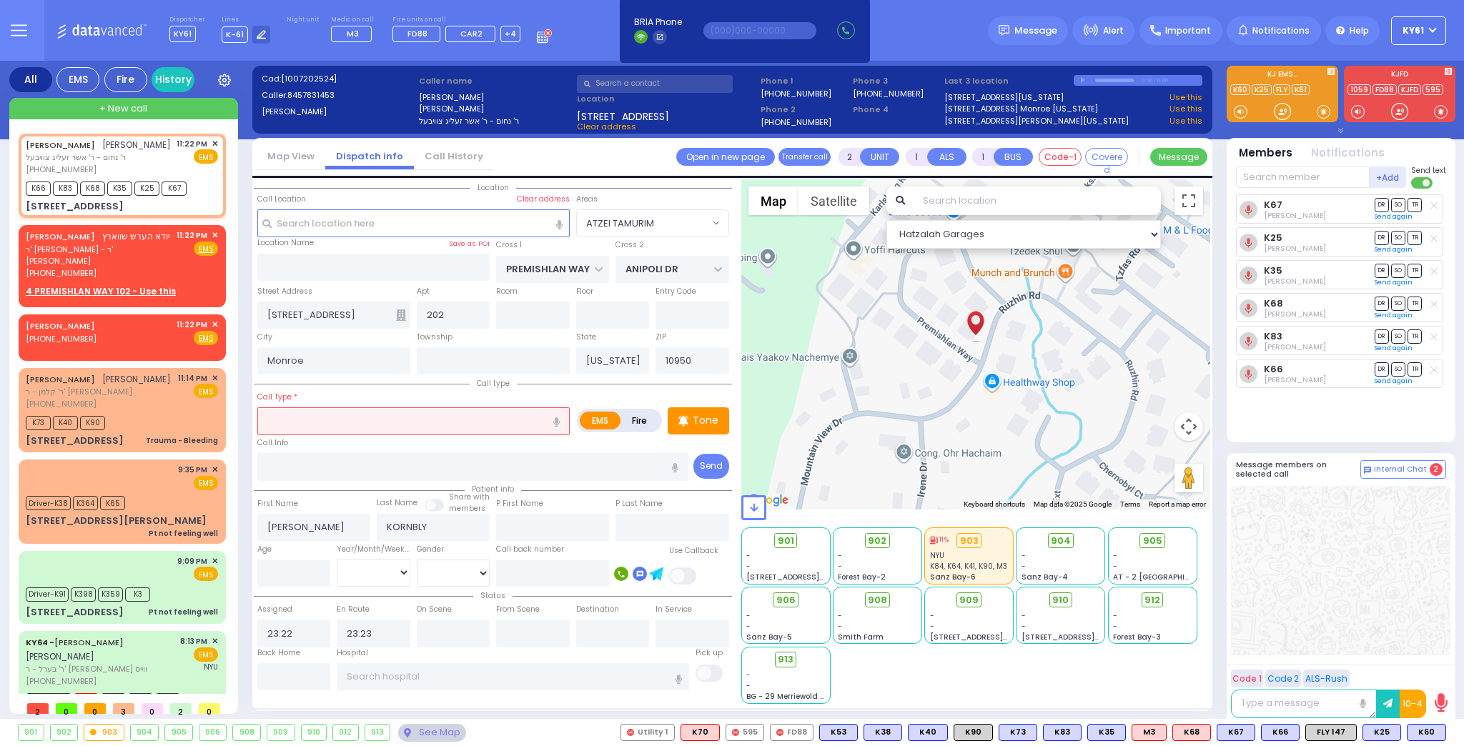
click at [473, 429] on input "text" at bounding box center [413, 420] width 312 height 27
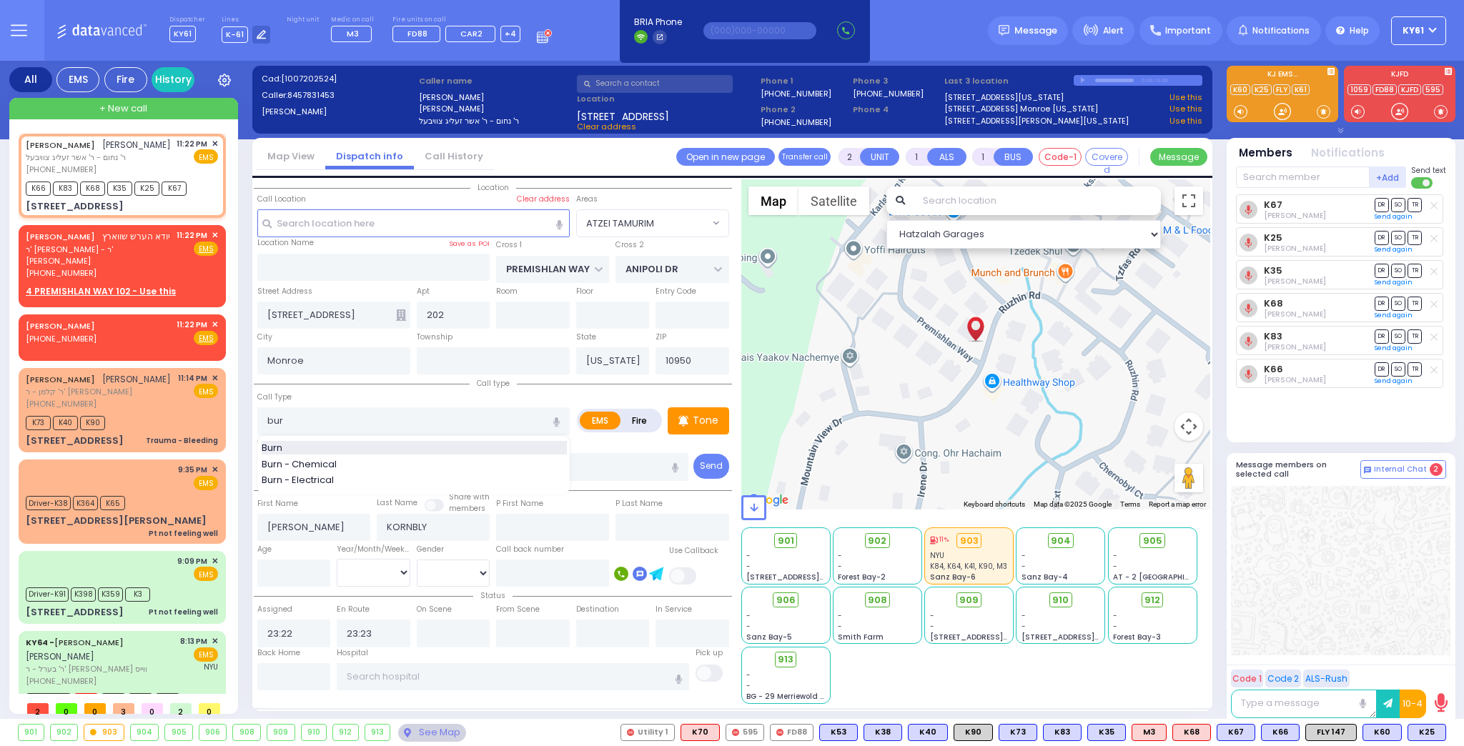
click at [490, 441] on div "Burn" at bounding box center [414, 448] width 305 height 14
type input "Burn"
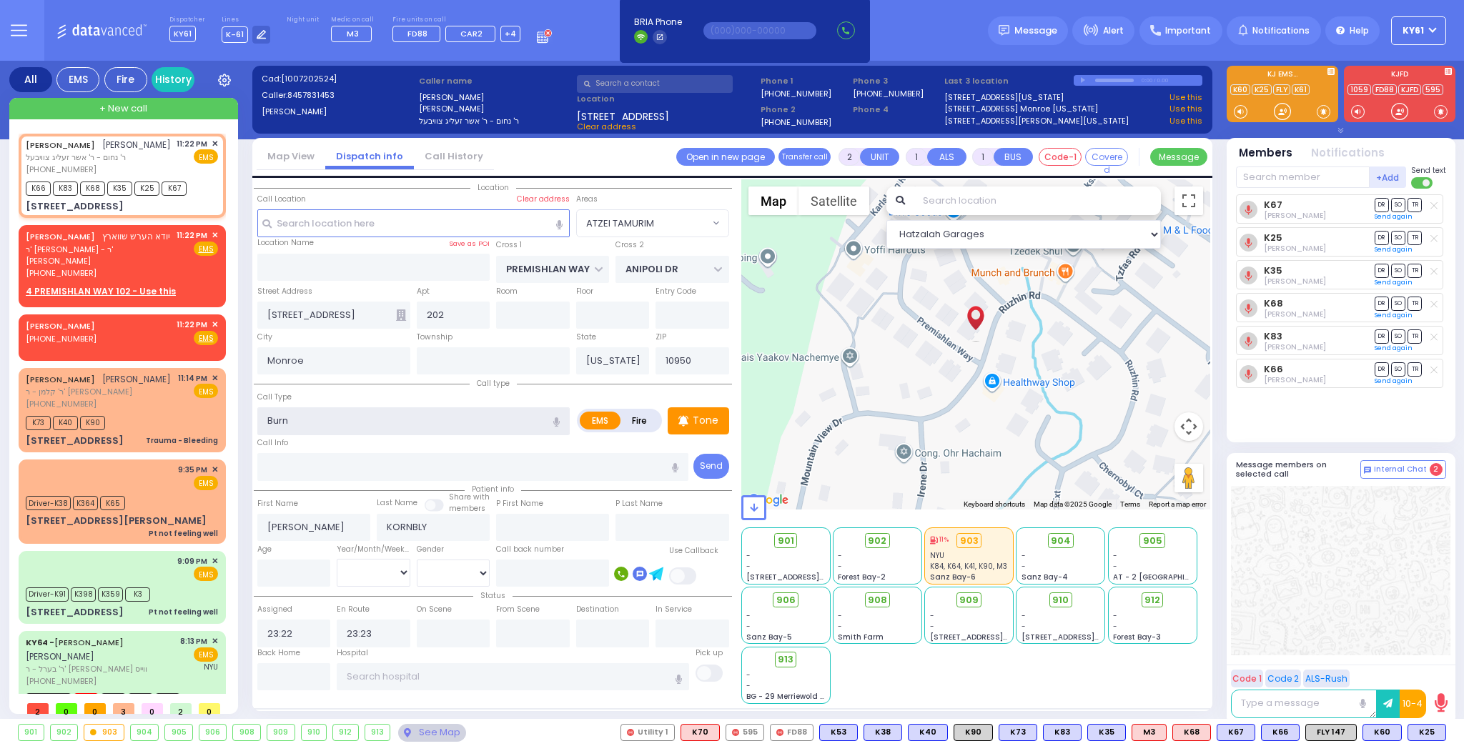
type input "3"
type input "0"
select select
radio input "true"
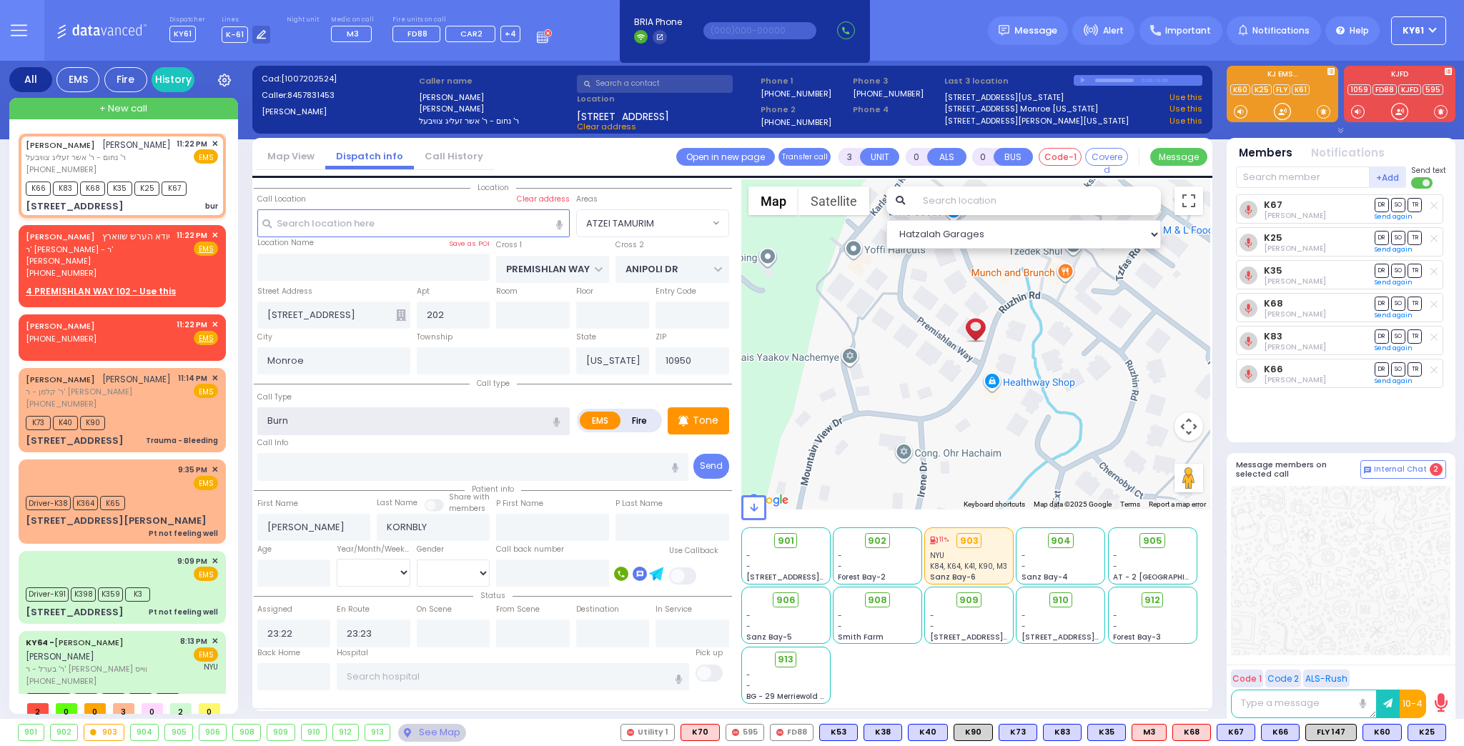
select select
select select "Hatzalah Garages"
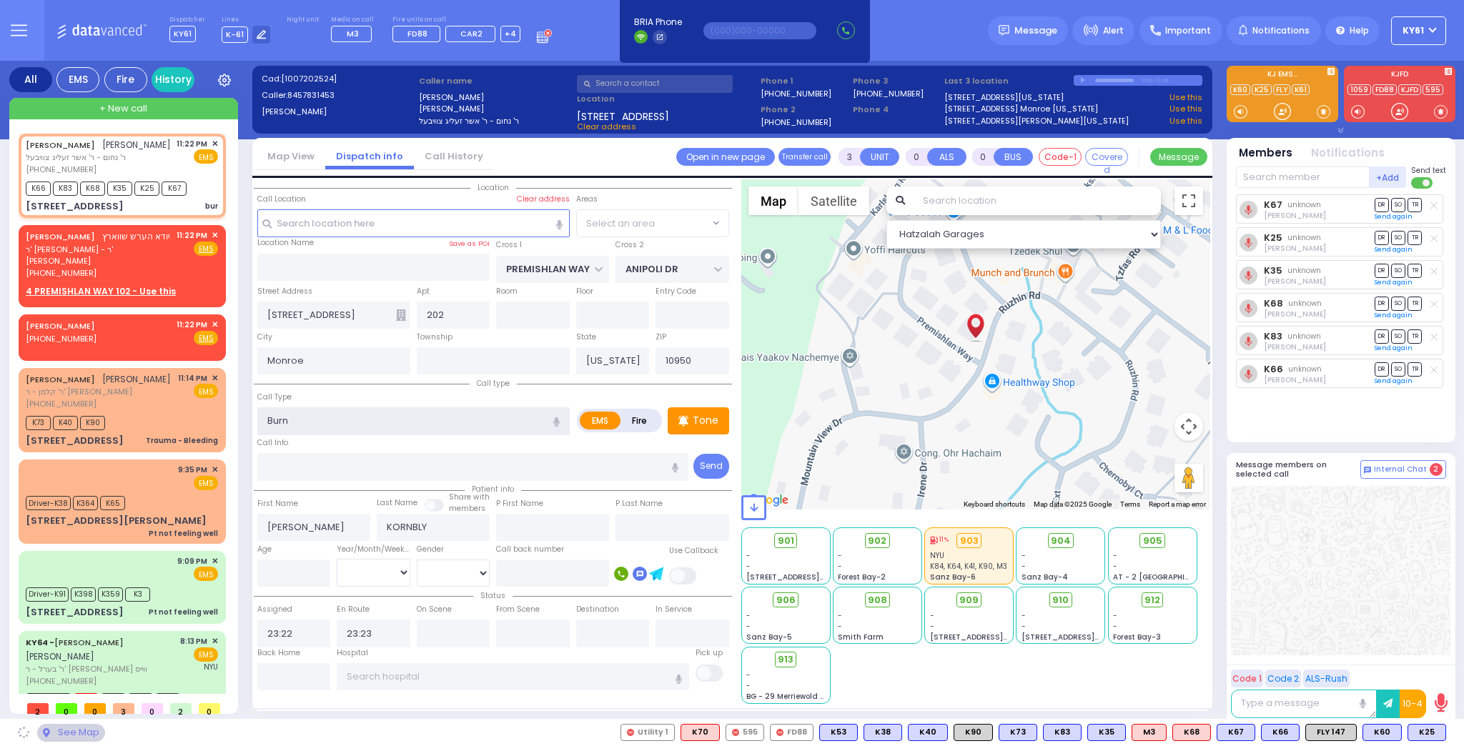
select select "ATZEI TAMURIM"
select select
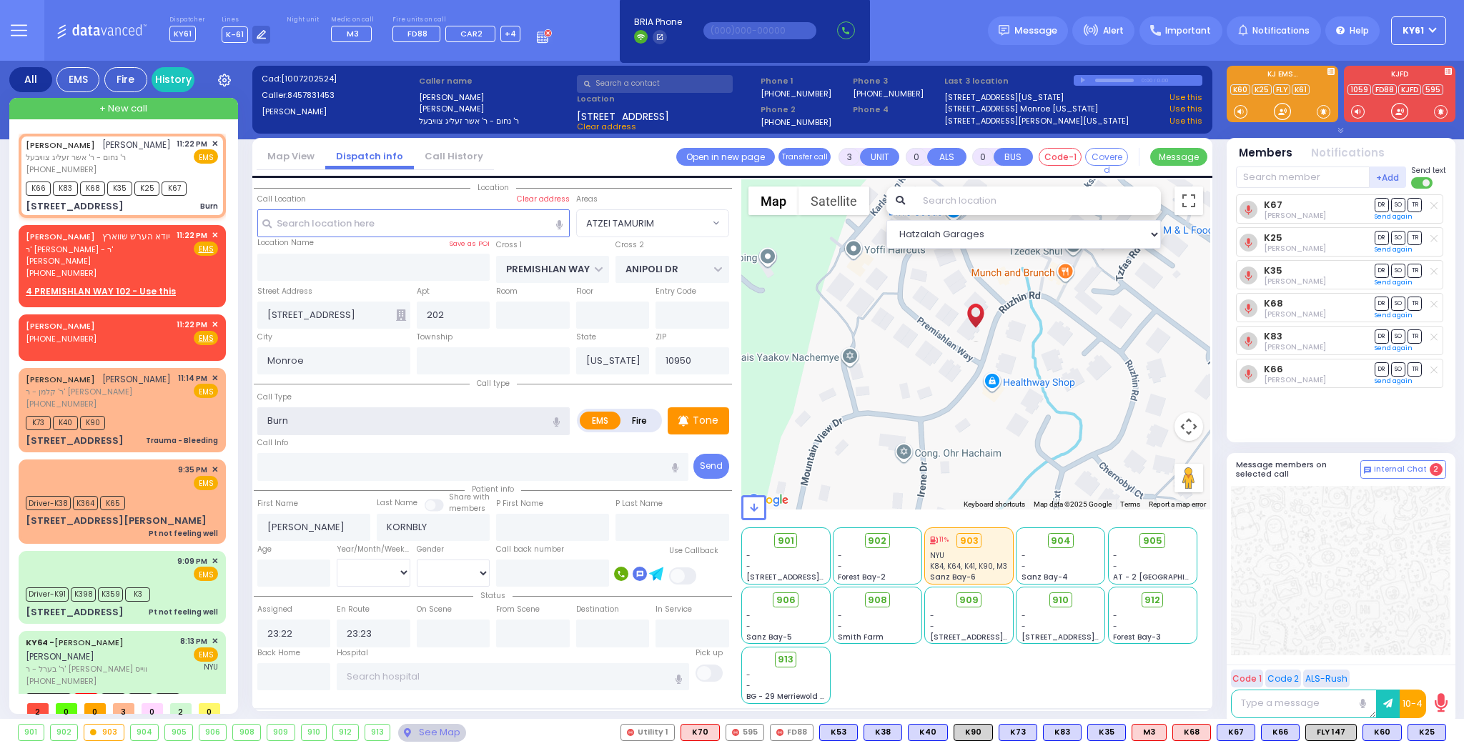
radio input "true"
select select
select select "Hatzalah Garages"
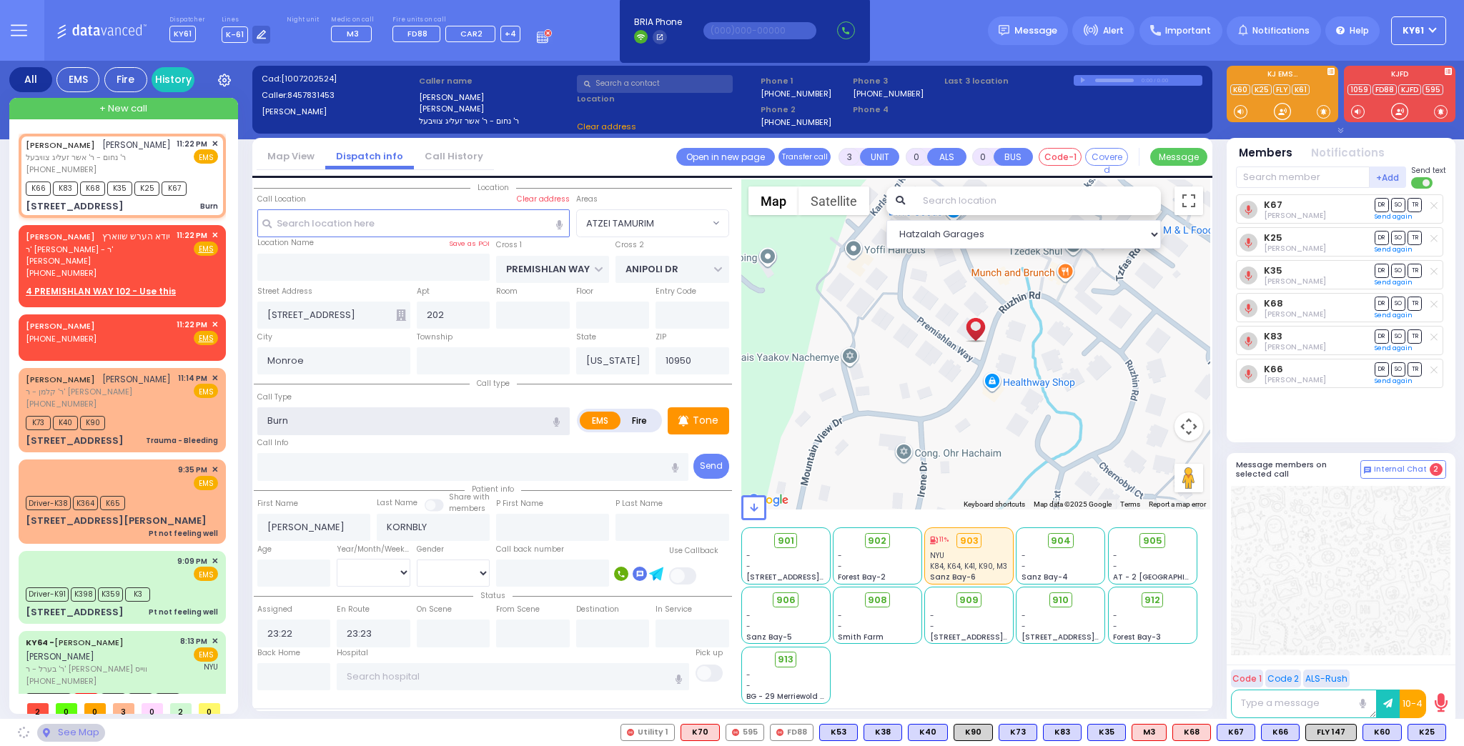
select select "ATZEI TAMURIM"
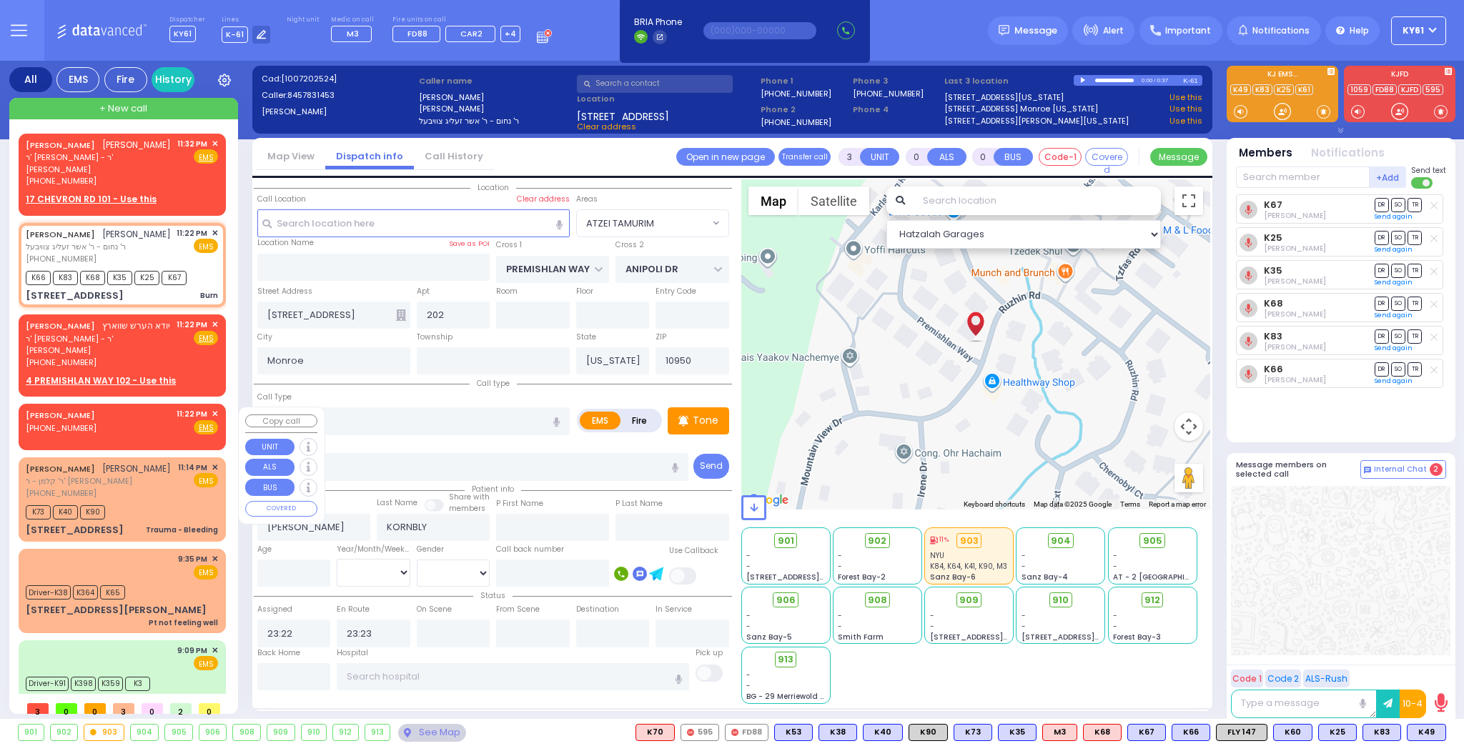
click at [212, 415] on span "✕" at bounding box center [215, 414] width 6 height 12
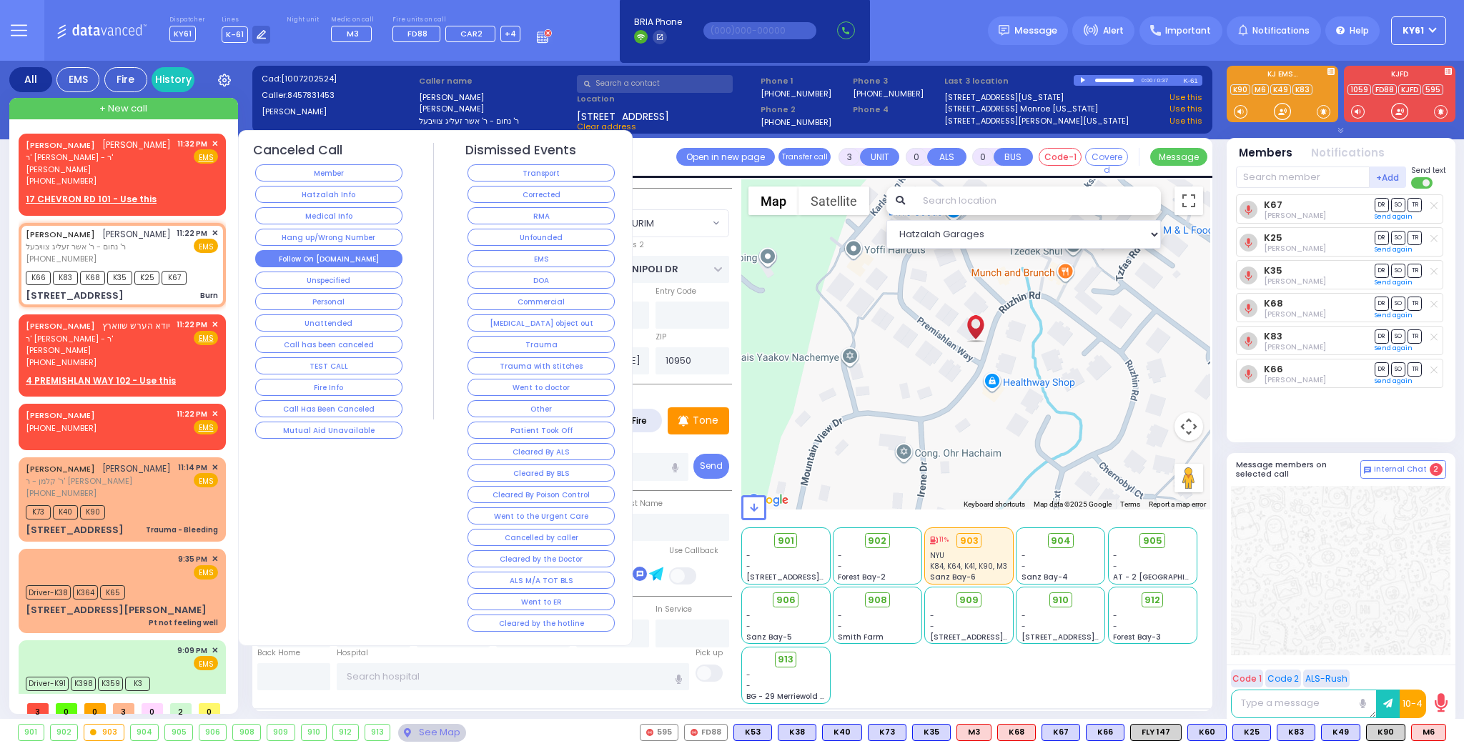
click at [322, 253] on button "Follow On [DOMAIN_NAME]" at bounding box center [328, 258] width 147 height 17
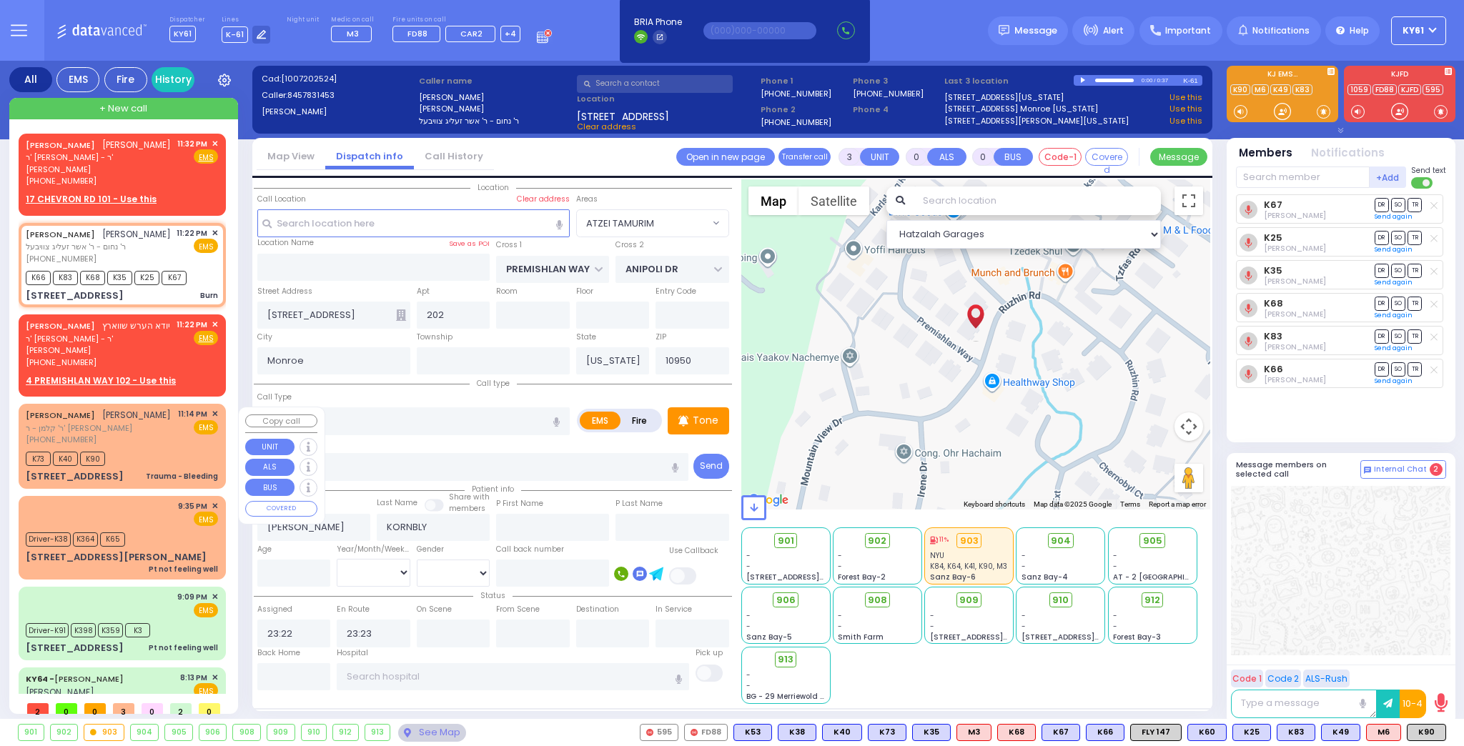
click at [212, 416] on span "✕" at bounding box center [215, 414] width 6 height 12
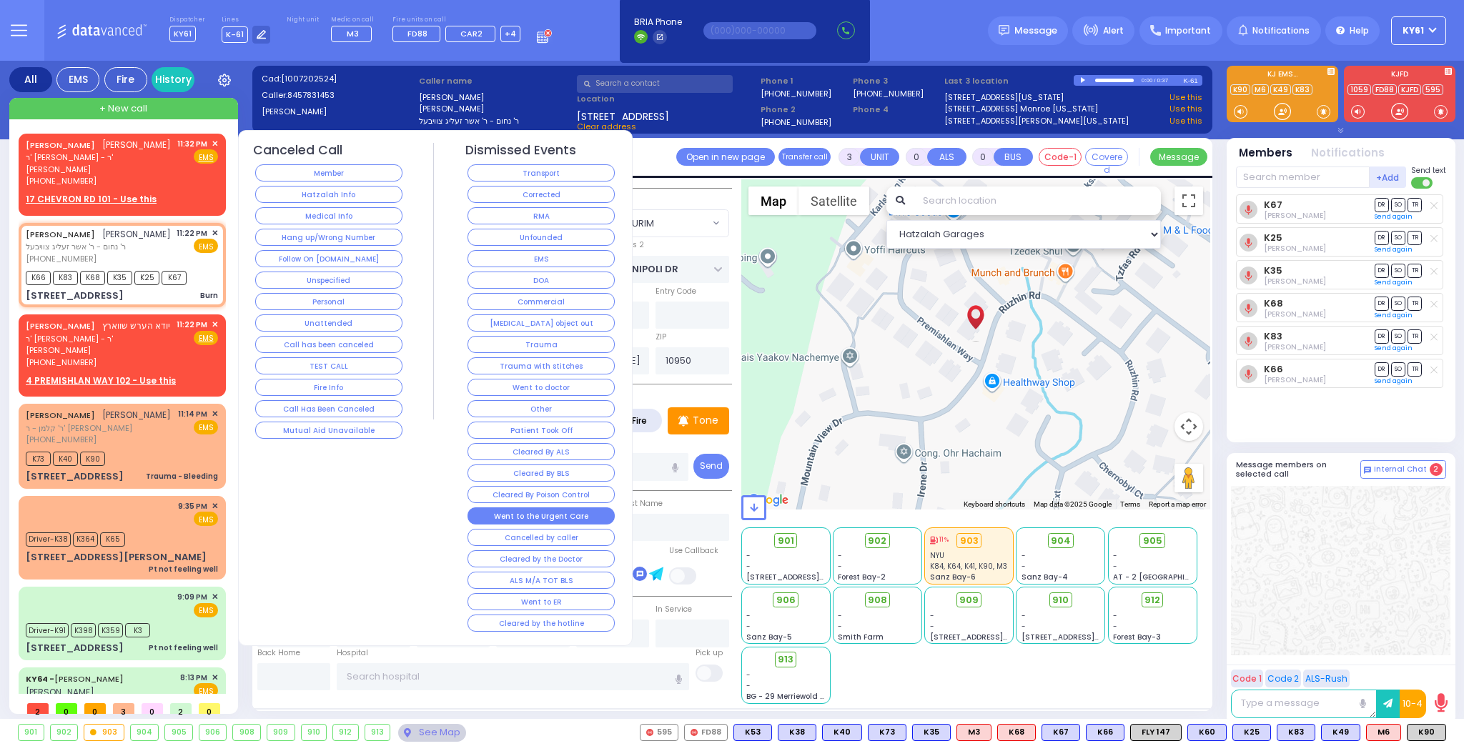
click at [557, 507] on button "Went to the Urgent Care" at bounding box center [540, 515] width 147 height 17
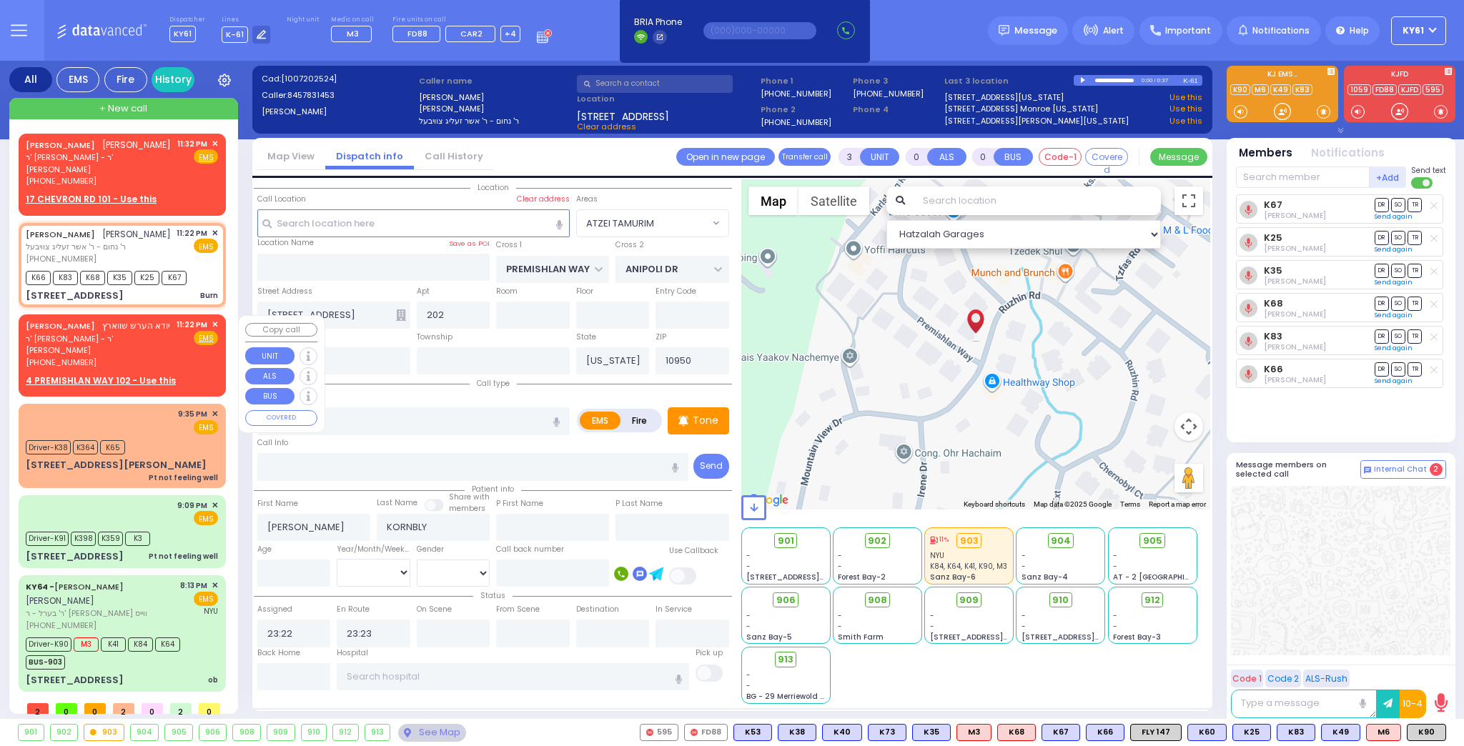
click at [215, 326] on span "✕" at bounding box center [215, 325] width 6 height 12
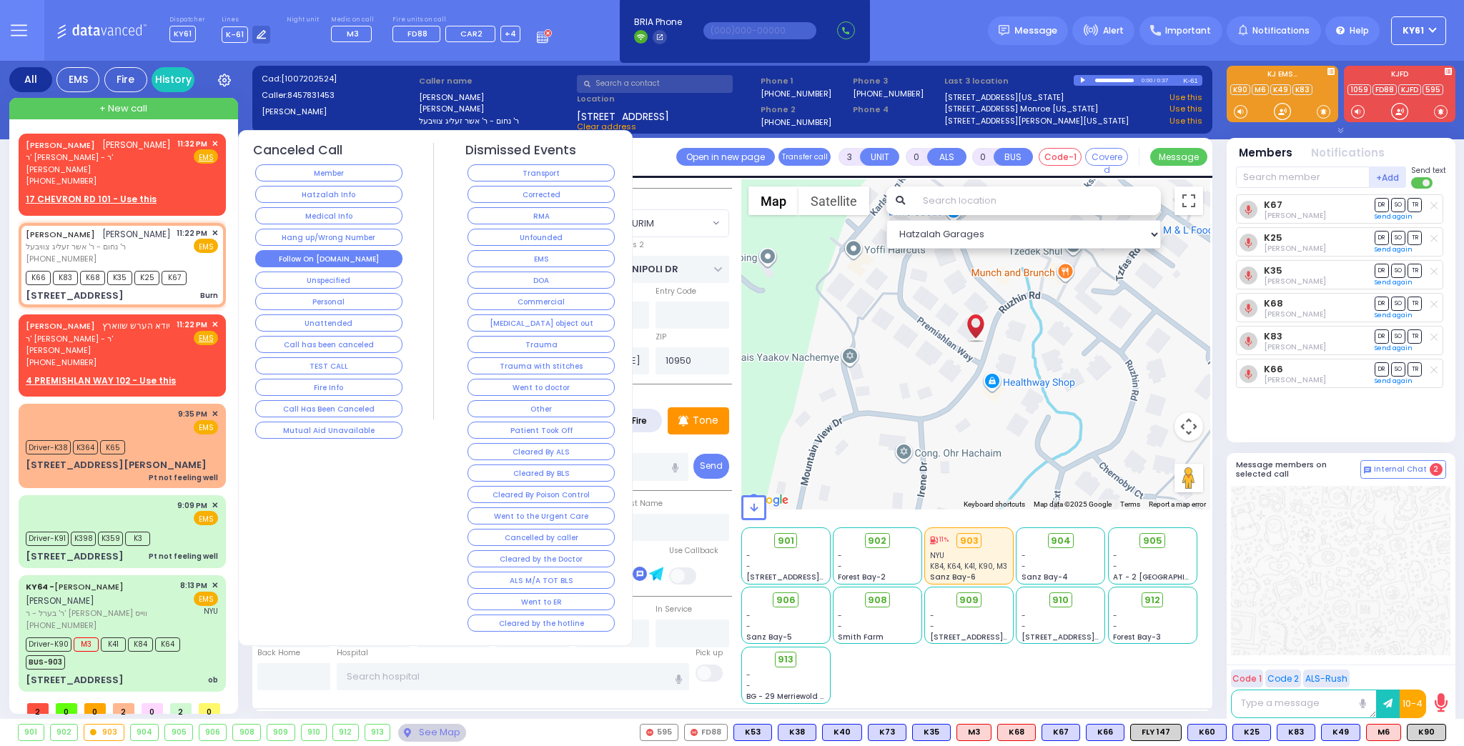
click at [387, 252] on button "Follow On [DOMAIN_NAME]" at bounding box center [328, 258] width 147 height 17
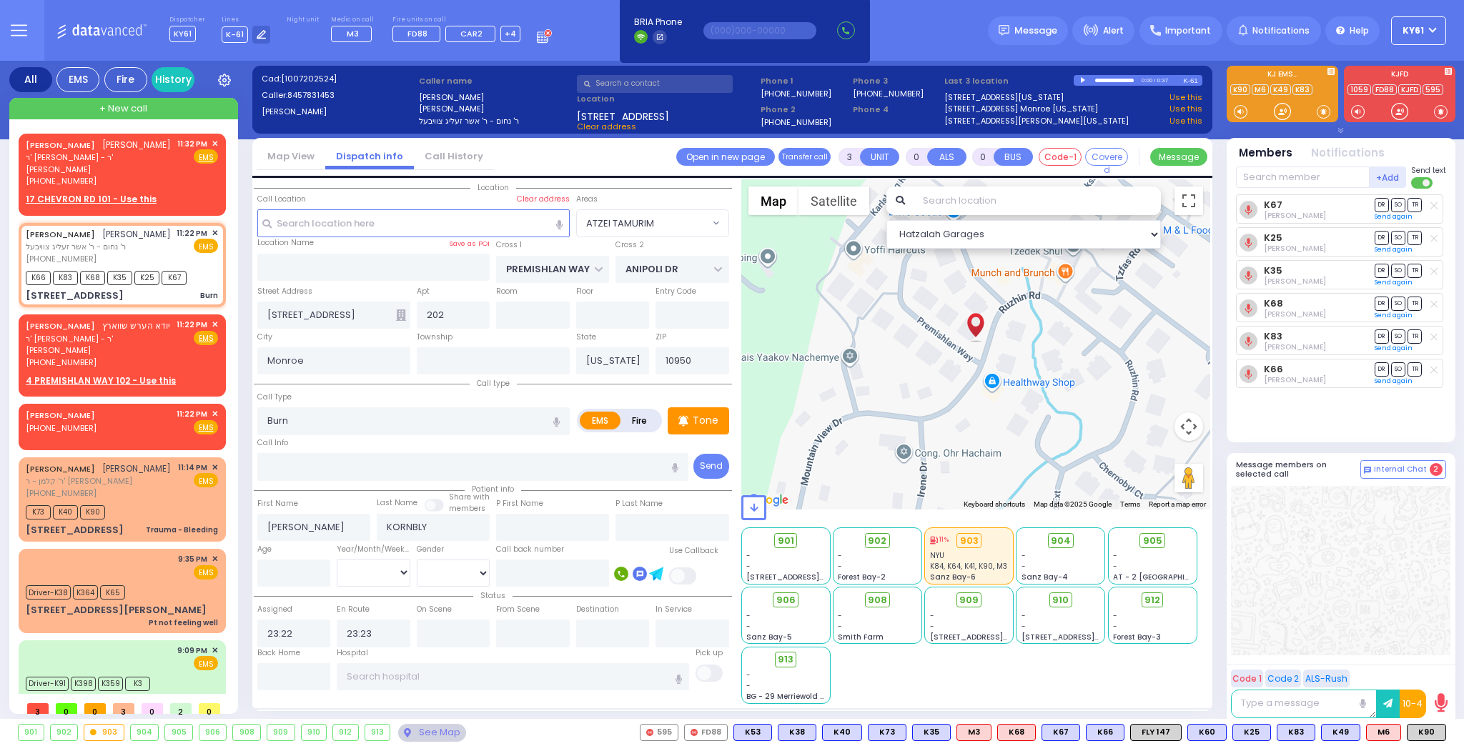
select select
radio input "true"
select select
select select "Hatzalah Garages"
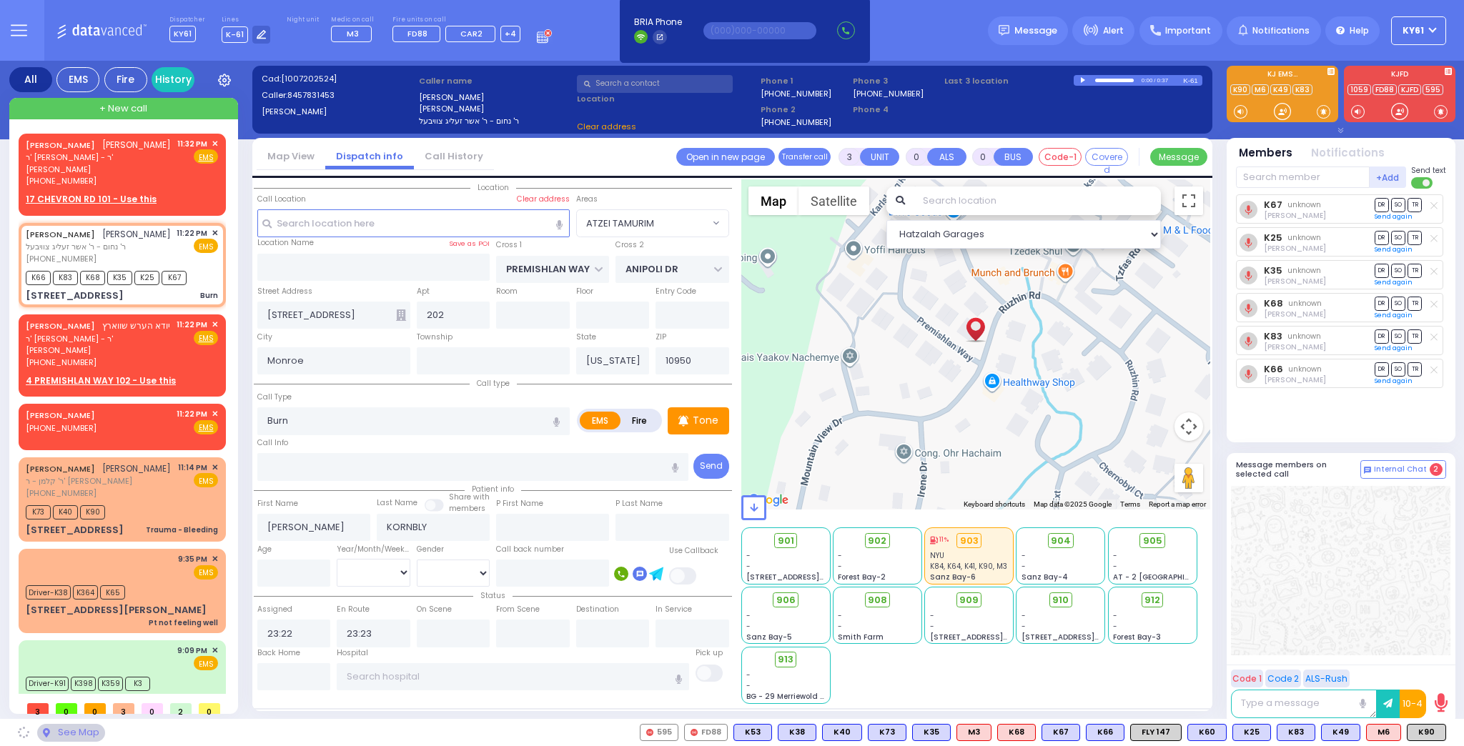
select select "ATZEI TAMURIM"
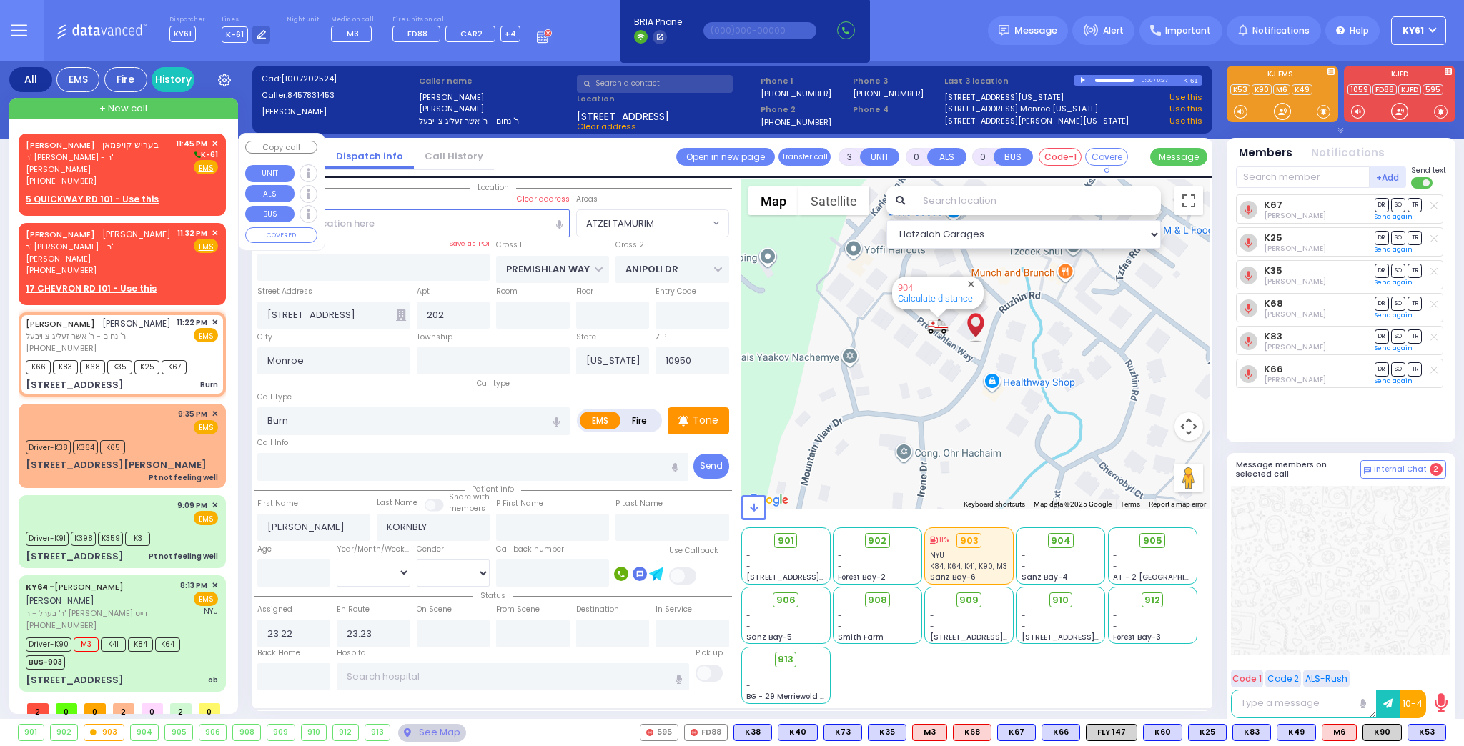
click at [174, 193] on div "5 QUICKWAY RD 101 - Use this" at bounding box center [122, 199] width 192 height 13
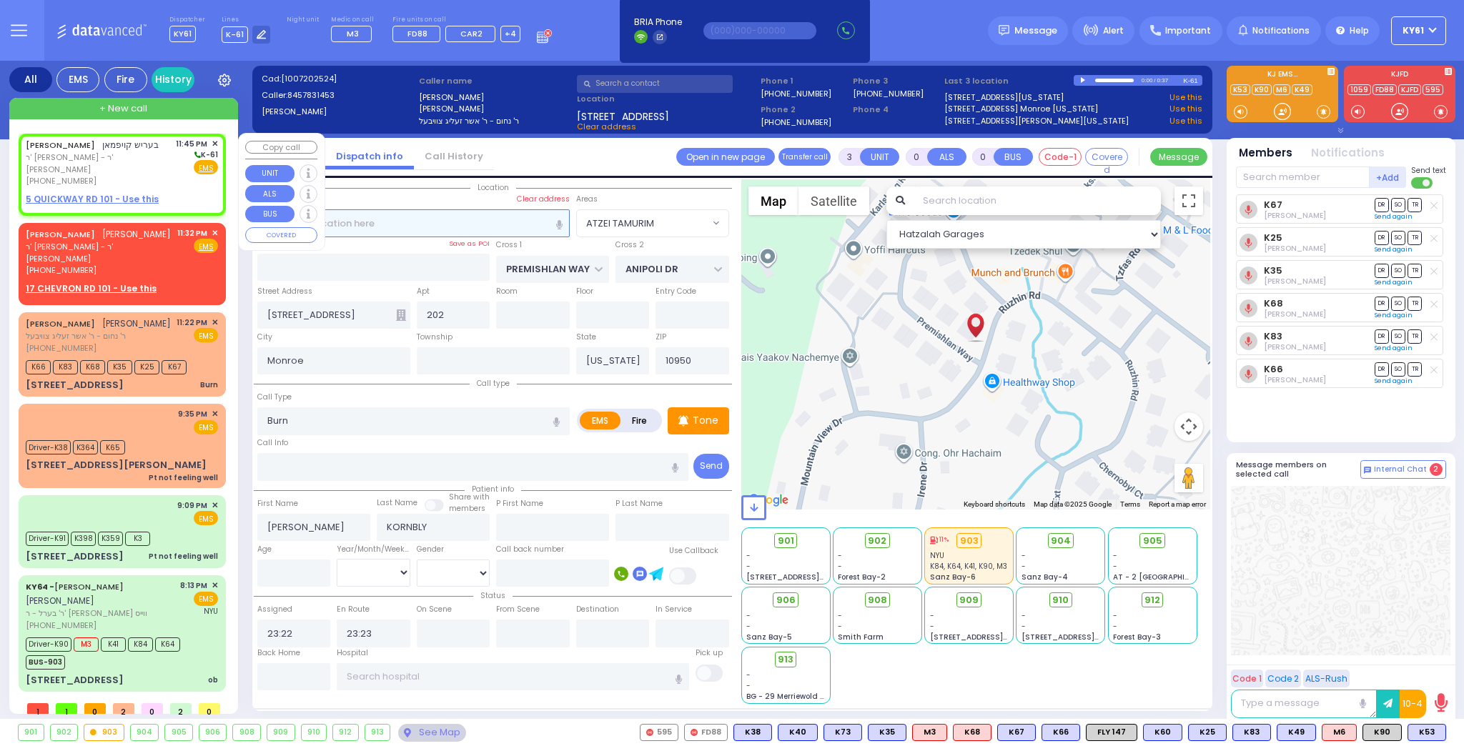
type input "2"
type input "1"
select select
radio input "true"
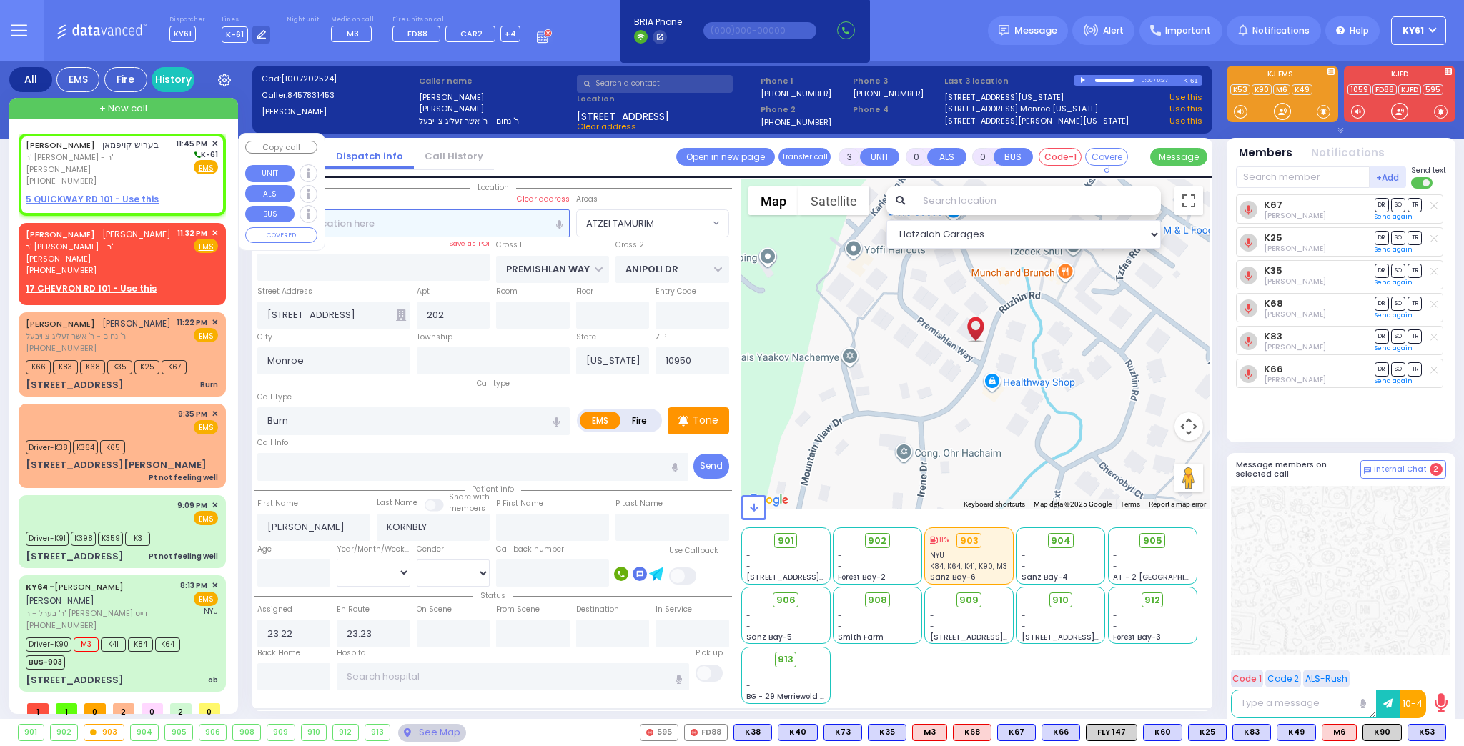
type input "[PERSON_NAME]"
select select
type input "23:45"
select select "Hatzalah Garages"
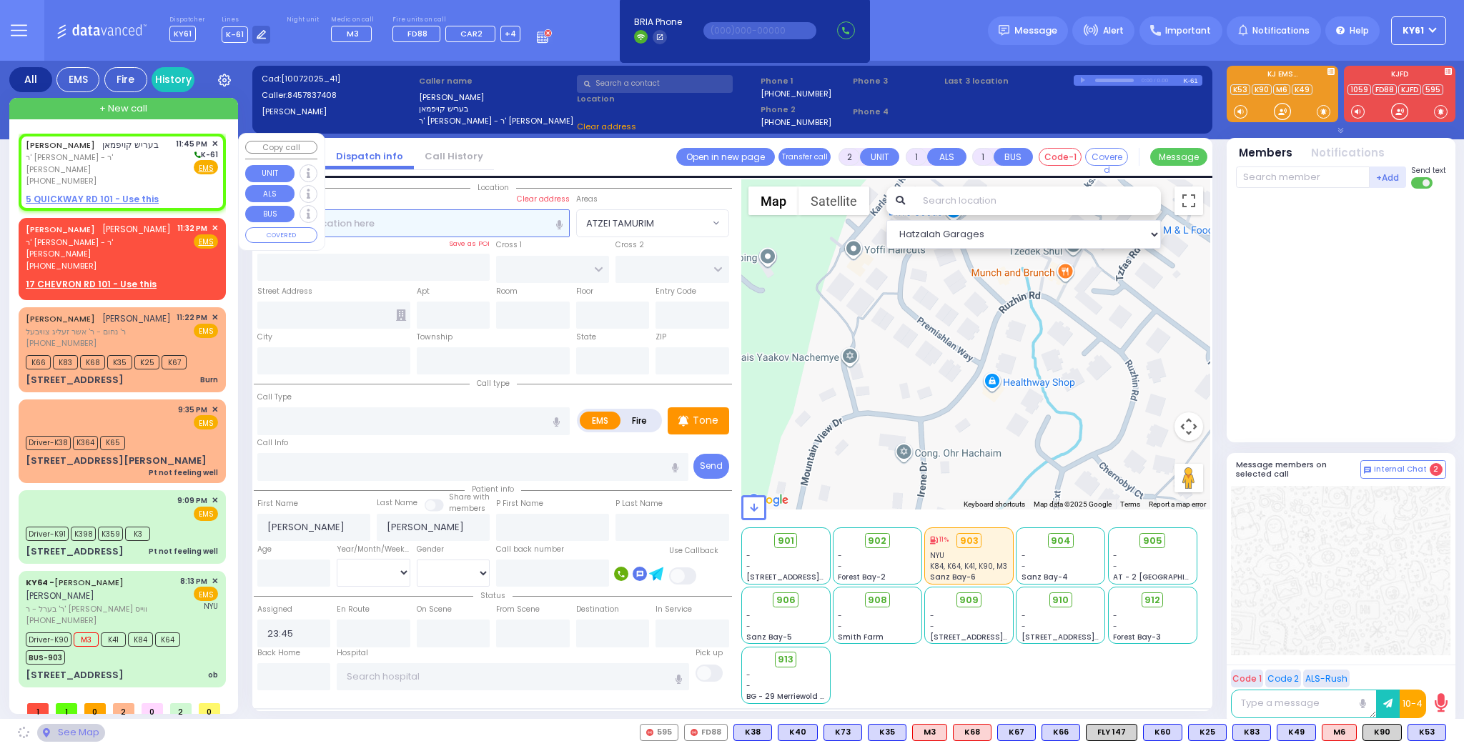
select select
radio input "true"
select select
select select "Hatzalah Garages"
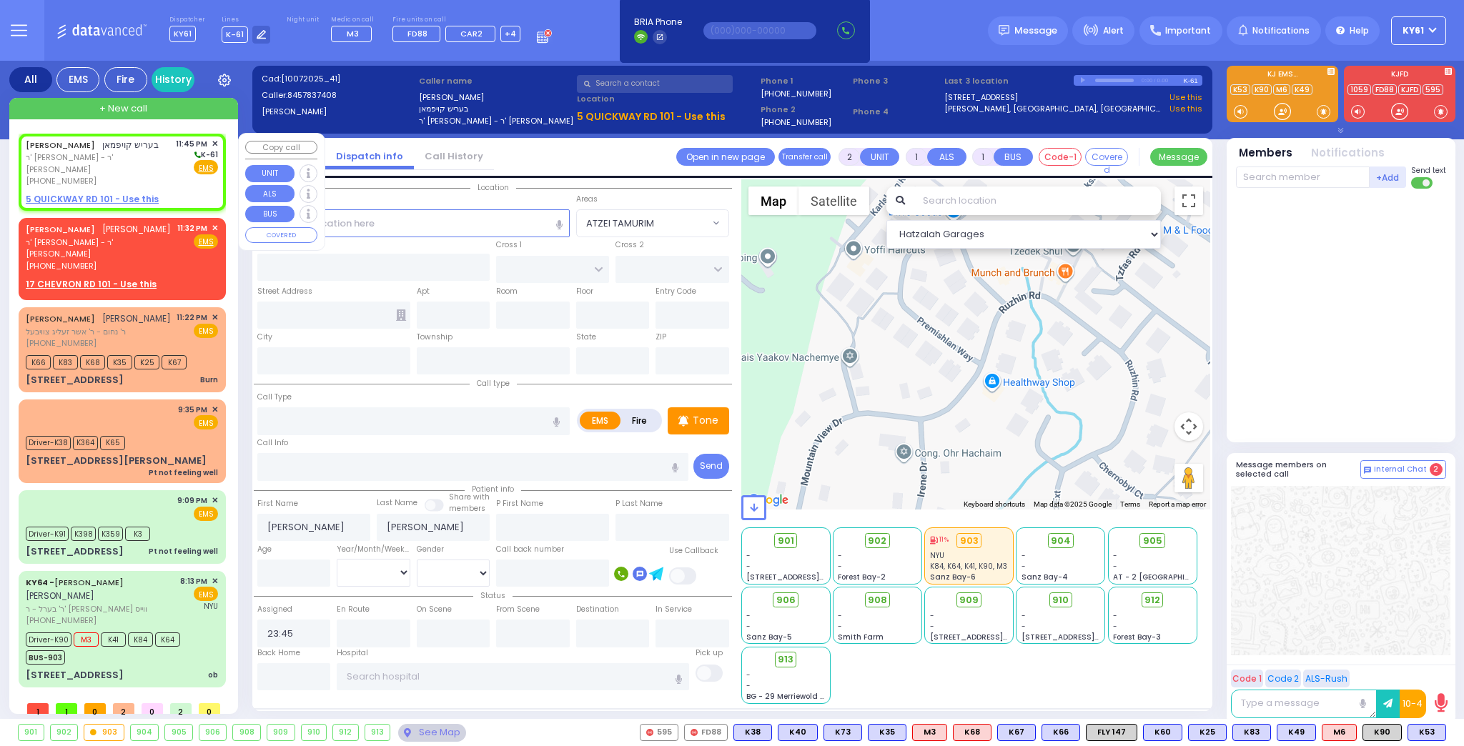
click at [64, 193] on u "5 QUICKWAY RD 101 - Use this" at bounding box center [92, 199] width 133 height 12
select select
radio input "true"
select select
select select "Hatzalah Garages"
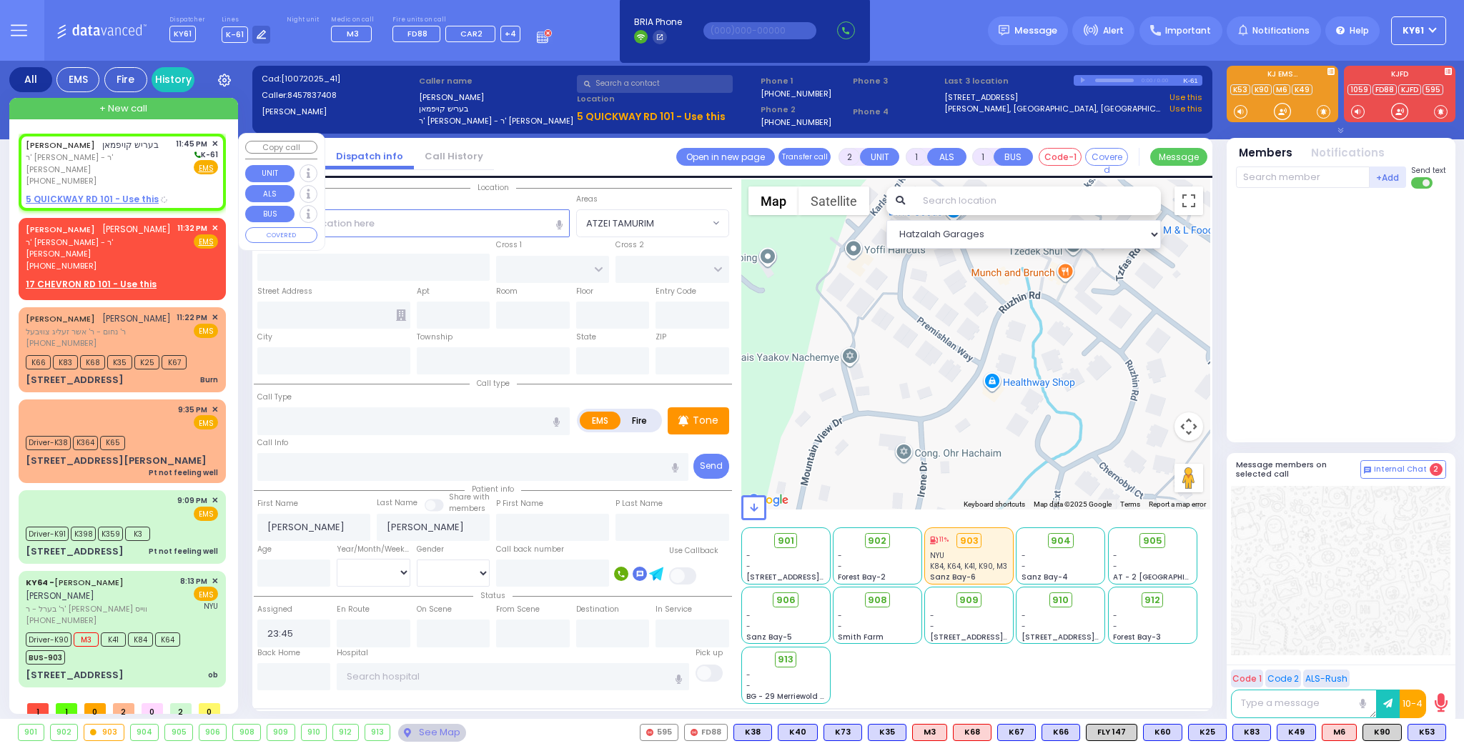
select select
radio input "true"
select select
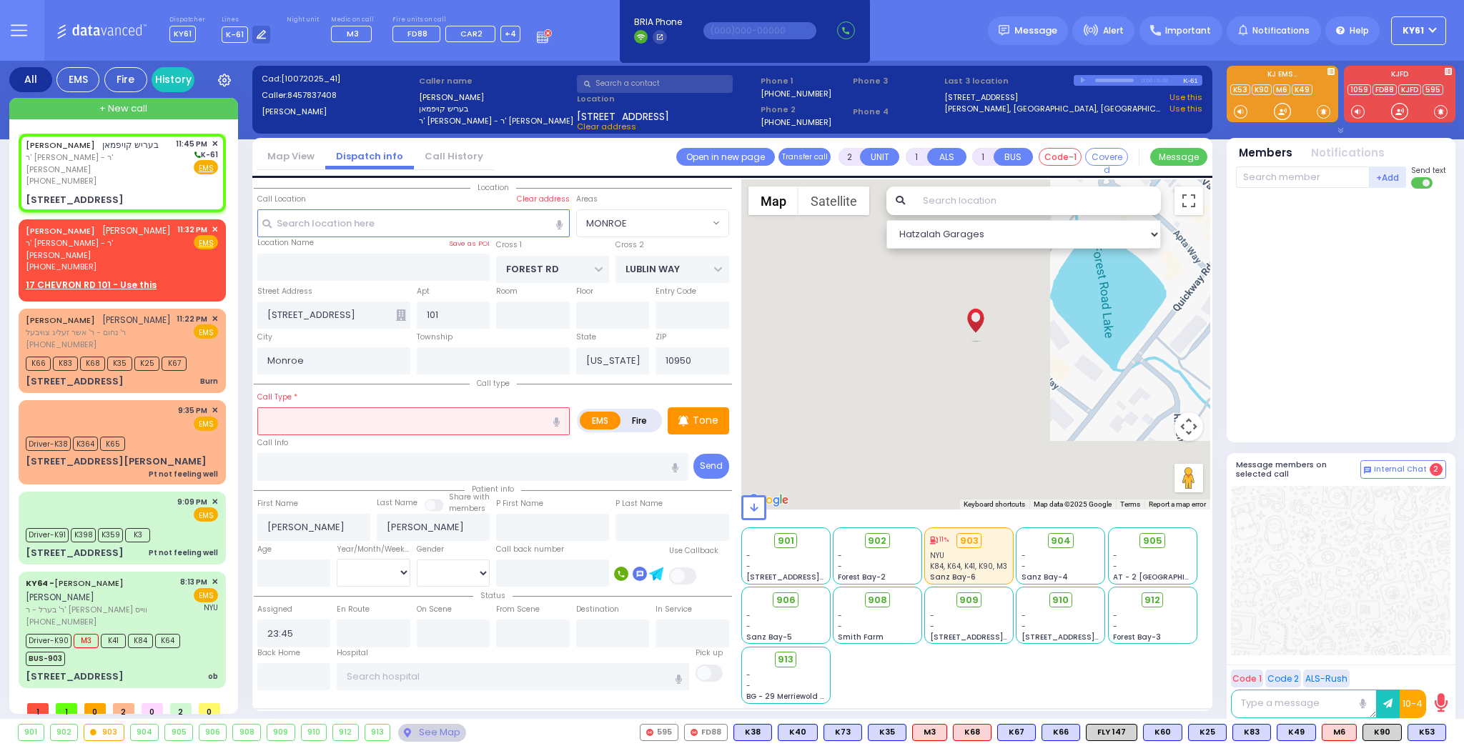
click at [346, 422] on input "text" at bounding box center [413, 420] width 312 height 27
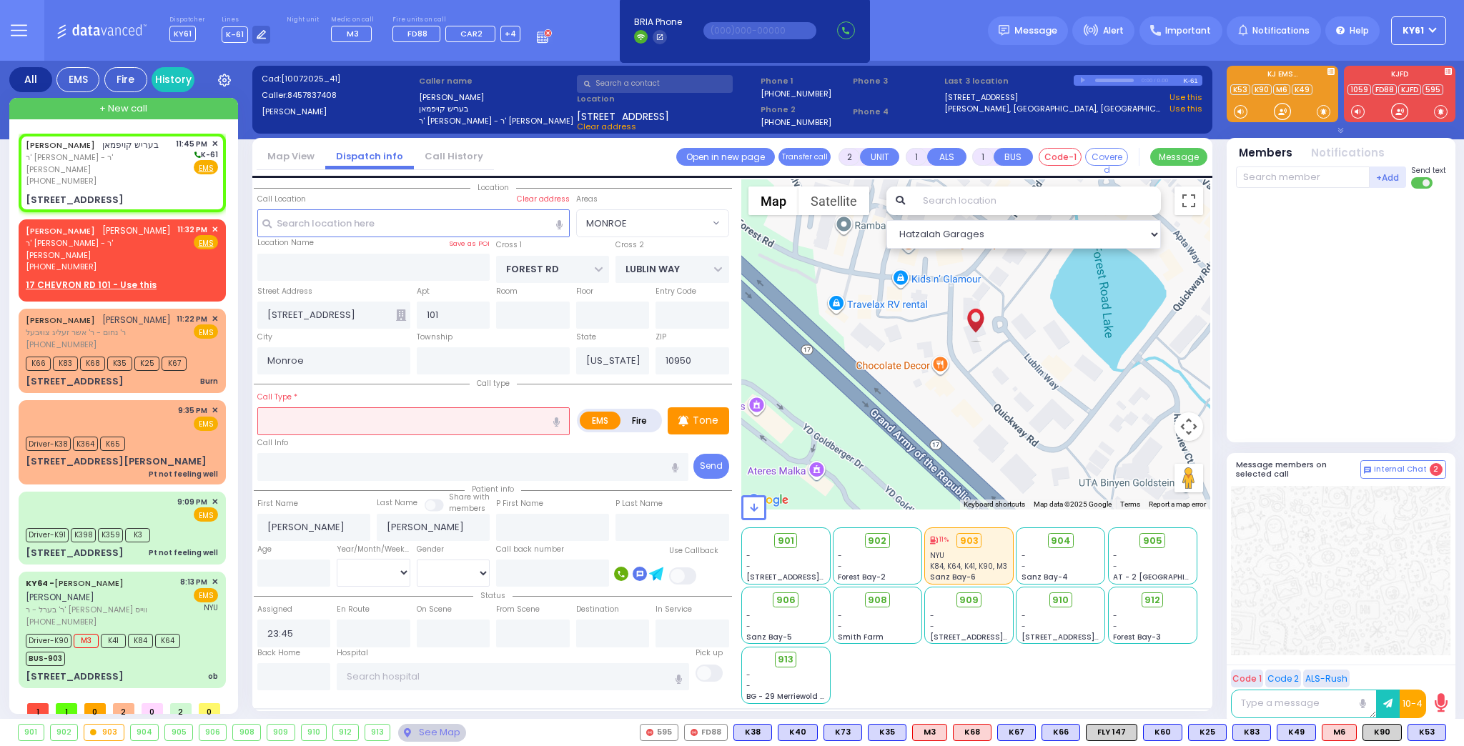
select select "MONROE"
select select
type input "e"
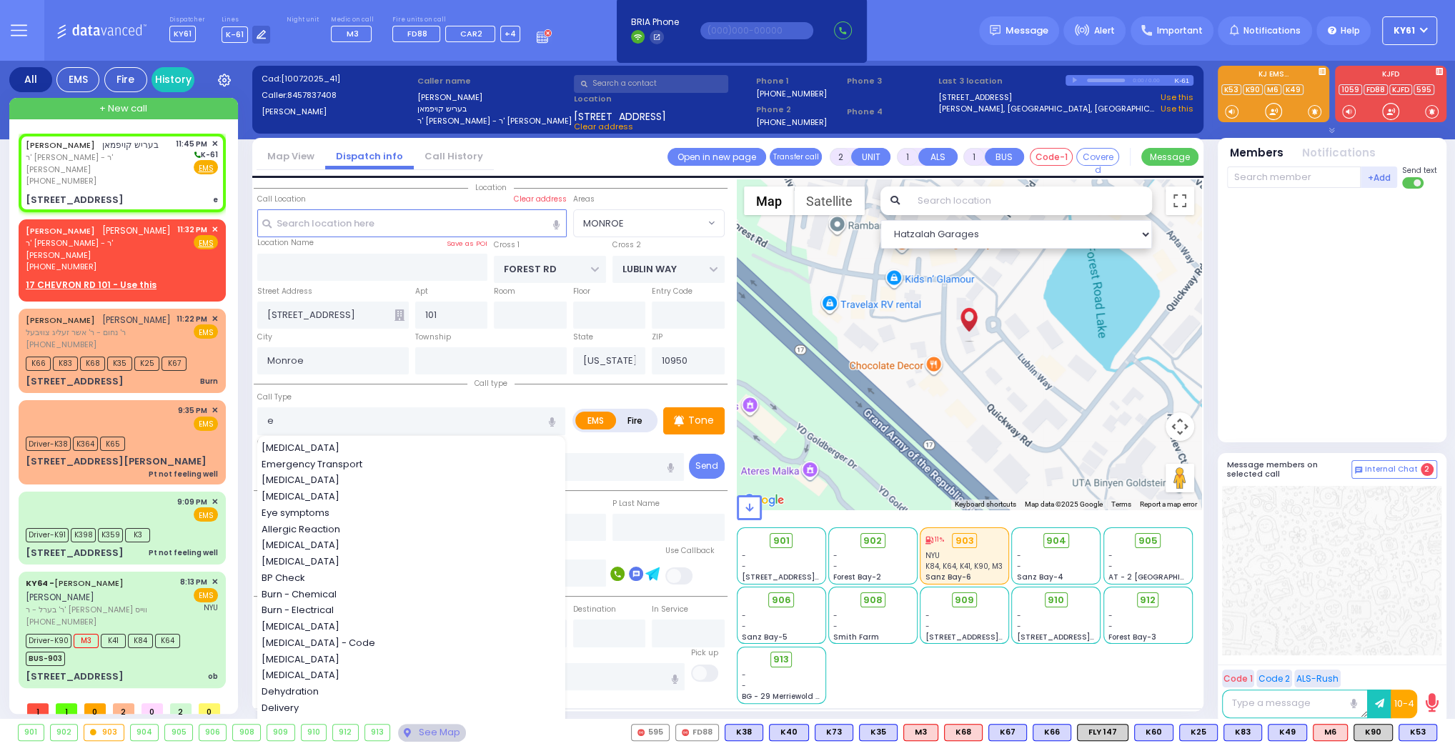
select select
radio input "true"
select select
select select "Hatzalah Garages"
select select "MONROE"
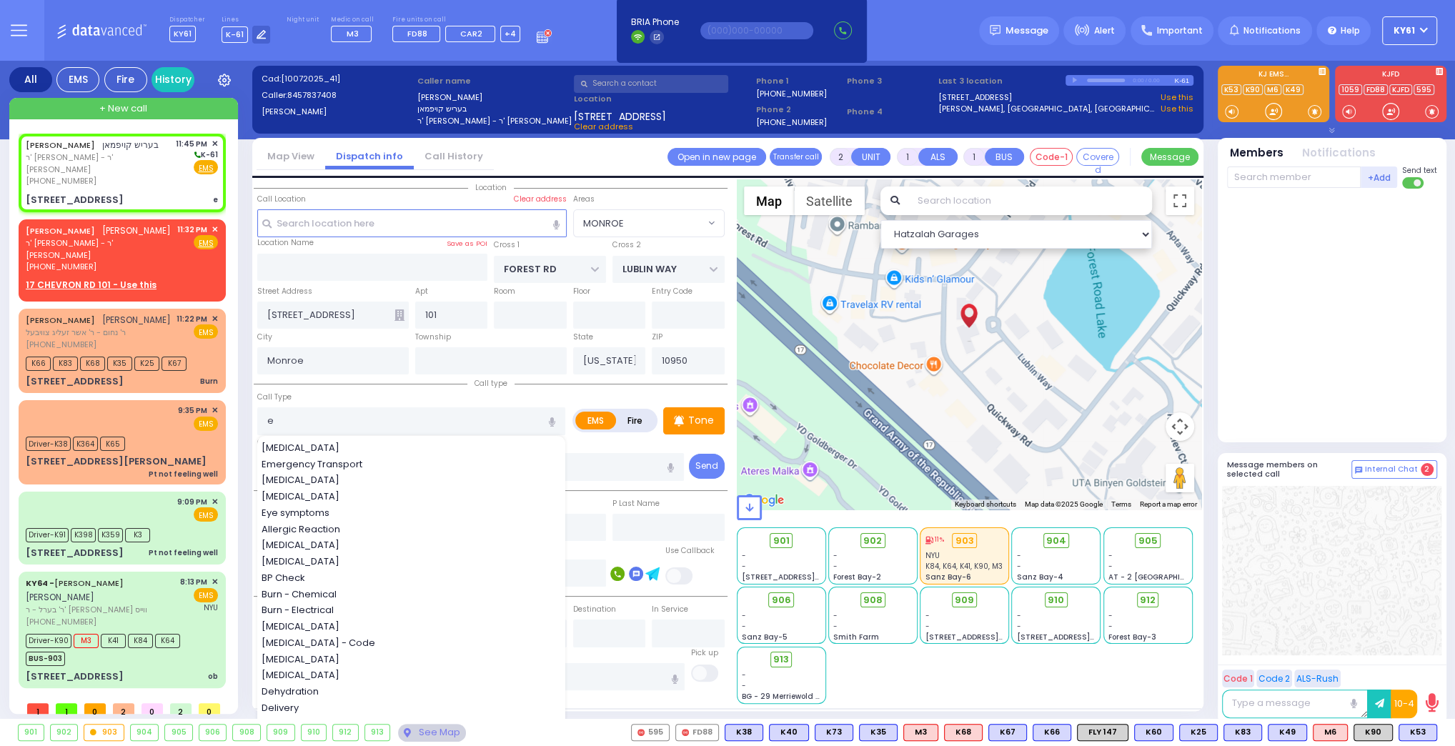
type input "el"
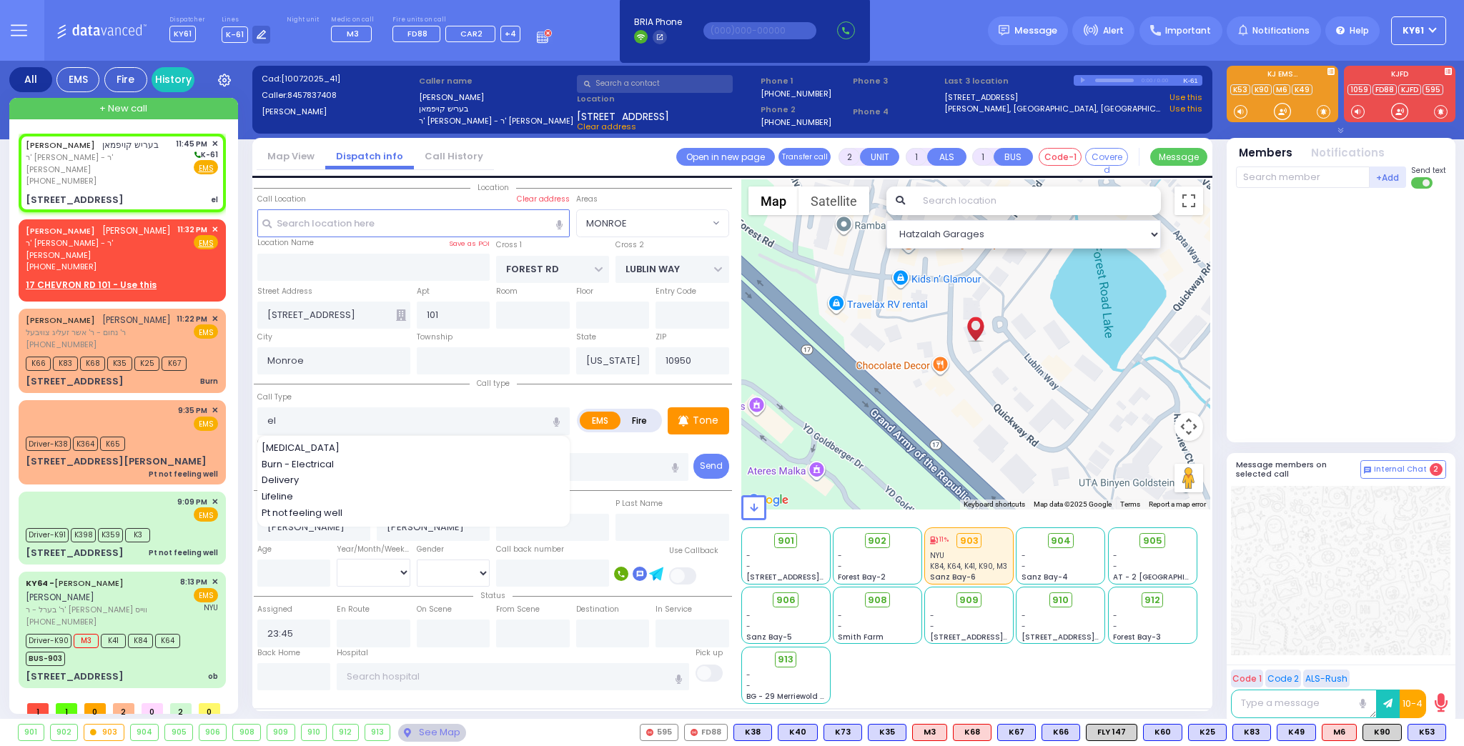
select select
radio input "true"
select select
select select "Hatzalah Garages"
select select "MONROE"
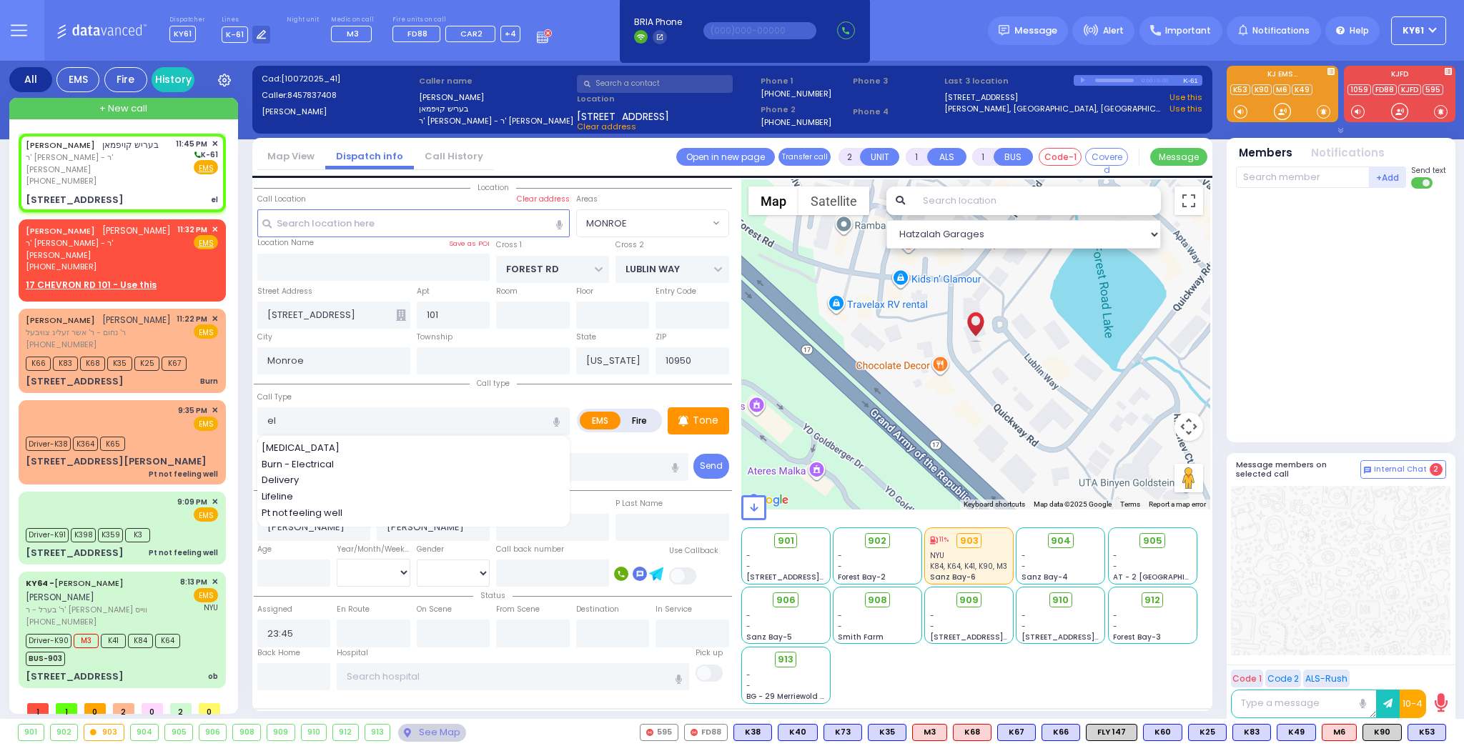
type input "e"
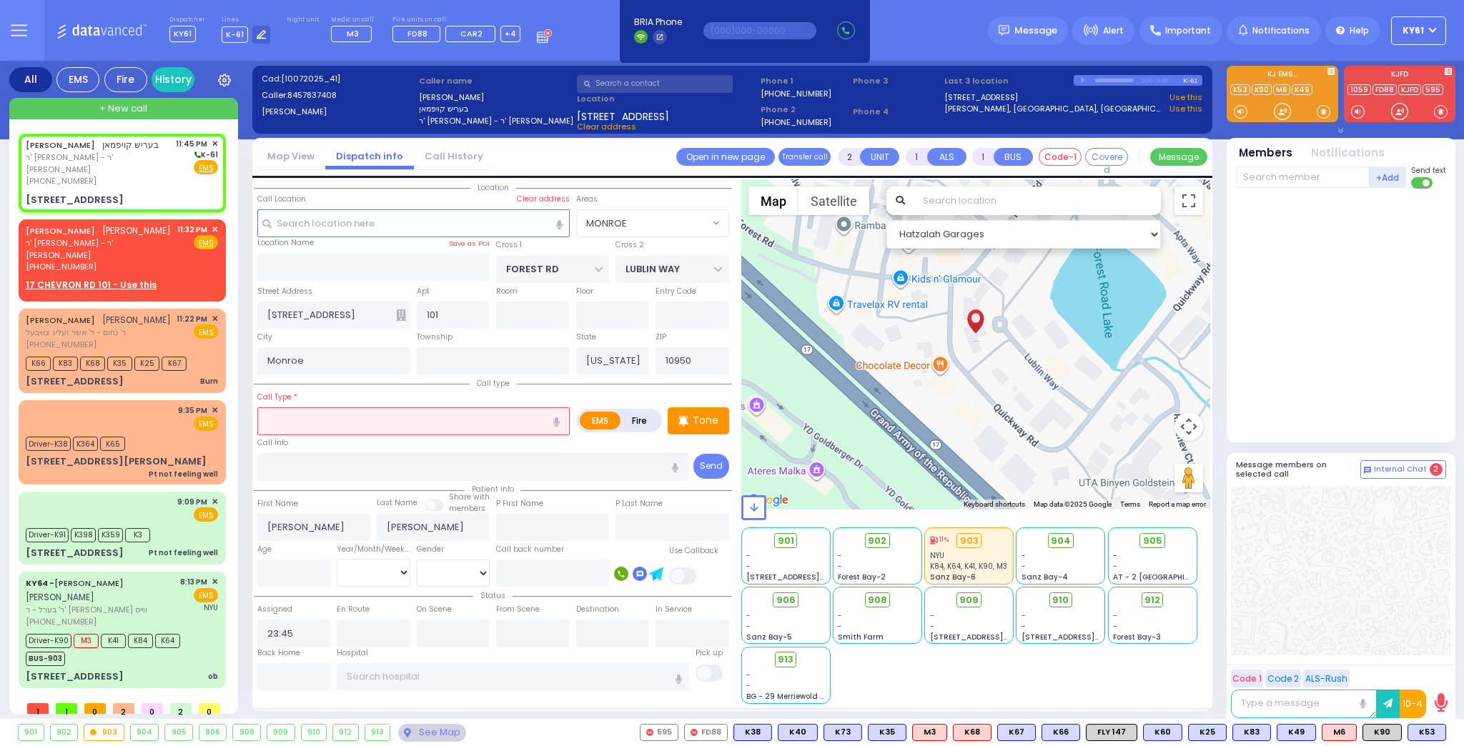
select select
radio input "true"
select select
select select "Hatzalah Garages"
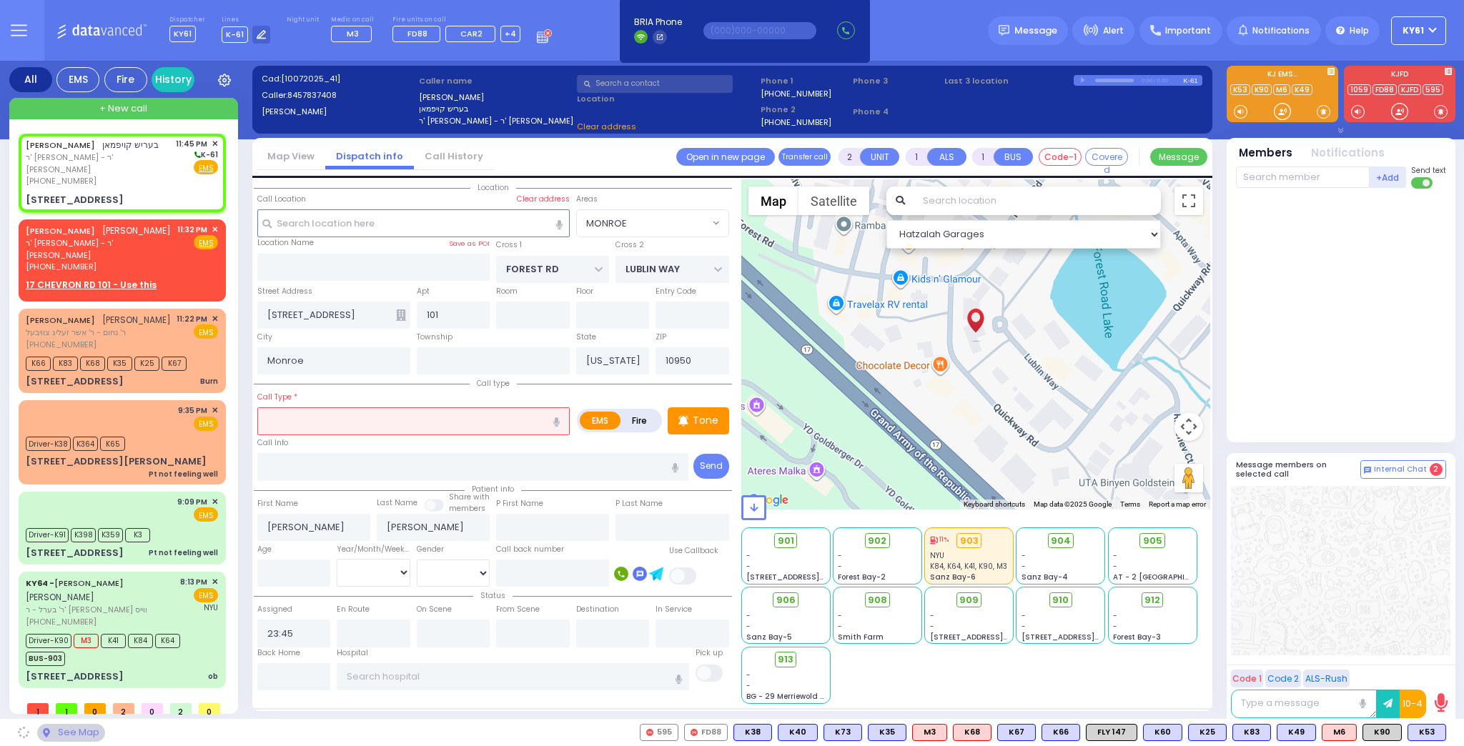
select select "MONROE"
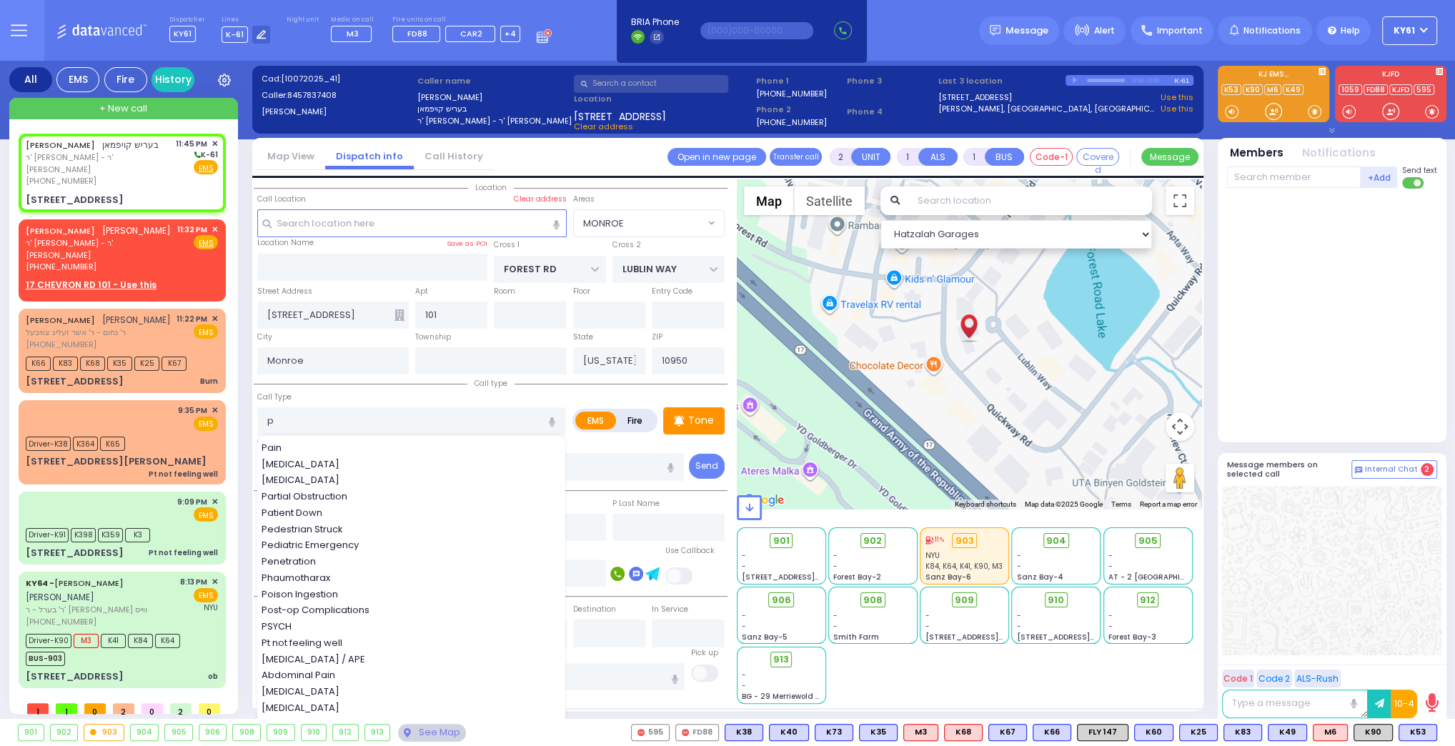
type input "pt"
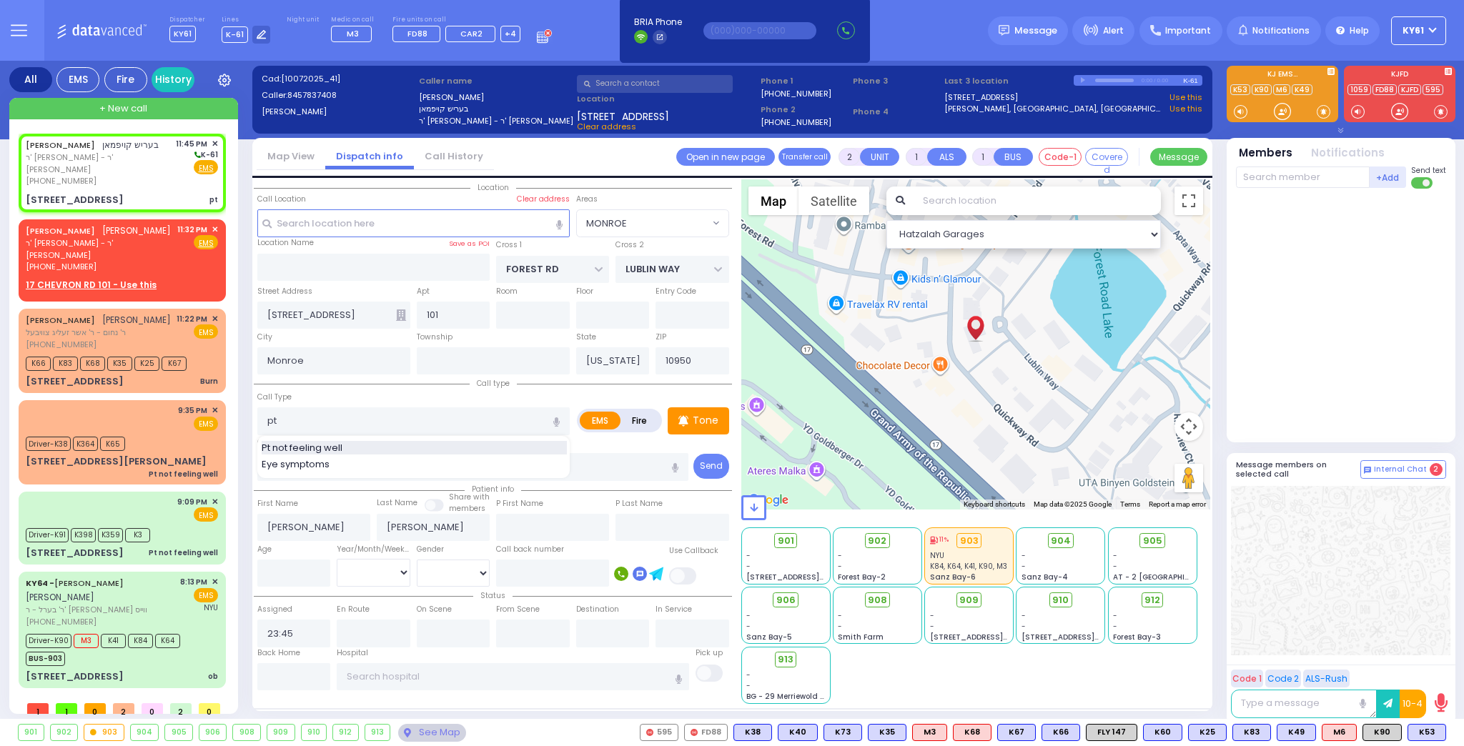
select select
radio input "true"
select select
select select "Hatzalah Garages"
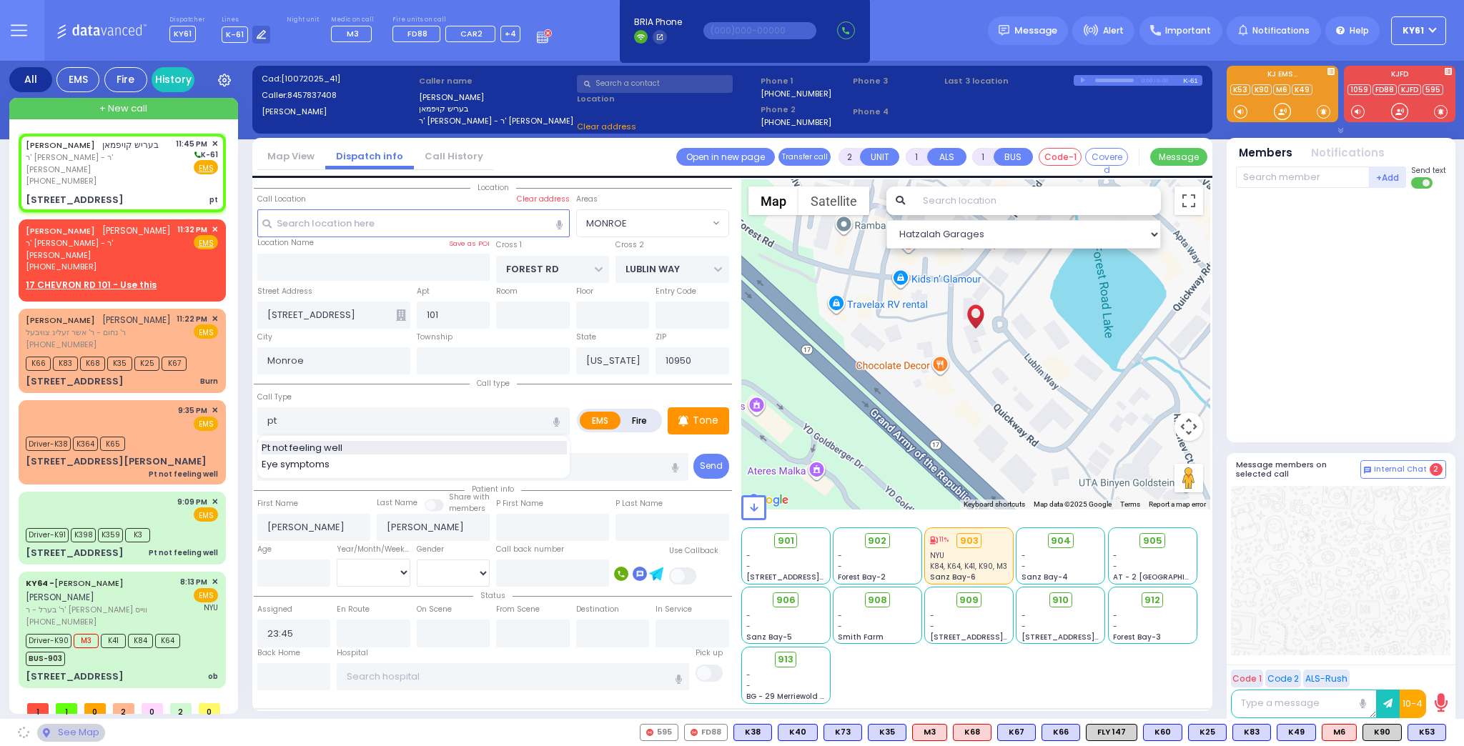
select select "MONROE"
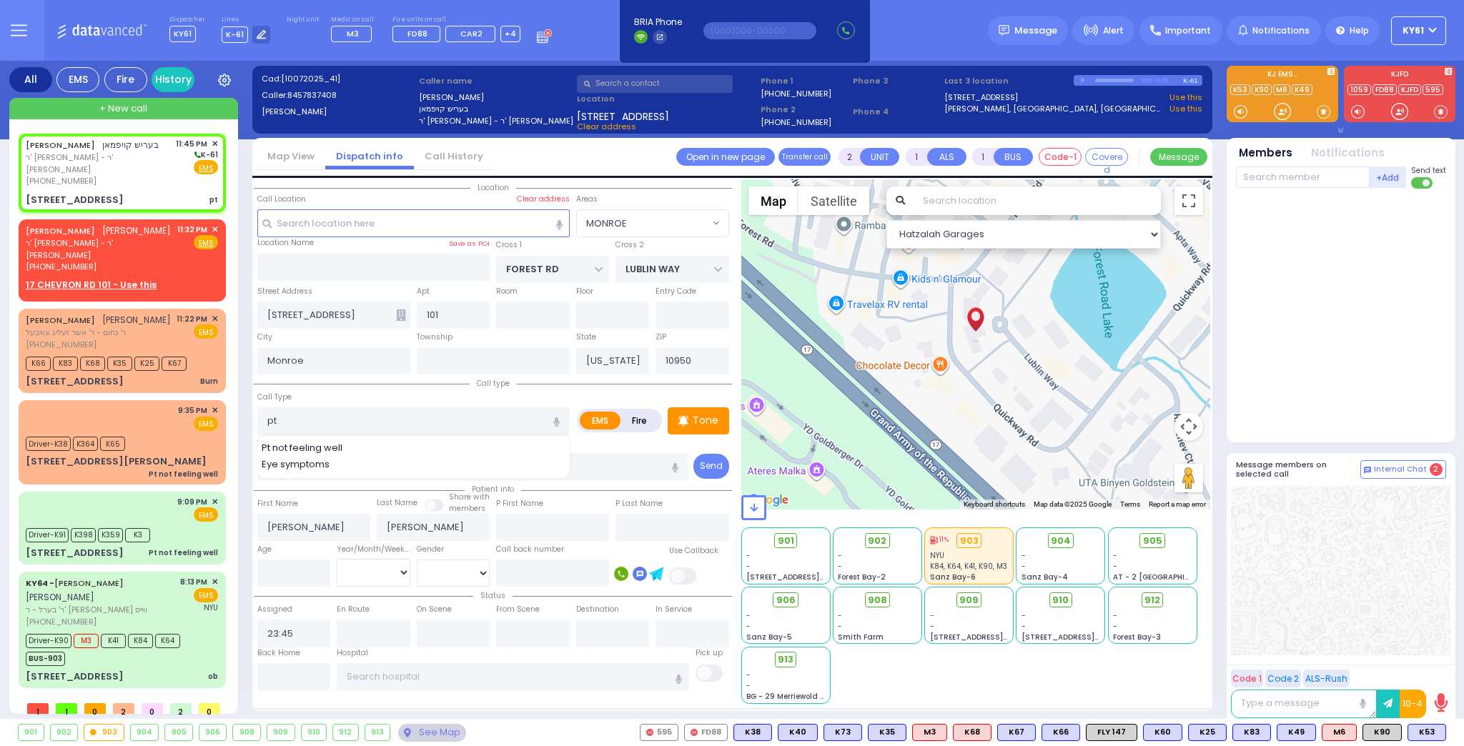
click at [325, 444] on span "Pt not feeling well" at bounding box center [305, 448] width 86 height 14
type input "Pt not feeling well"
type input "1"
type input "0"
select select
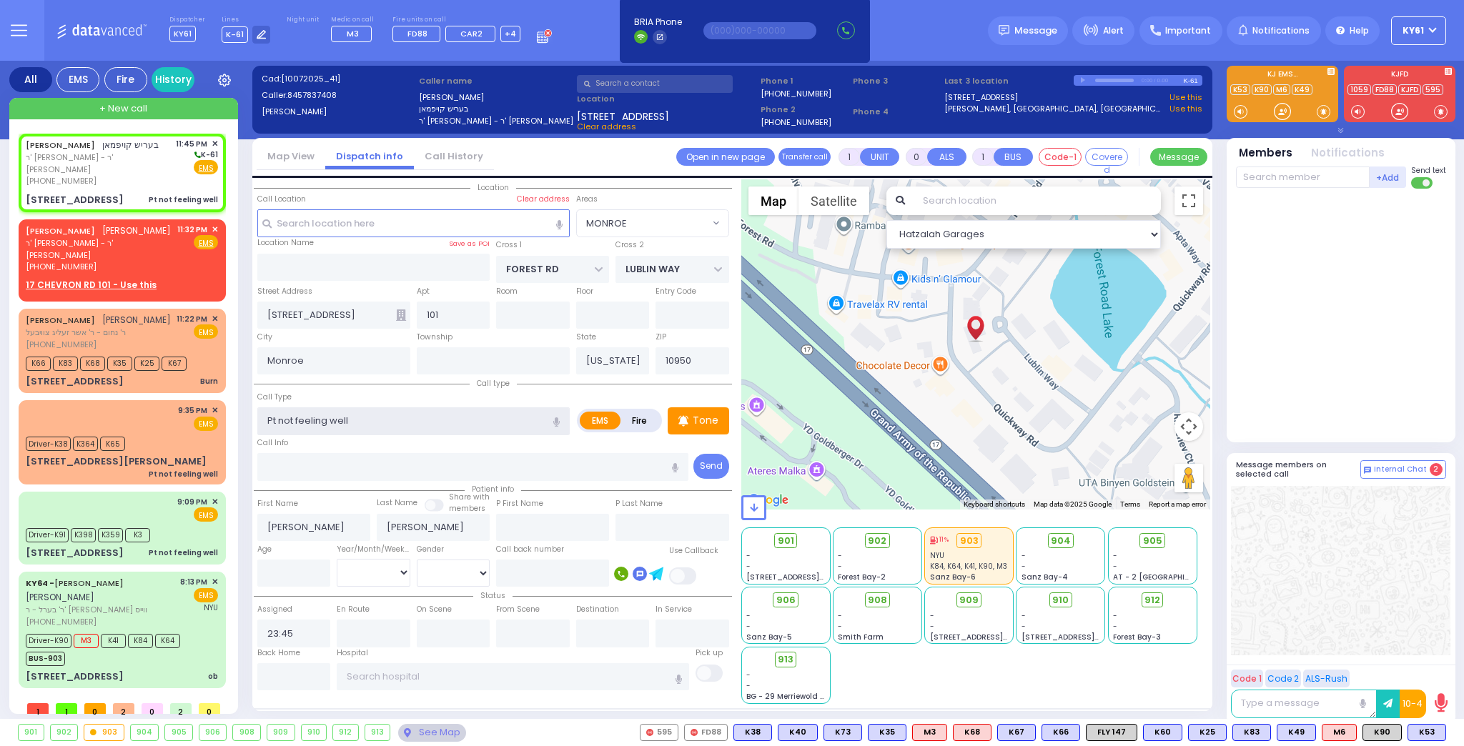
radio input "true"
select select
select select "Hatzalah Garages"
select select "MONROE"
select select
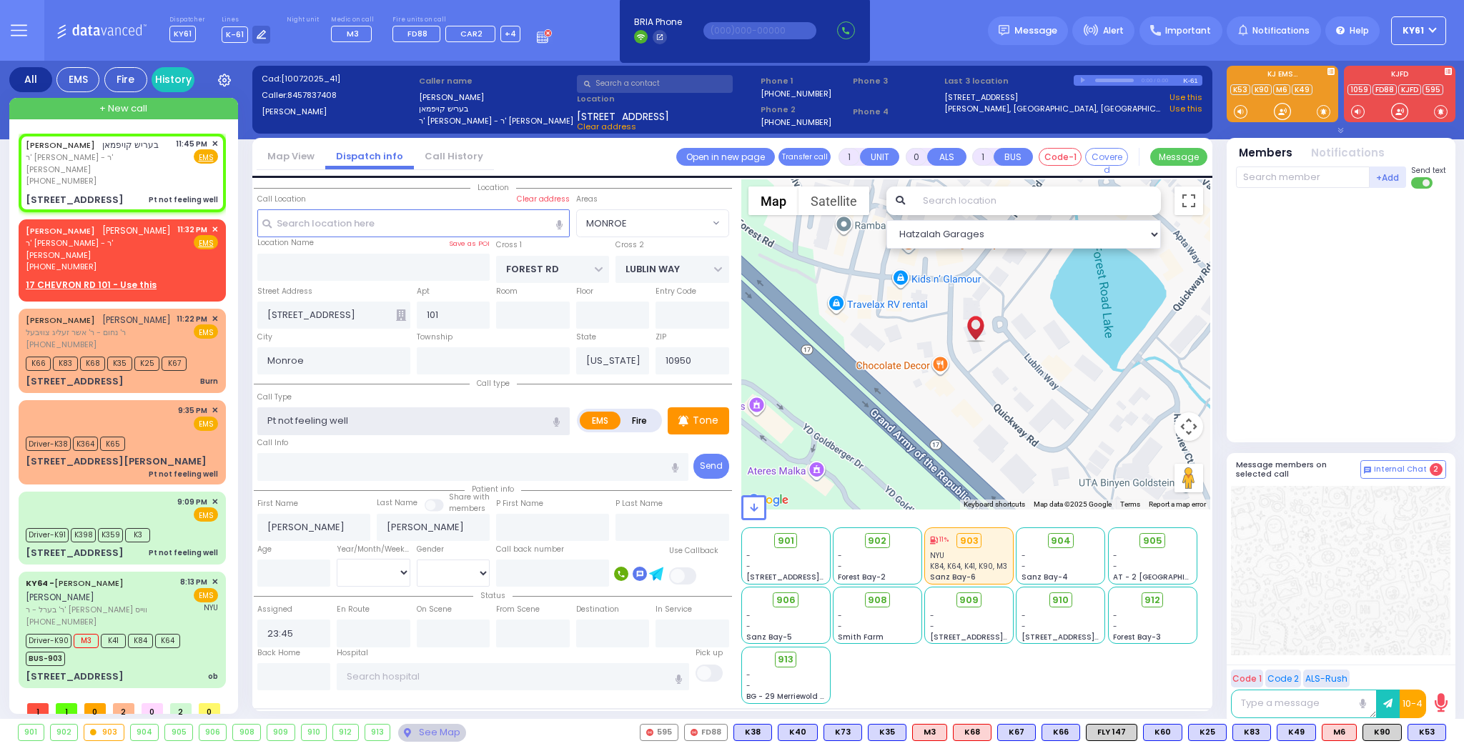
radio input "true"
select select
select select "Hatzalah Garages"
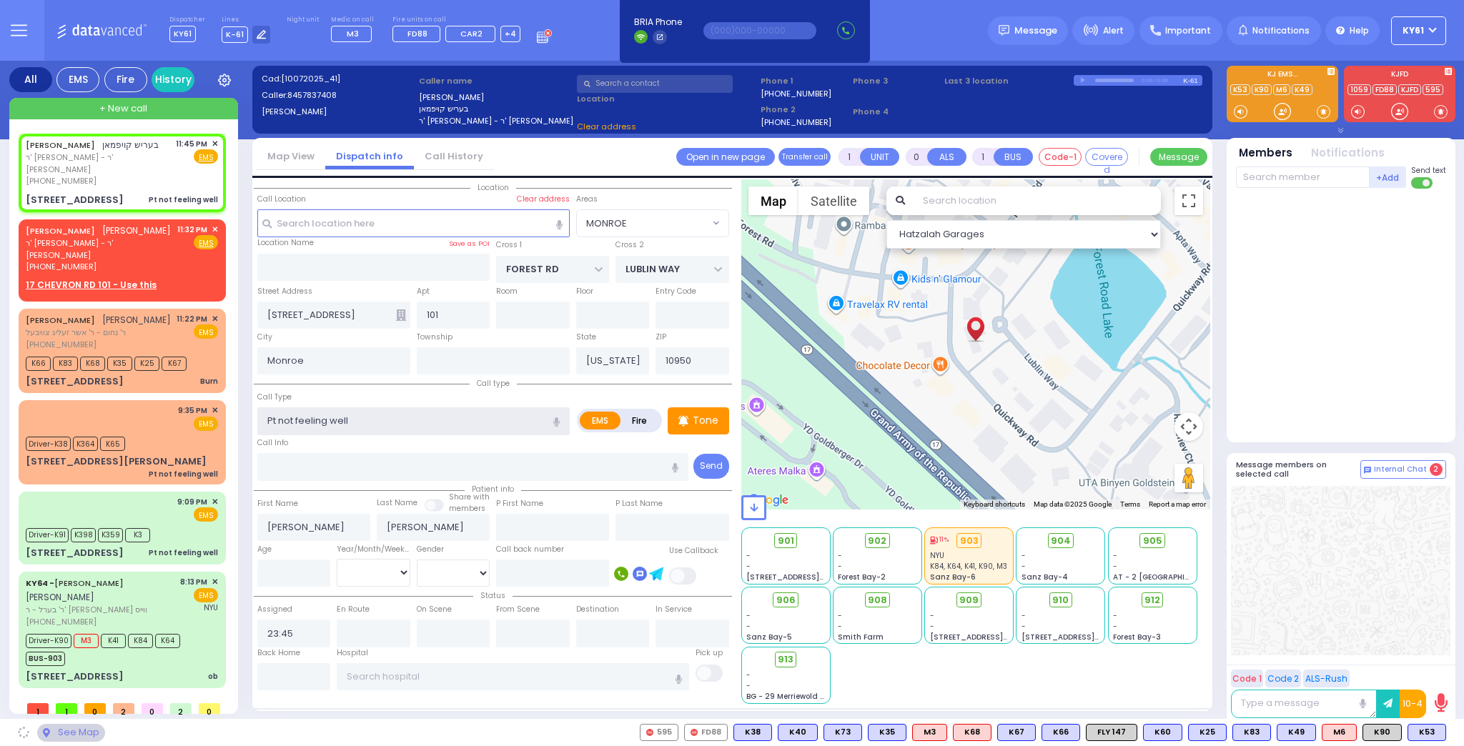
select select "MONROE"
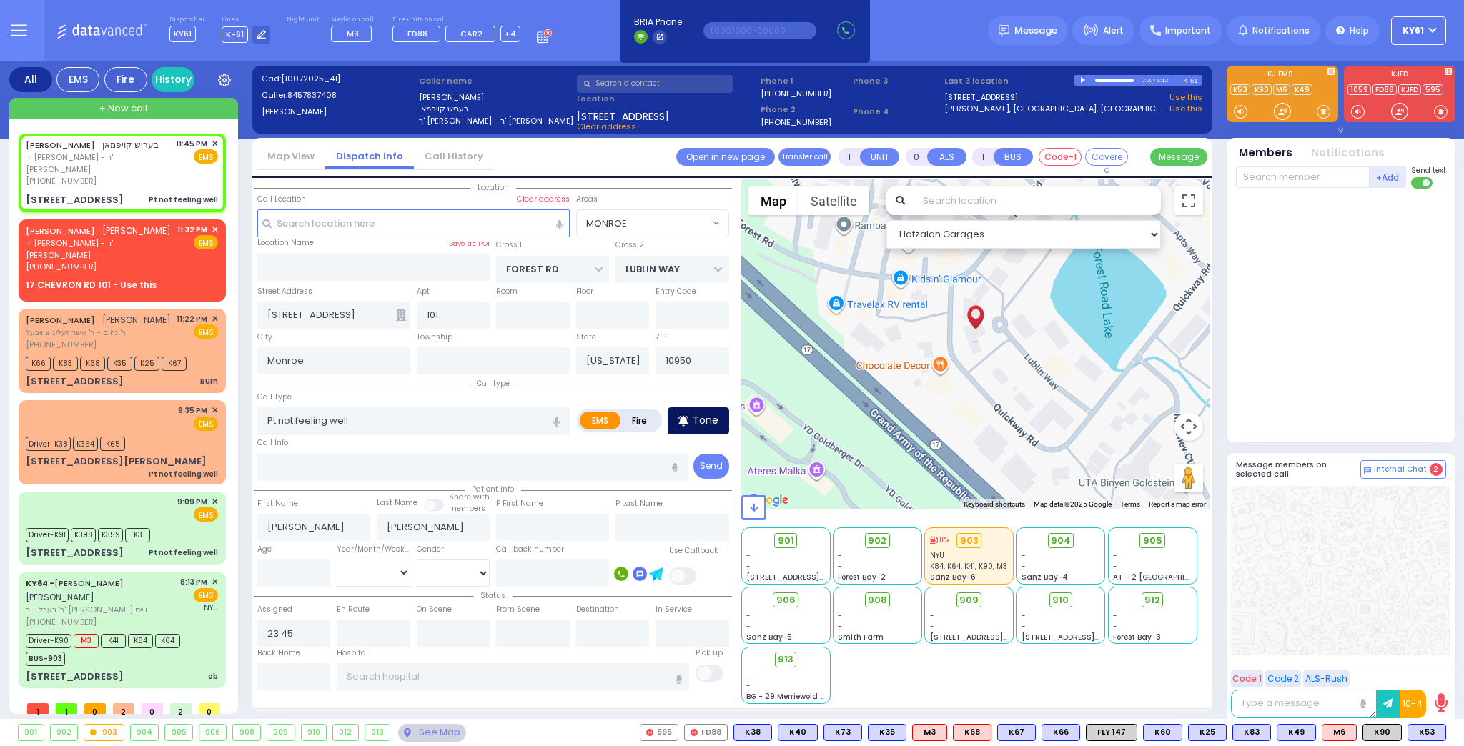
click at [692, 416] on div "Tone" at bounding box center [697, 420] width 61 height 27
select select
radio input "true"
select select
select select "Hatzalah Garages"
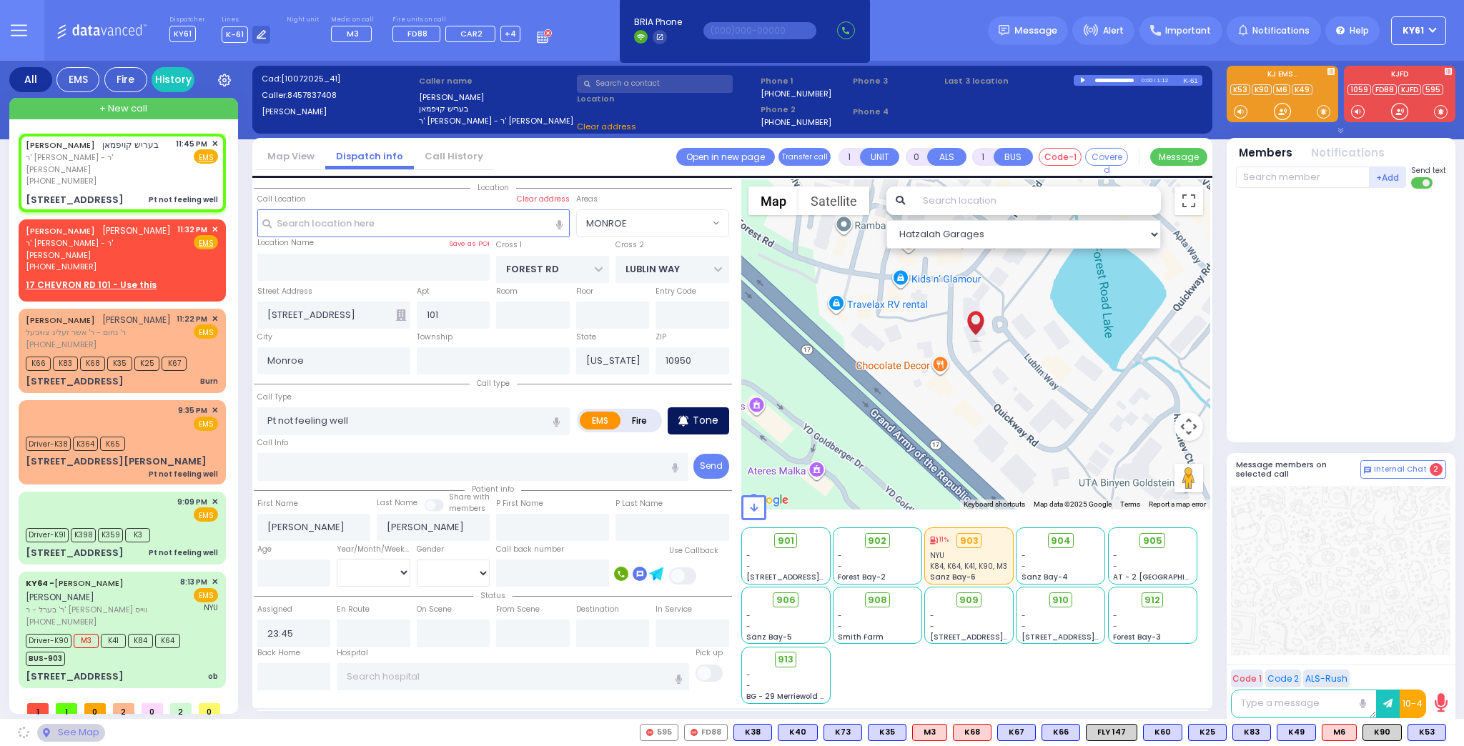
select select "MONROE"
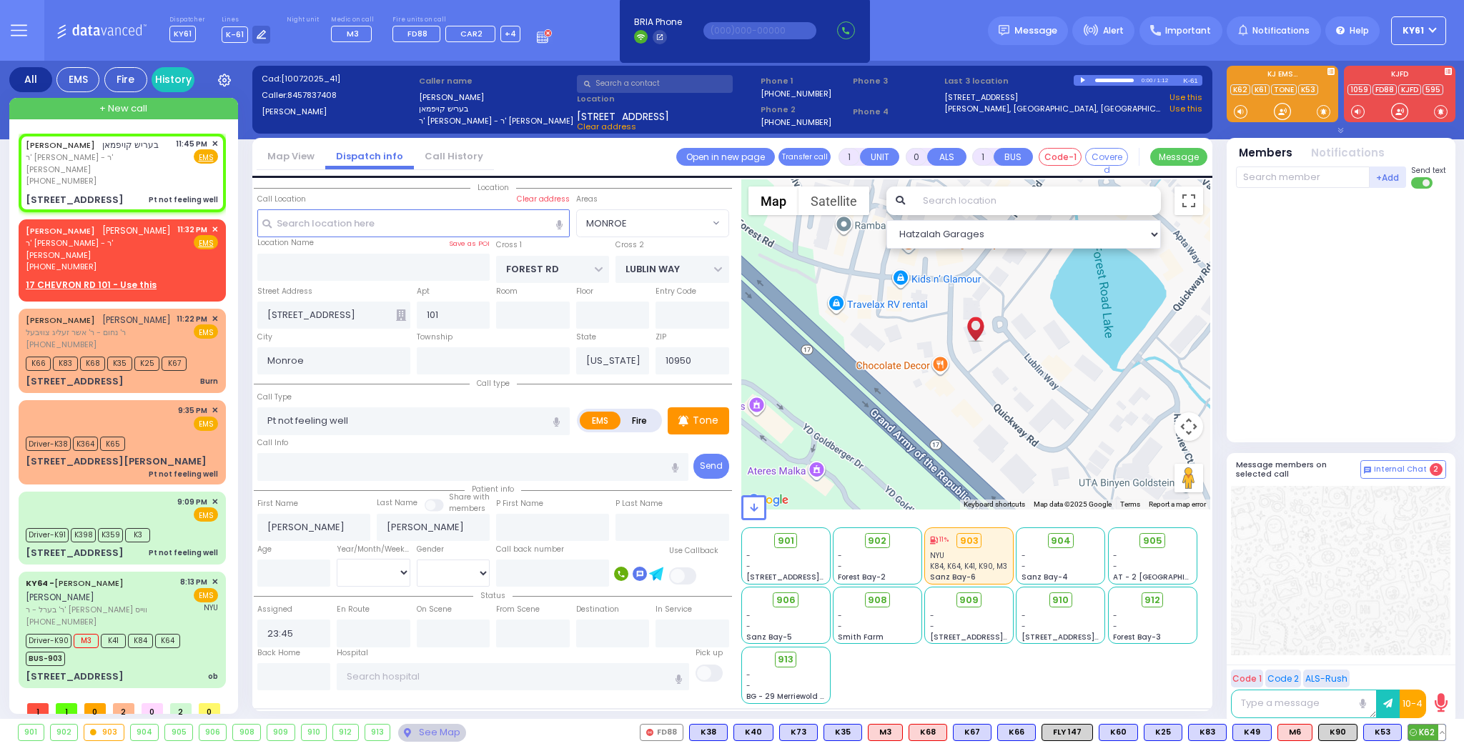
click at [1425, 738] on span "K62" at bounding box center [1426, 733] width 37 height 16
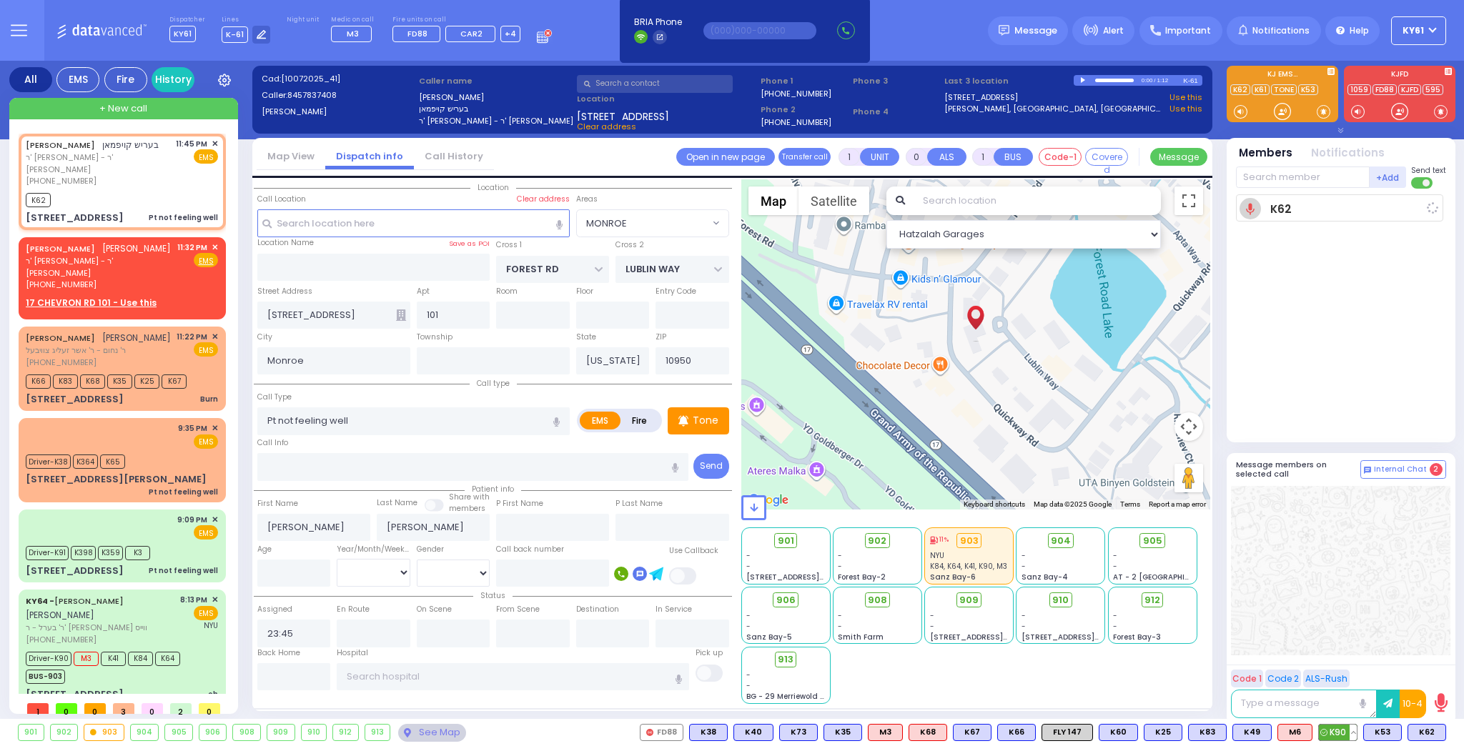
select select
radio input "true"
select select
type input "23:47"
select select "Hatzalah Garages"
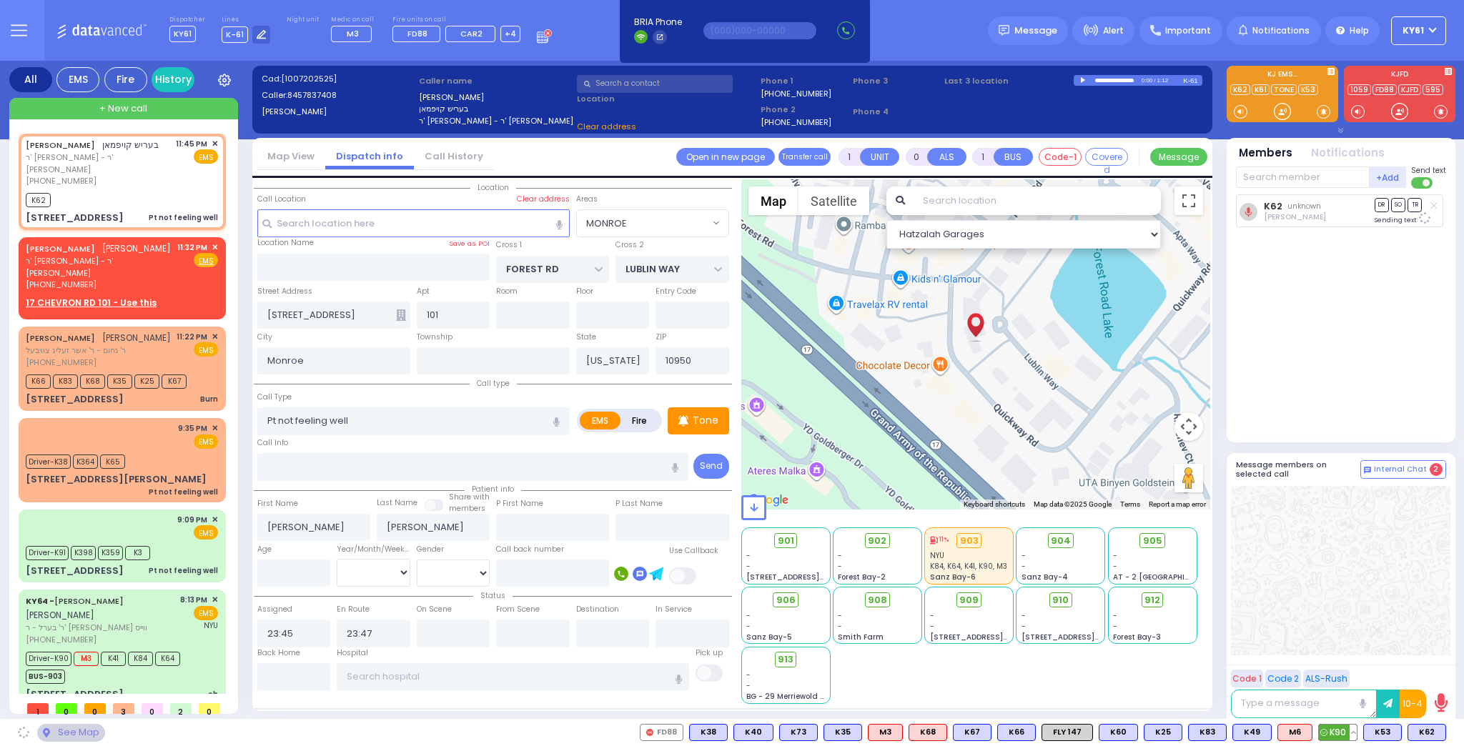
select select "MONROE"
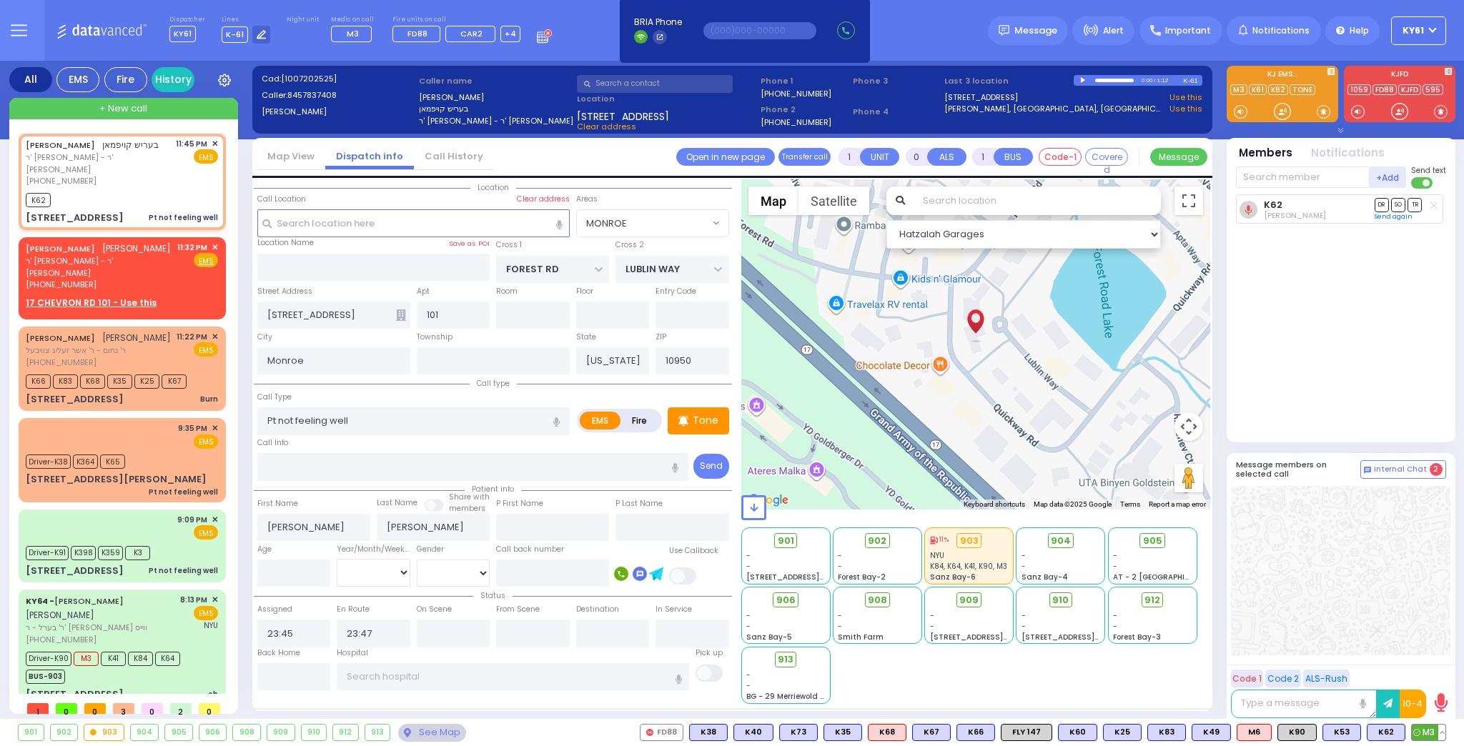
click at [1431, 733] on span "M3" at bounding box center [1428, 733] width 34 height 16
select select
radio input "true"
select select
select select "Hatzalah Garages"
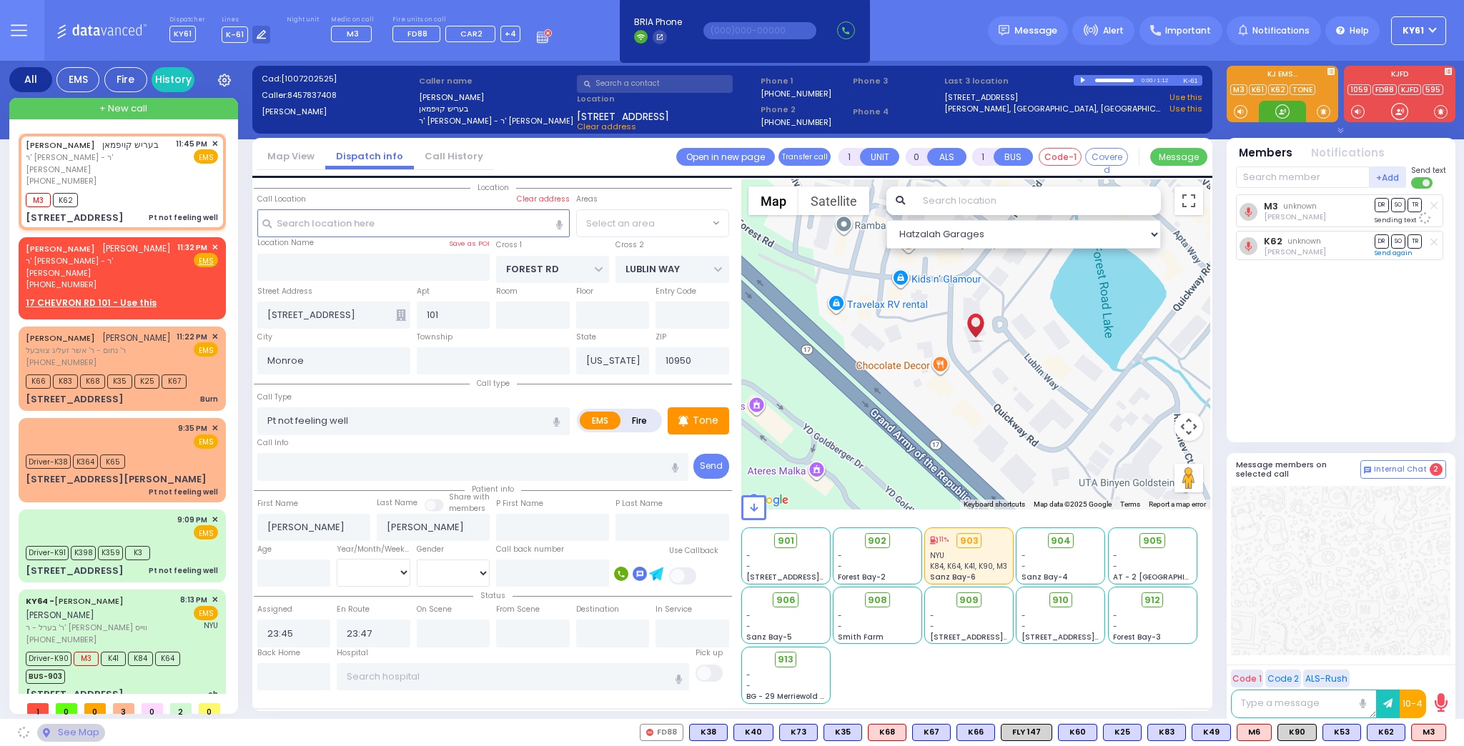
select select "MONROE"
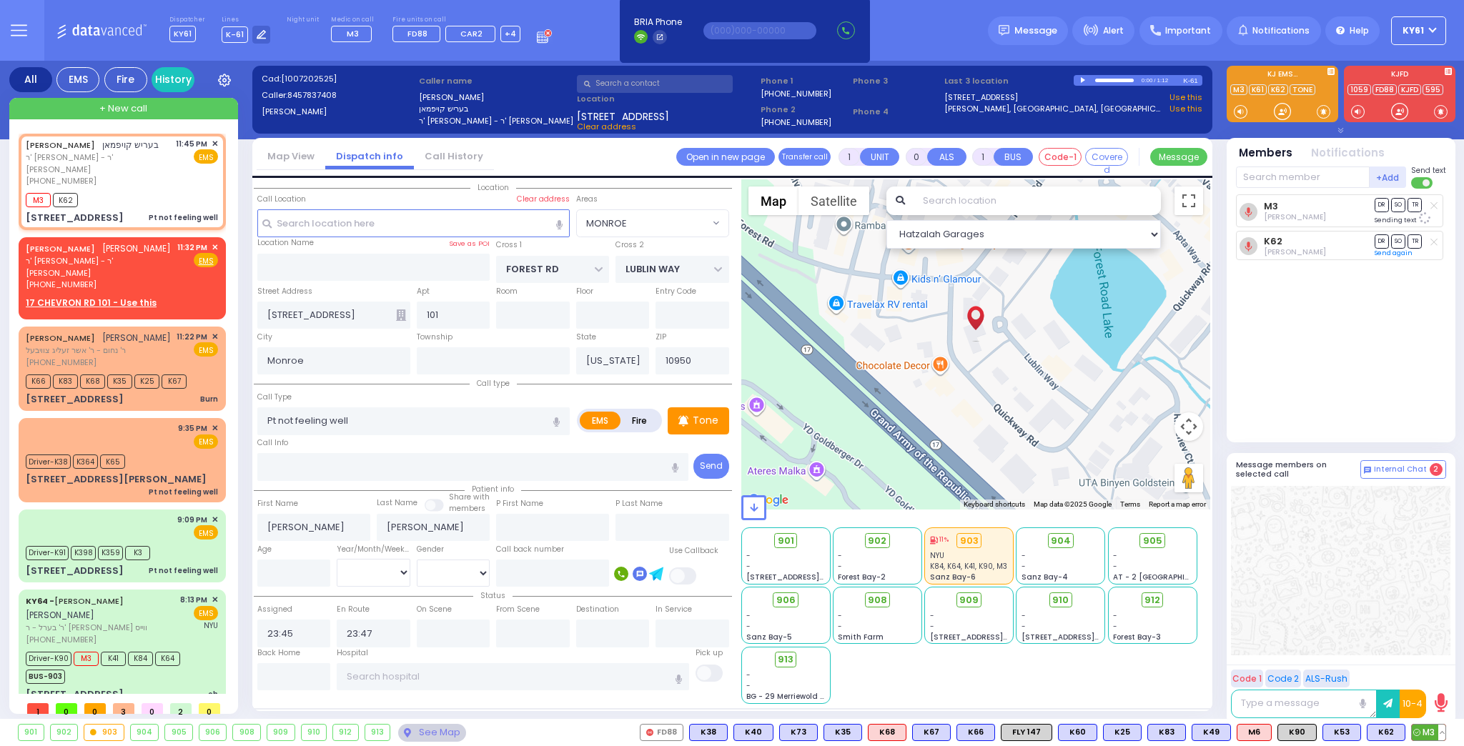
click at [1428, 731] on span "M3" at bounding box center [1428, 733] width 34 height 16
click at [1431, 732] on span "K31" at bounding box center [1427, 733] width 35 height 16
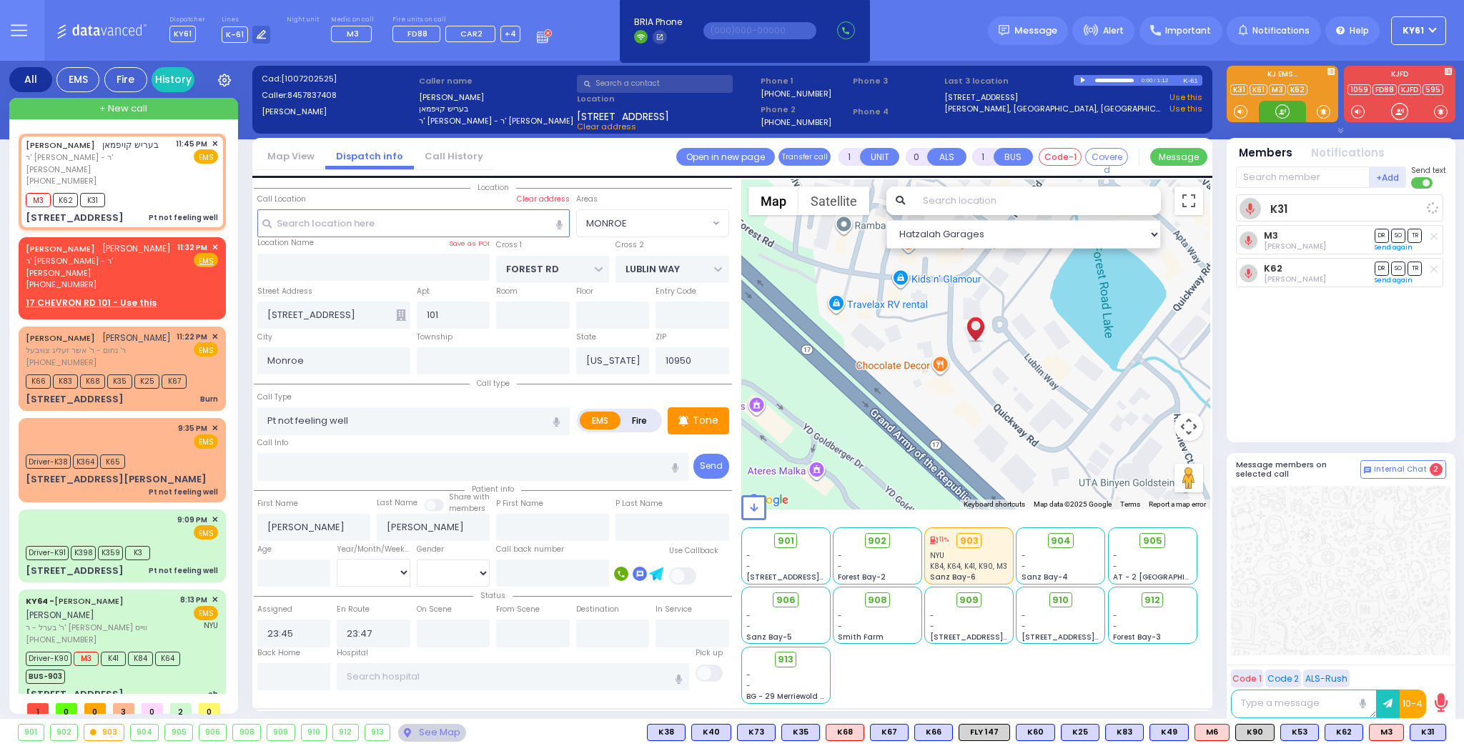
select select
radio input "true"
select select
select select "Hatzalah Garages"
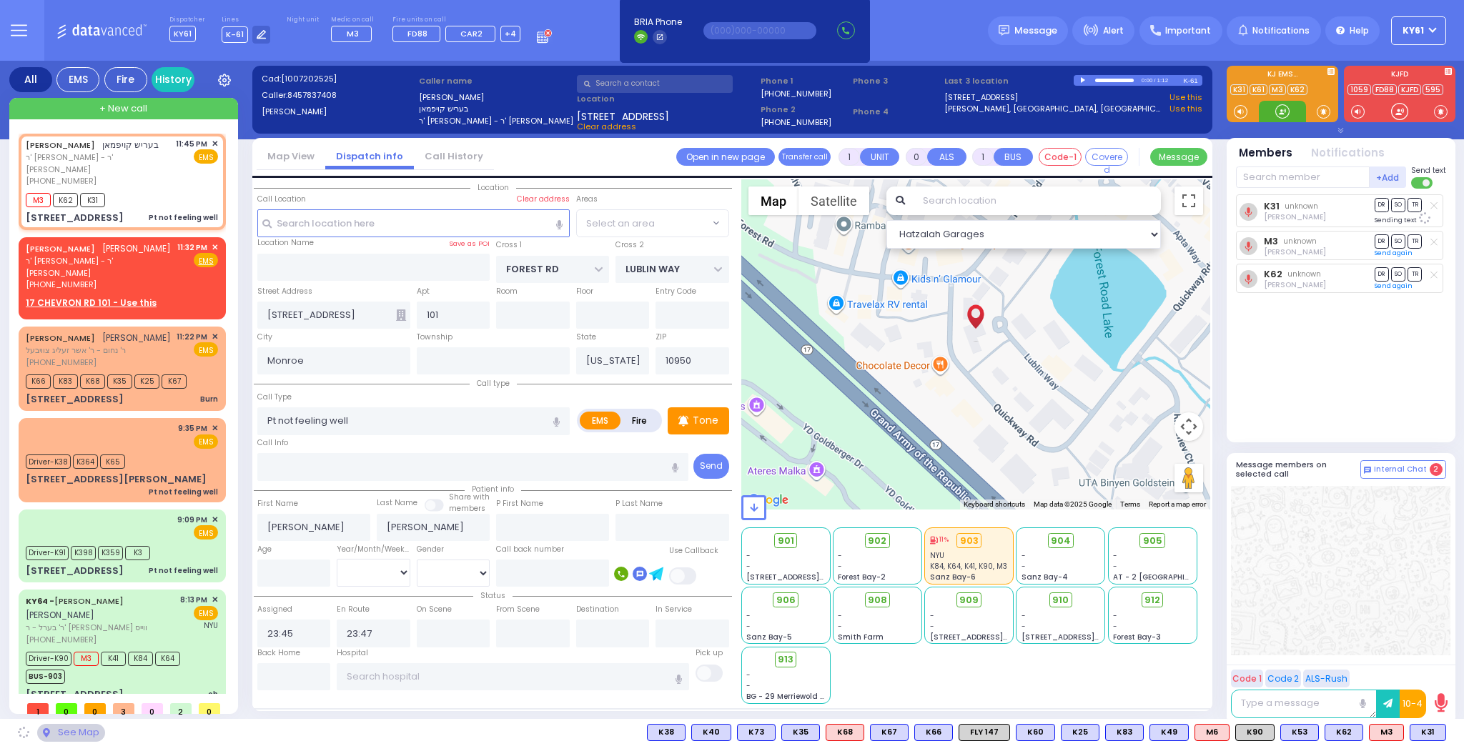
select select "MONROE"
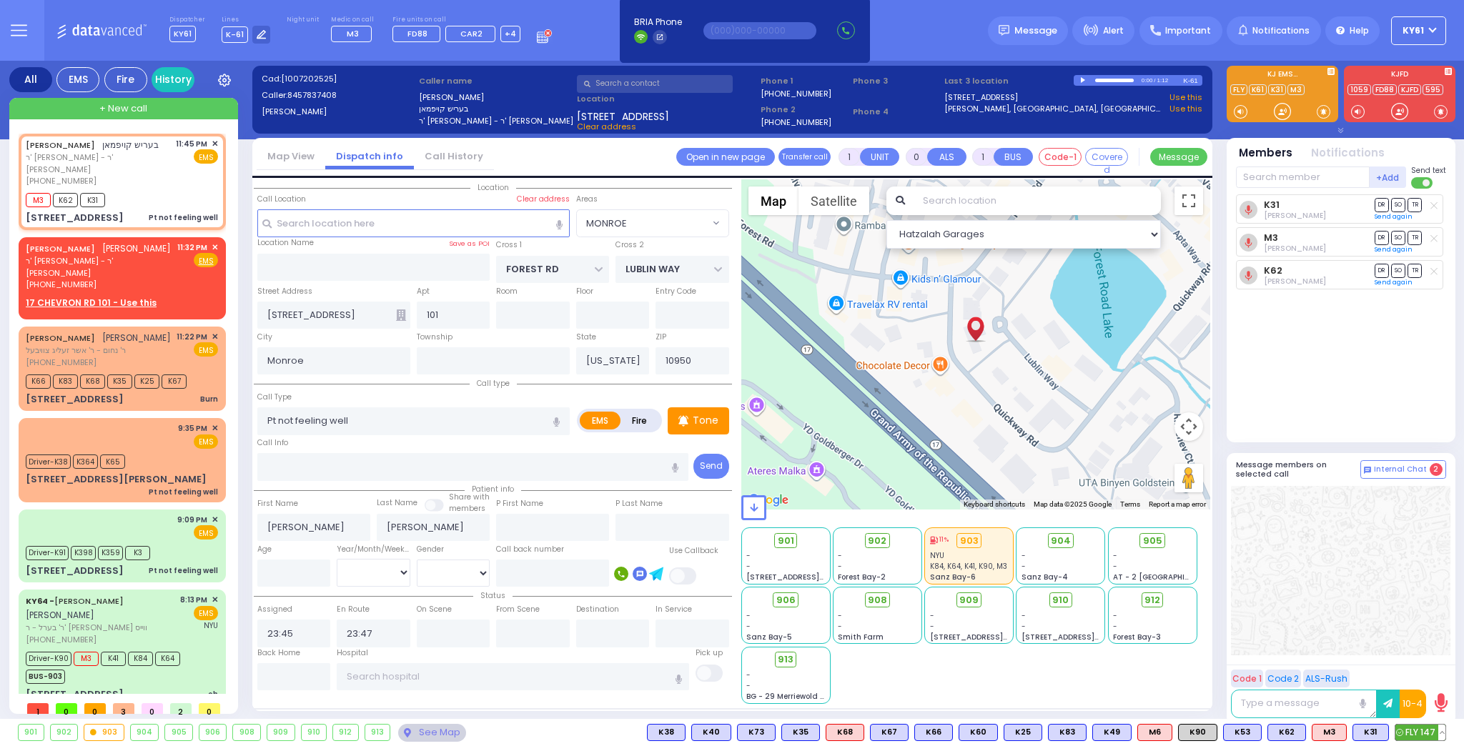
click at [1414, 732] on span "FLY 147" at bounding box center [1420, 733] width 50 height 16
select select
radio input "true"
select select
select select "Hatzalah Garages"
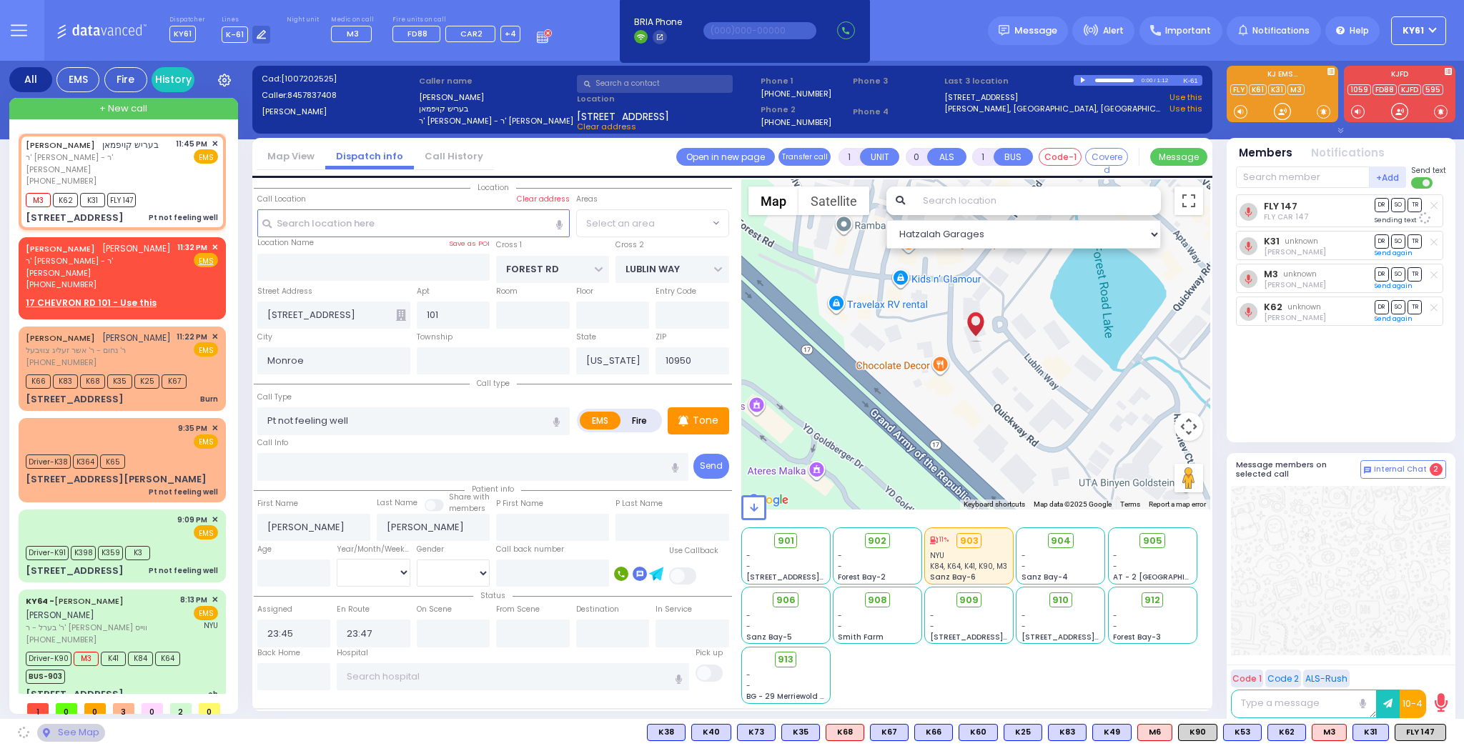
select select "MONROE"
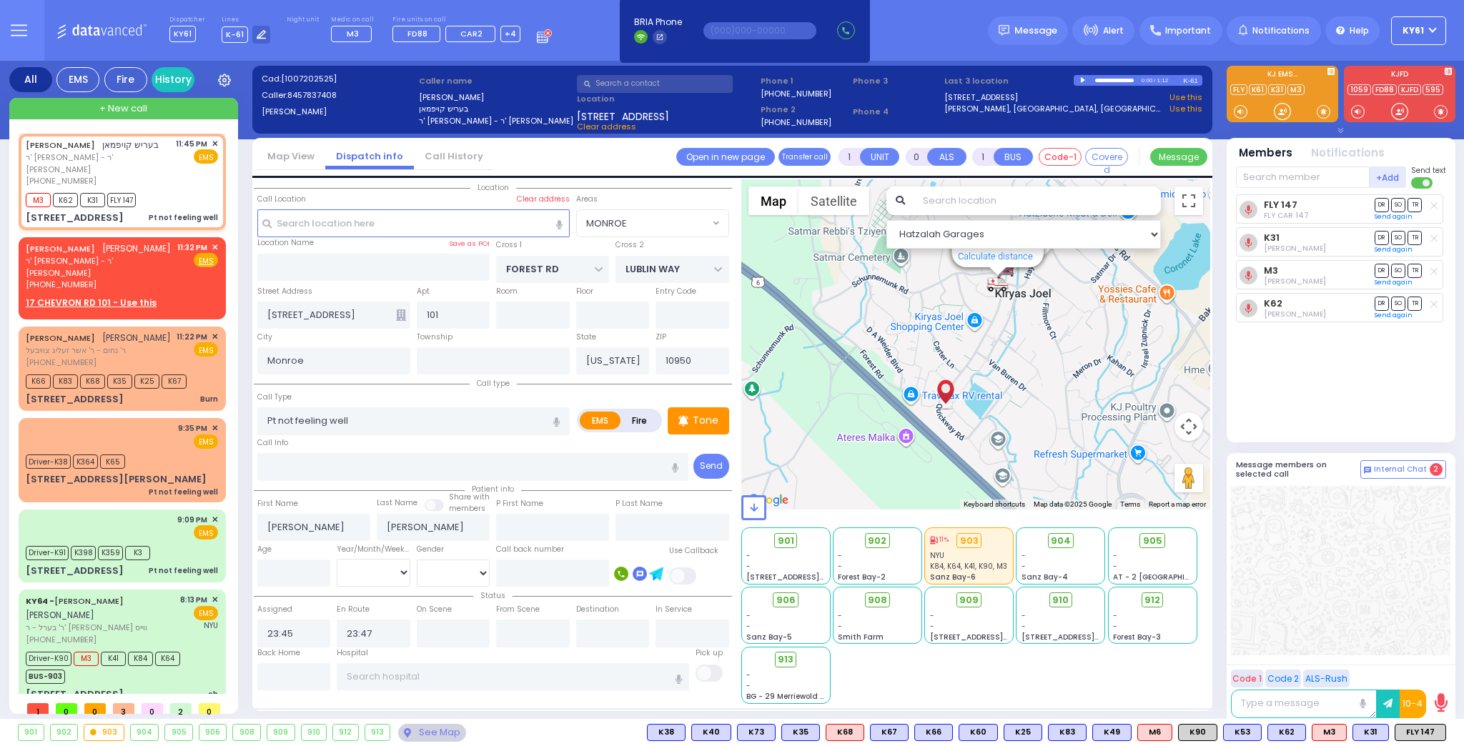
click at [400, 312] on icon at bounding box center [401, 314] width 10 height 11
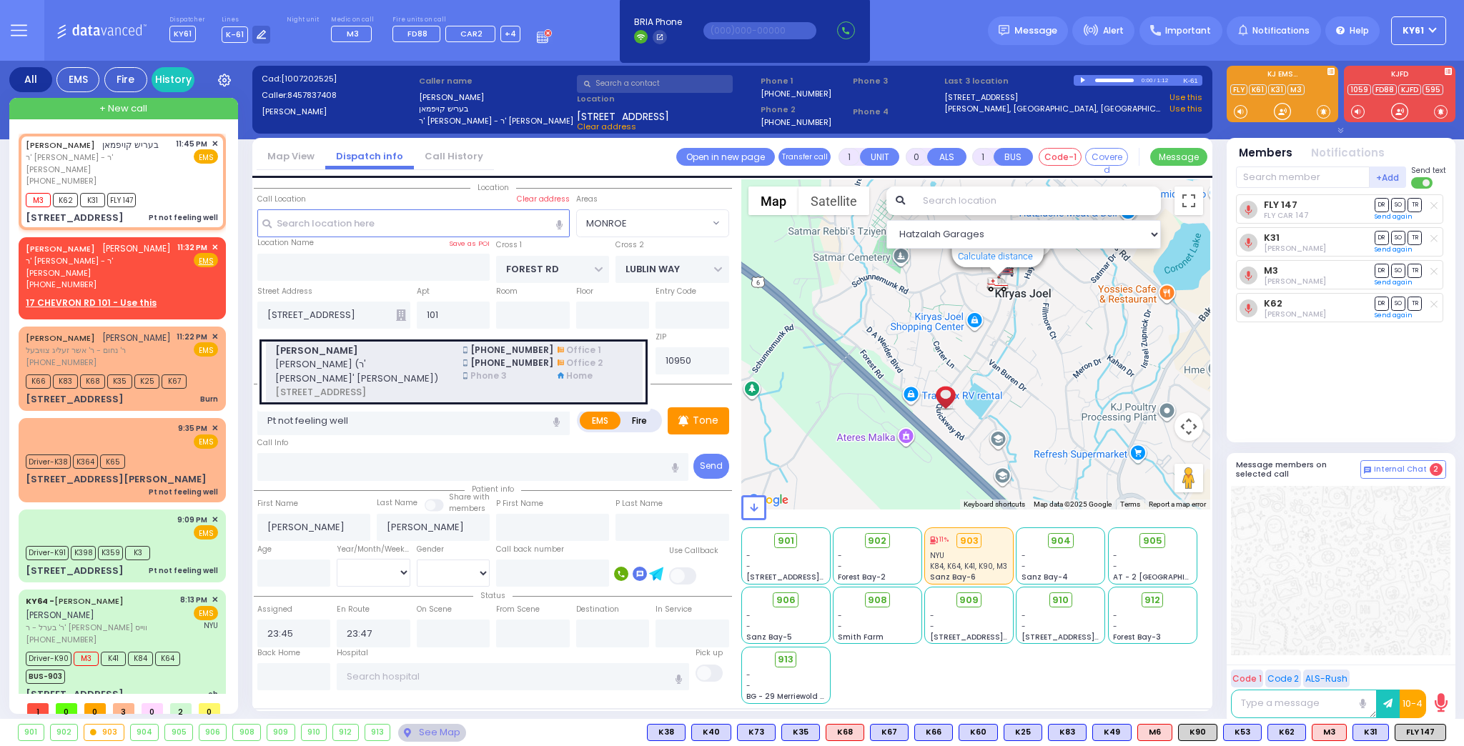
click at [388, 368] on span "[PERSON_NAME] (ר' [PERSON_NAME]' [PERSON_NAME])" at bounding box center [360, 371] width 171 height 28
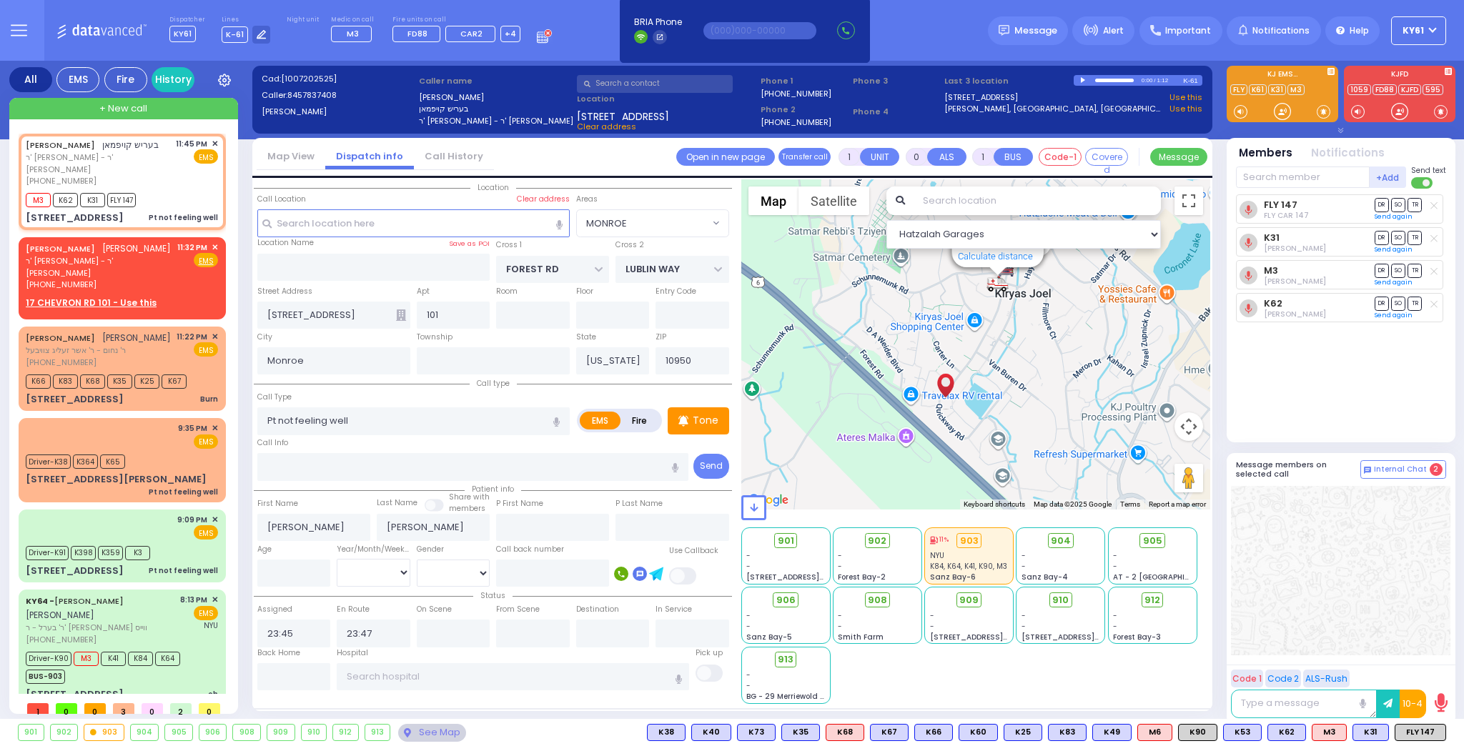
select select
radio input "true"
select select
select select "Hatzalah Garages"
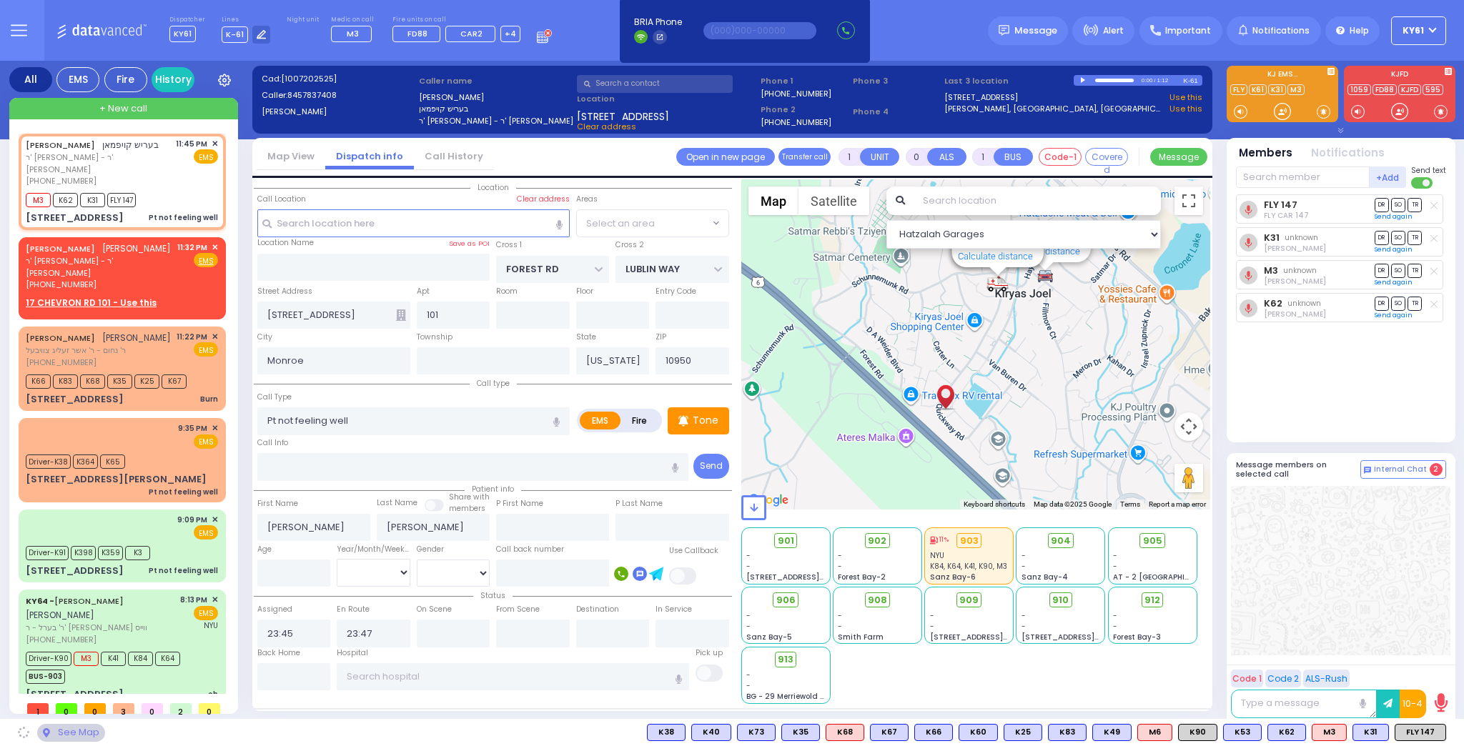
select select "MONROE"
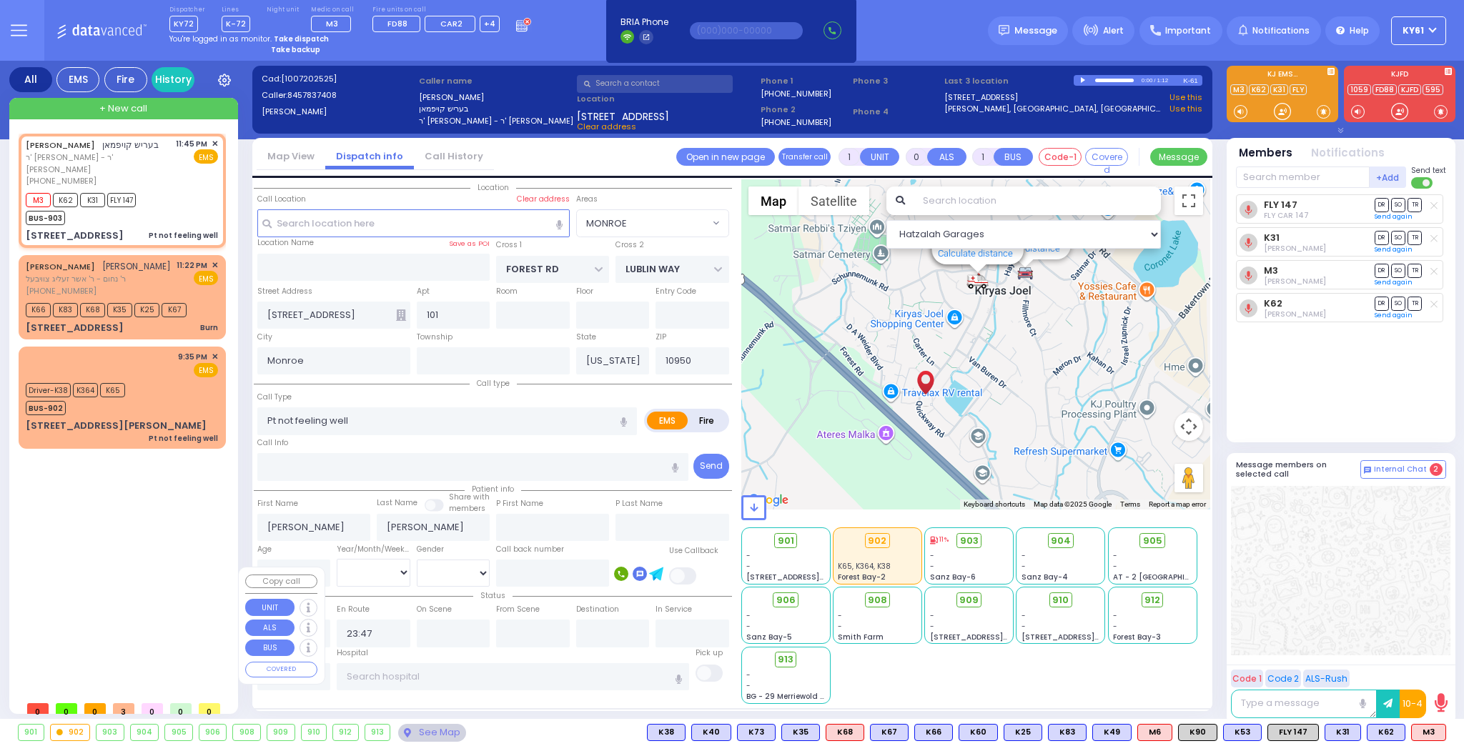
select select
radio input "true"
select select
select select "Hatzalah Garages"
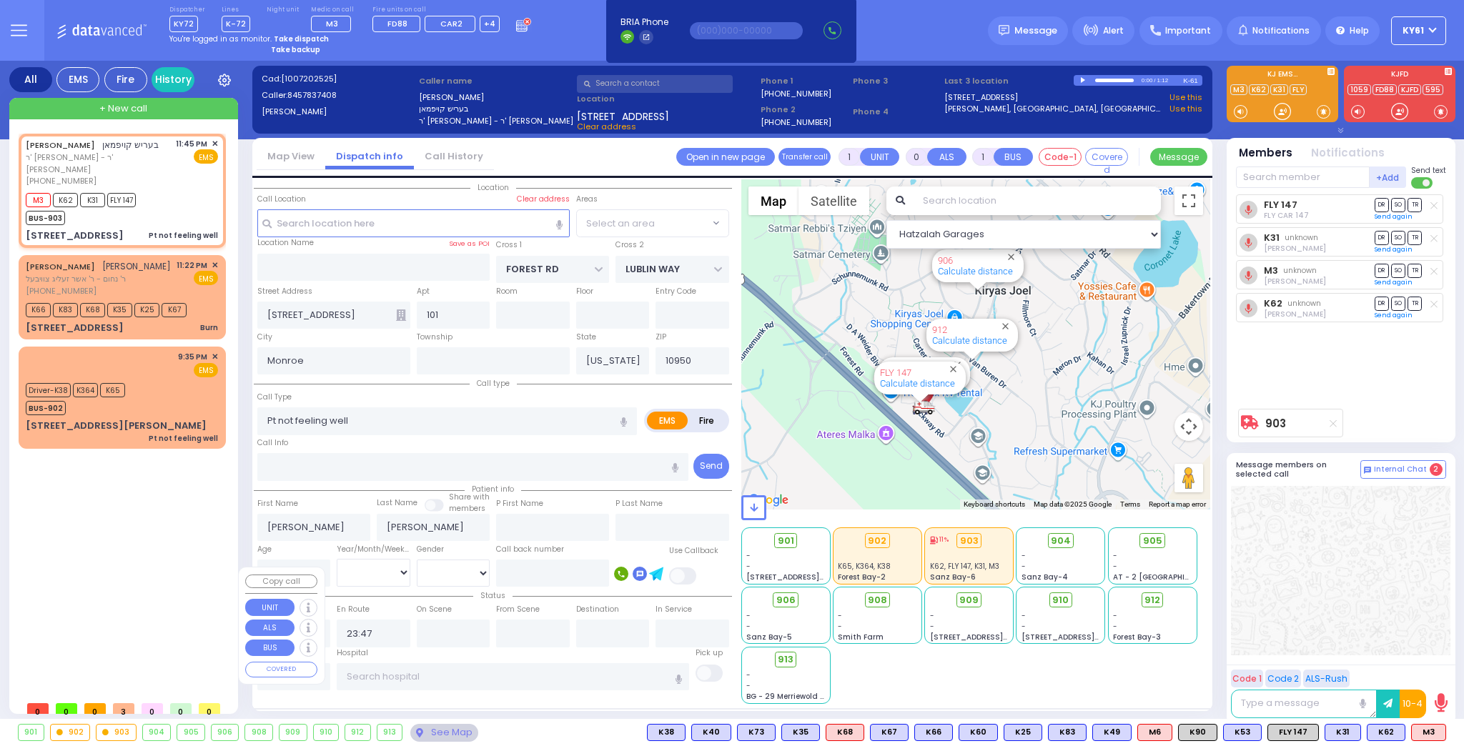
select select "MONROE"
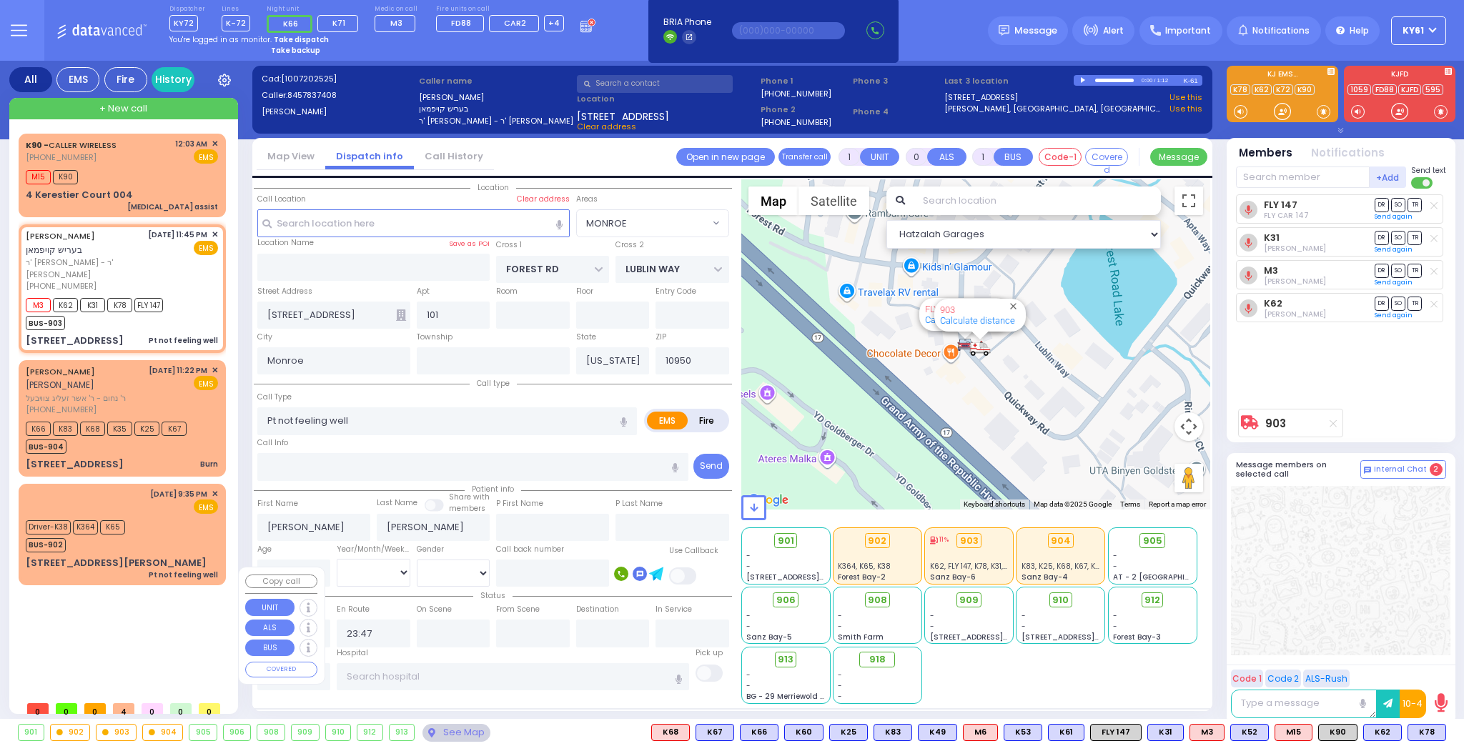
select select
radio input "true"
select select
select select "Hatzalah Garages"
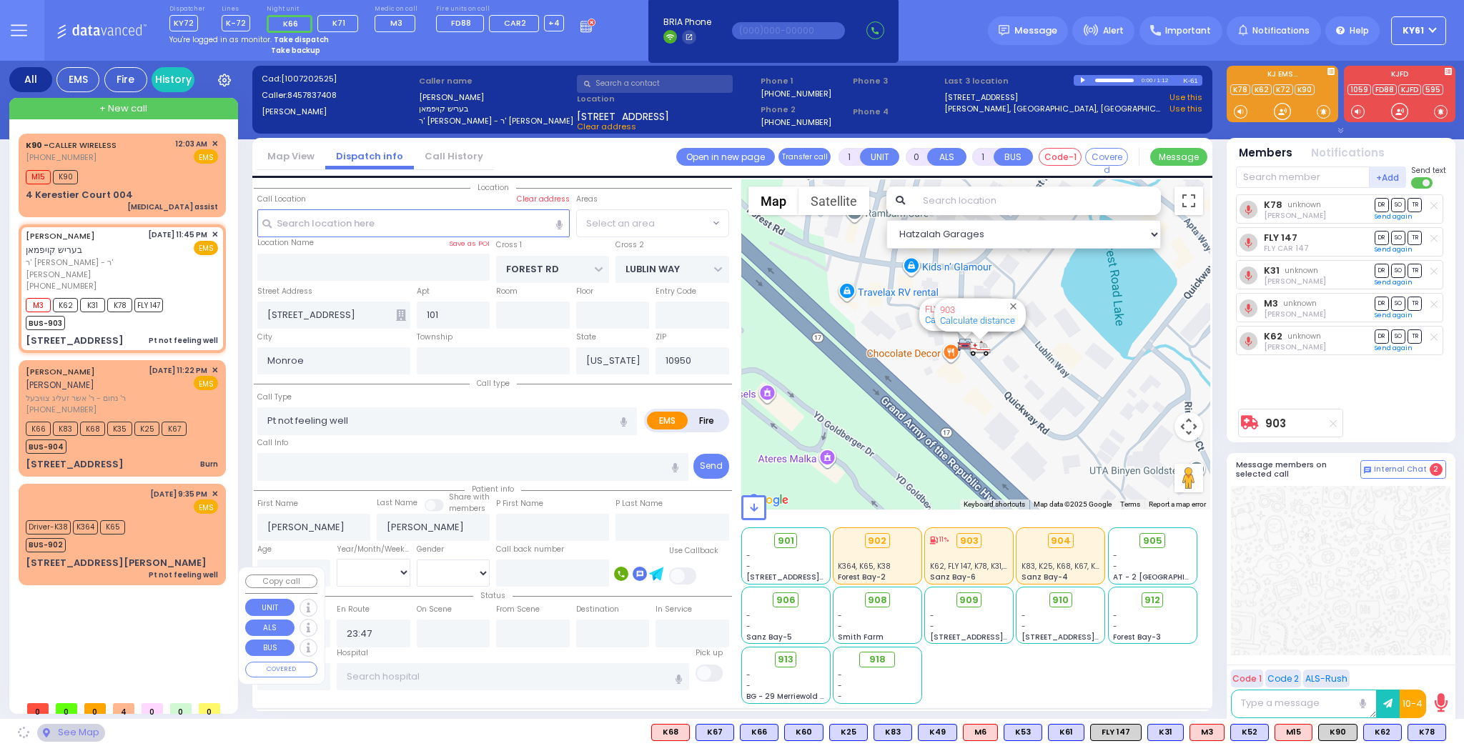
select select "MONROE"
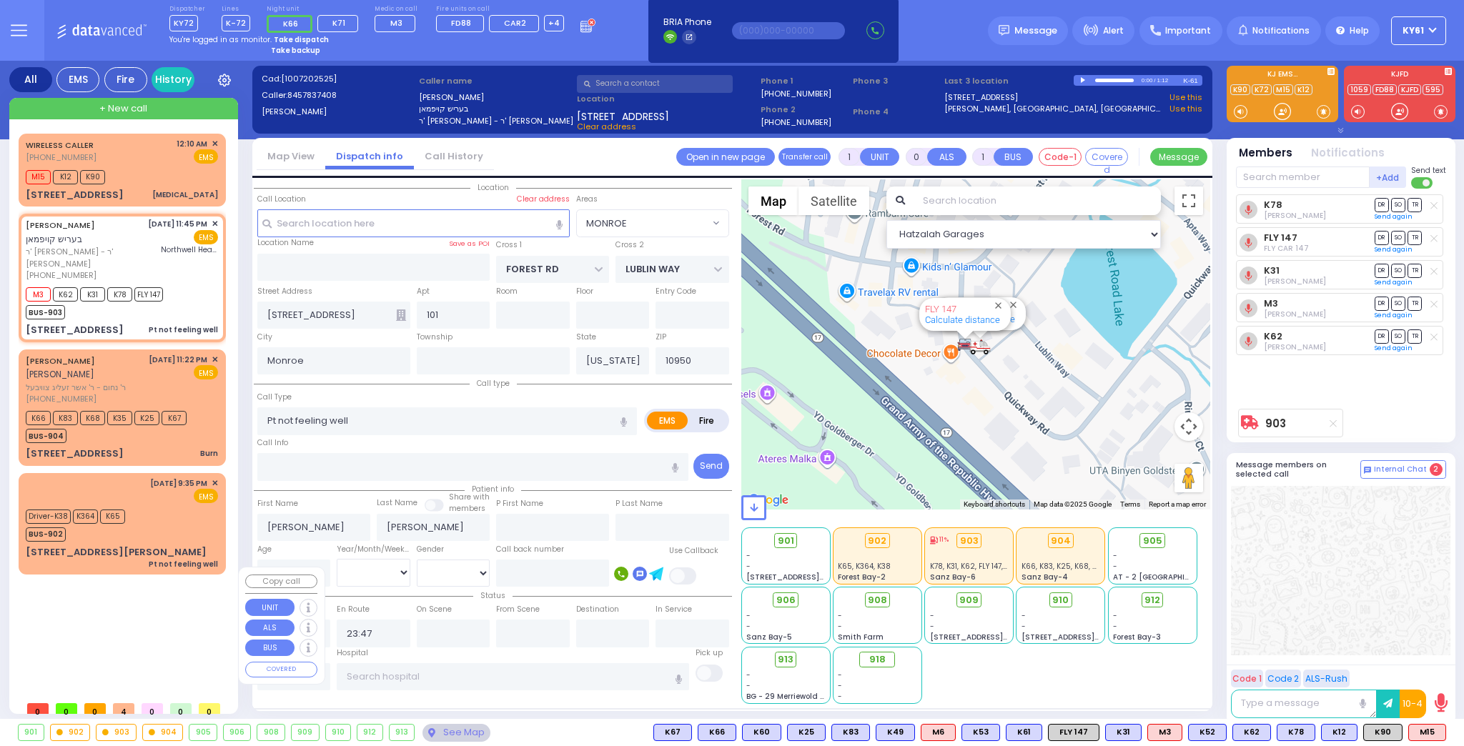
select select
radio input "true"
select select
type input "Northwell Health [GEOGRAPHIC_DATA]"
select select "Hatzalah Garages"
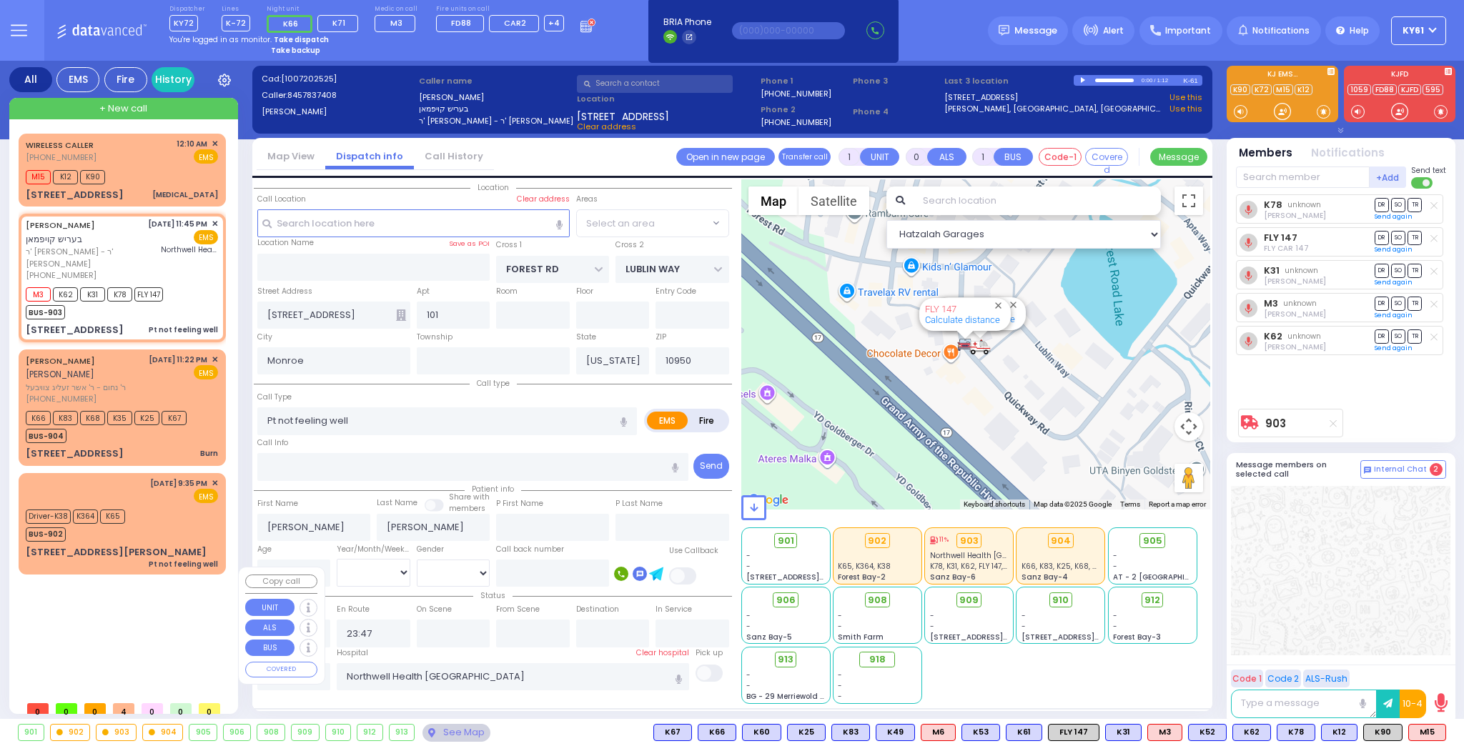
select select "MONROE"
